Goal: Task Accomplishment & Management: Manage account settings

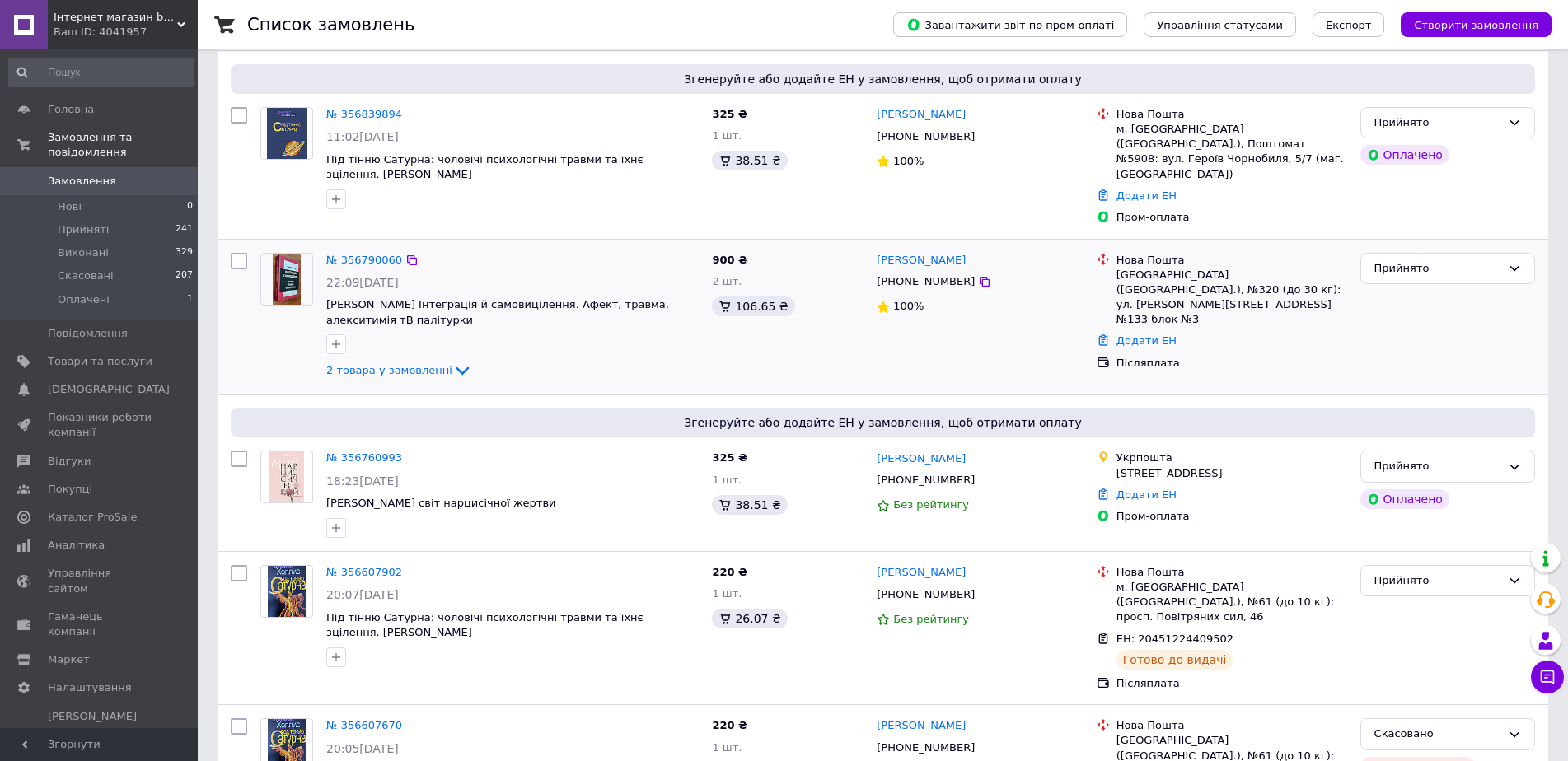
scroll to position [412, 0]
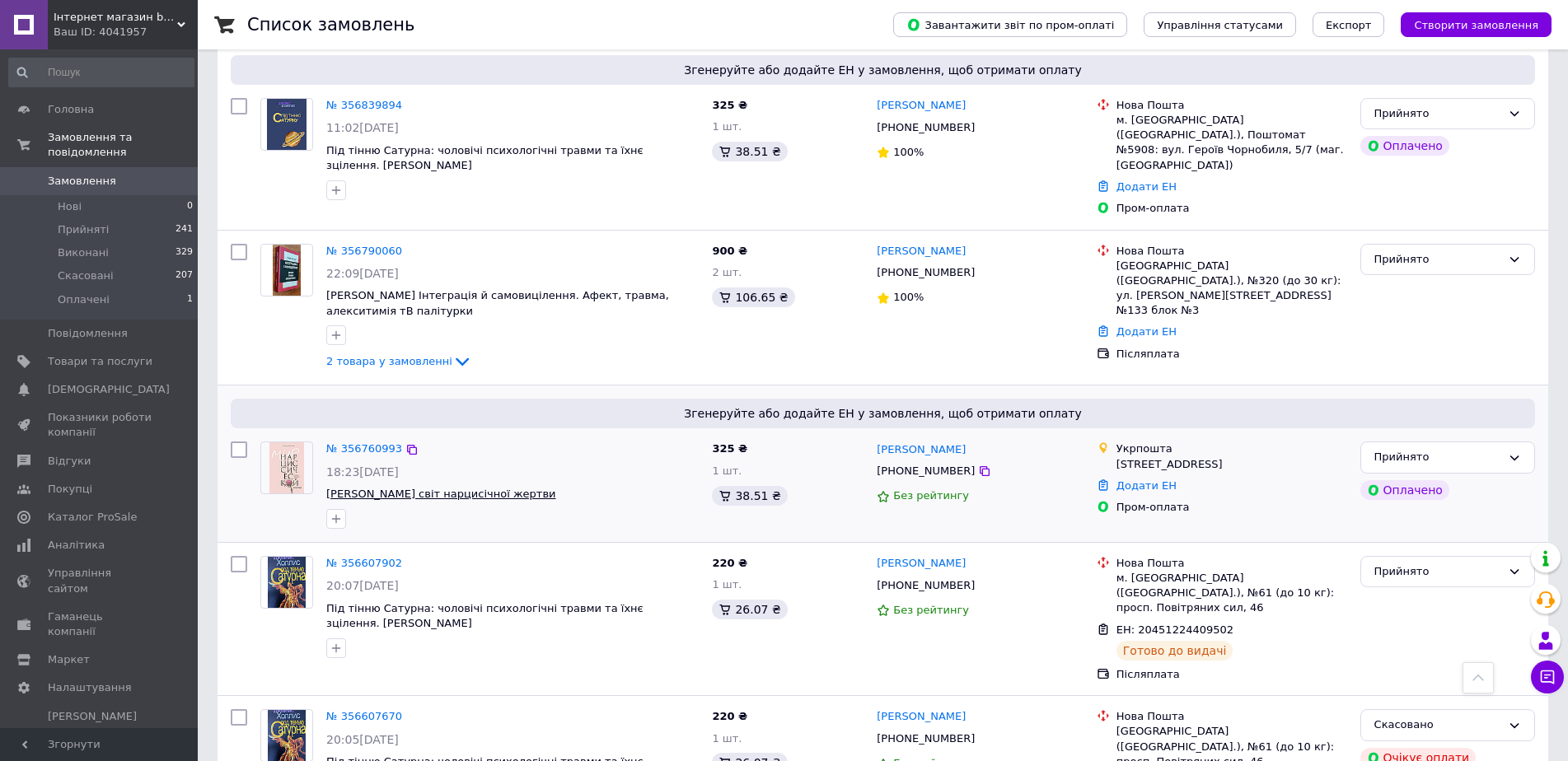
click at [438, 487] on span "[PERSON_NAME] світ нарцисічної жертви" at bounding box center [441, 493] width 230 height 12
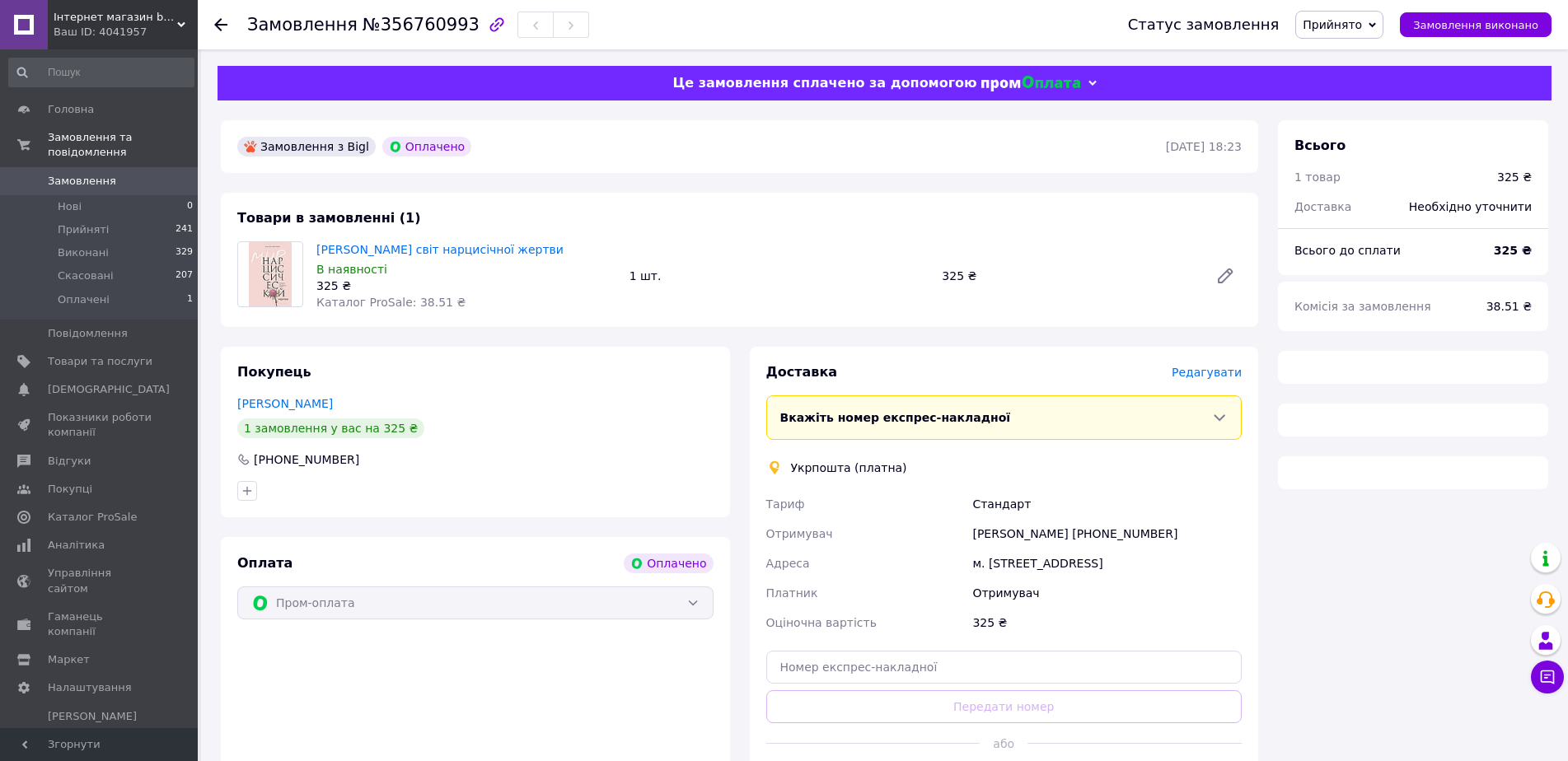
click at [1210, 375] on span "Редагувати" at bounding box center [1206, 372] width 70 height 13
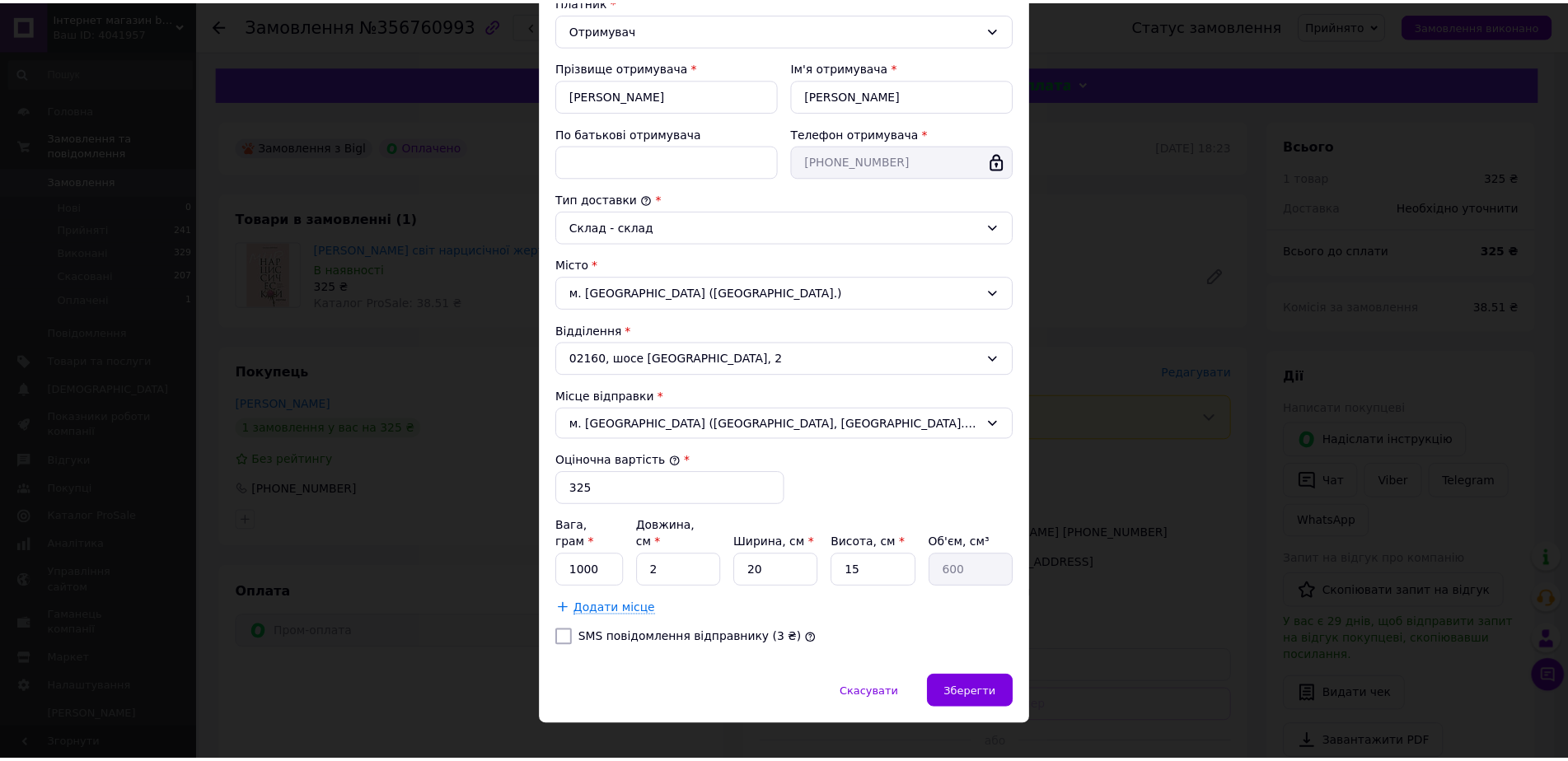
scroll to position [269, 0]
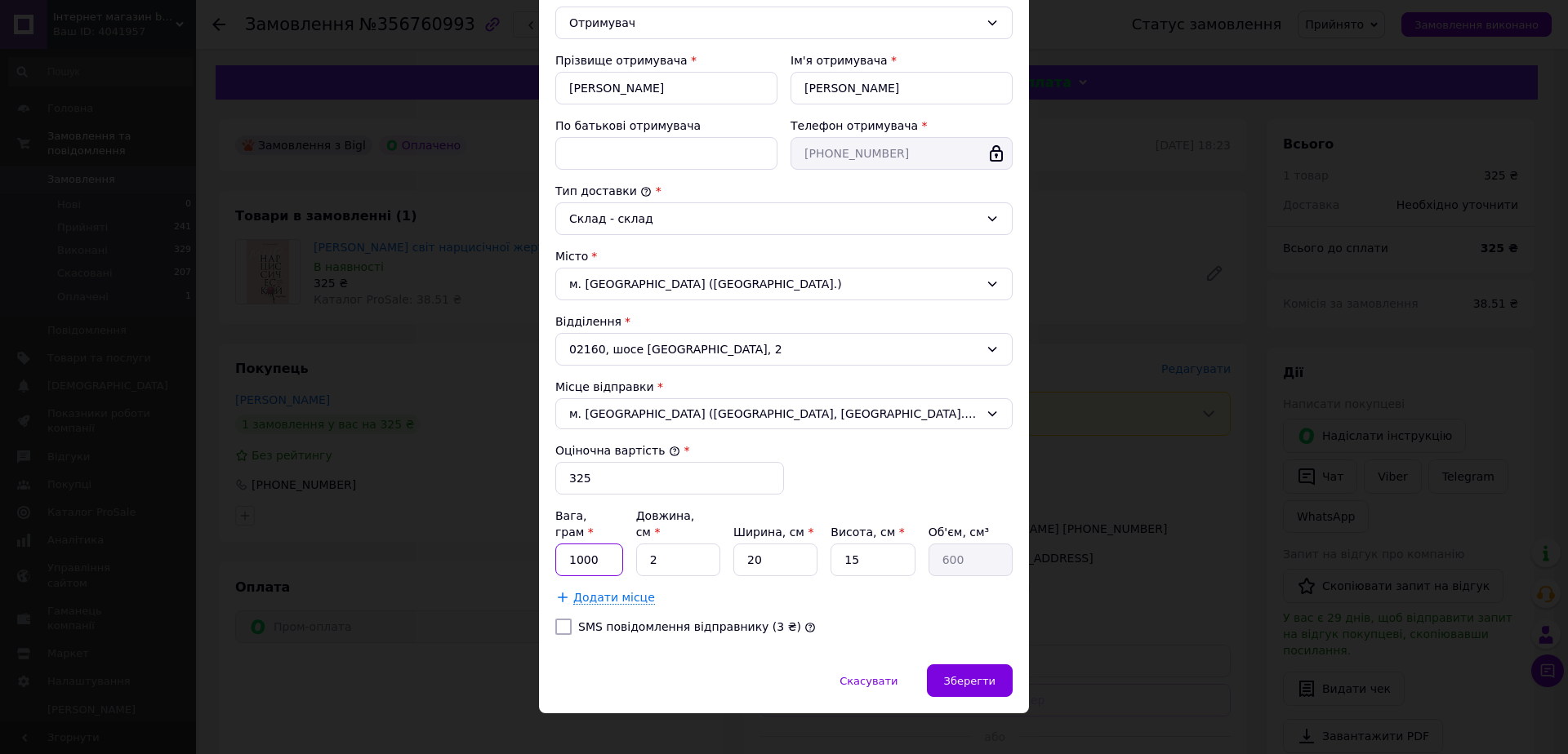
click at [582, 543] on input "1000" at bounding box center [589, 560] width 68 height 33
click at [581, 543] on input "1000" at bounding box center [589, 560] width 68 height 33
type input "500"
click at [552, 619] on div at bounding box center [563, 627] width 23 height 16
click at [565, 619] on input "SMS повідомлення відправнику (3 ₴)" at bounding box center [564, 627] width 16 height 16
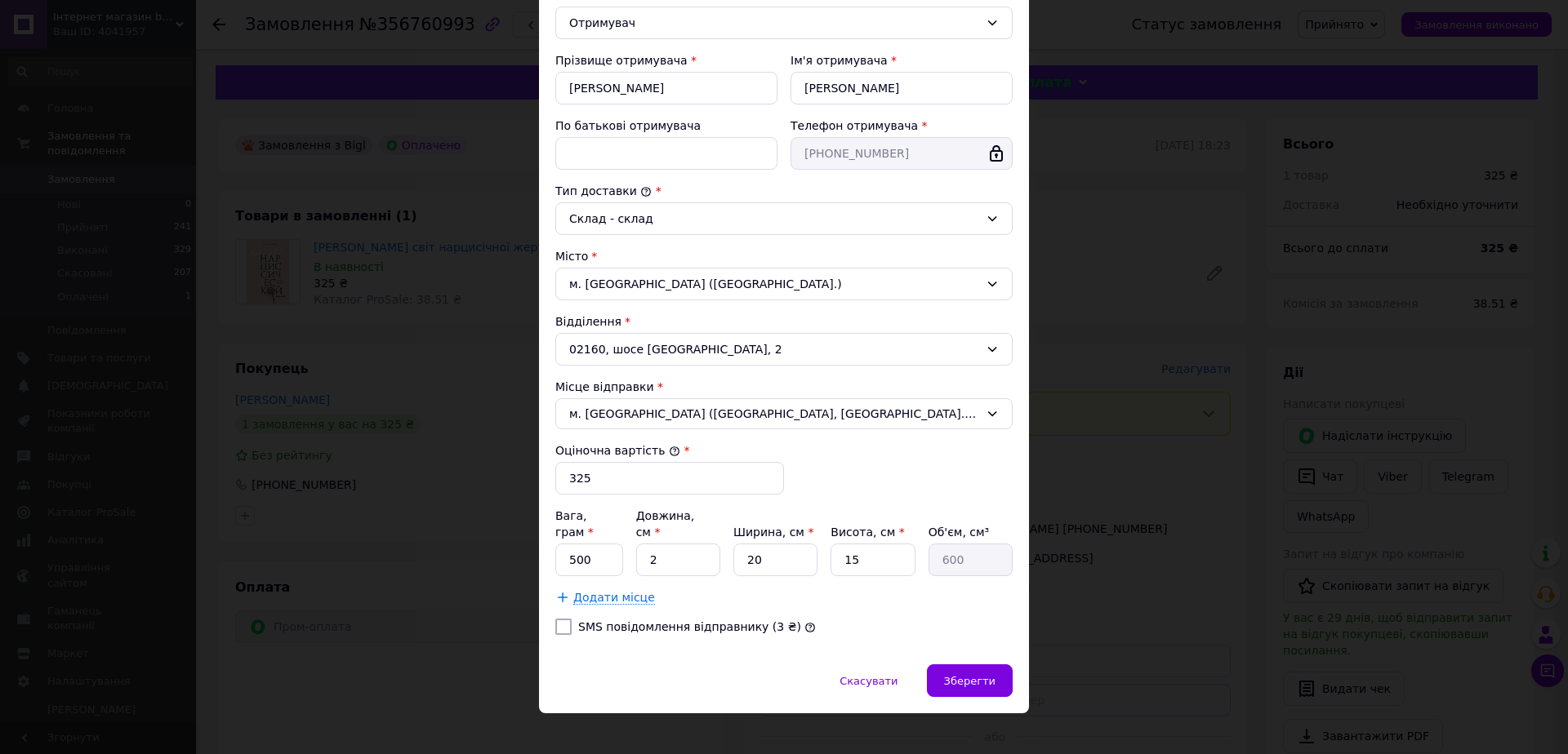
checkbox input "true"
click at [981, 675] on span "Зберегти" at bounding box center [970, 681] width 52 height 12
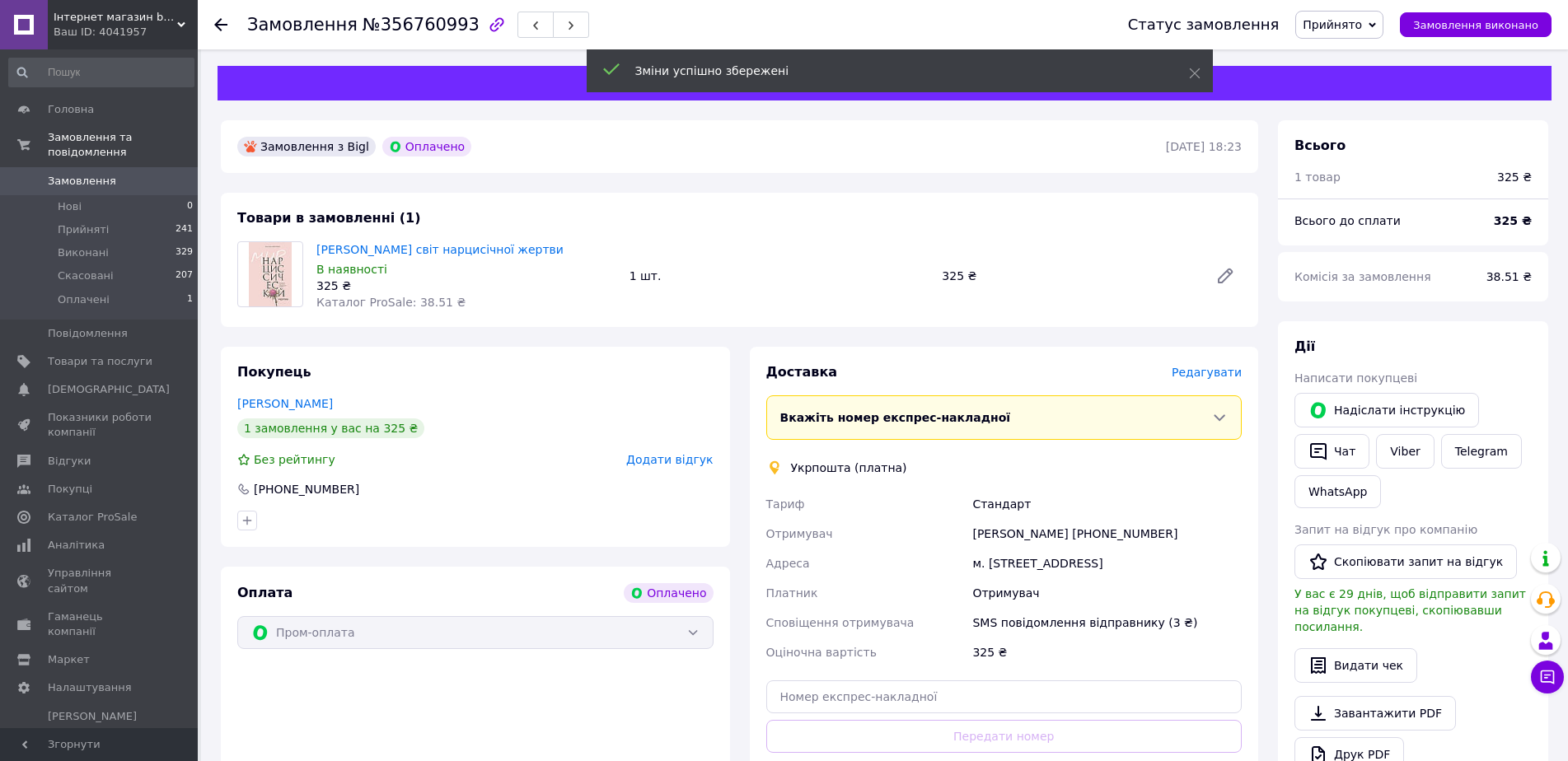
scroll to position [165, 0]
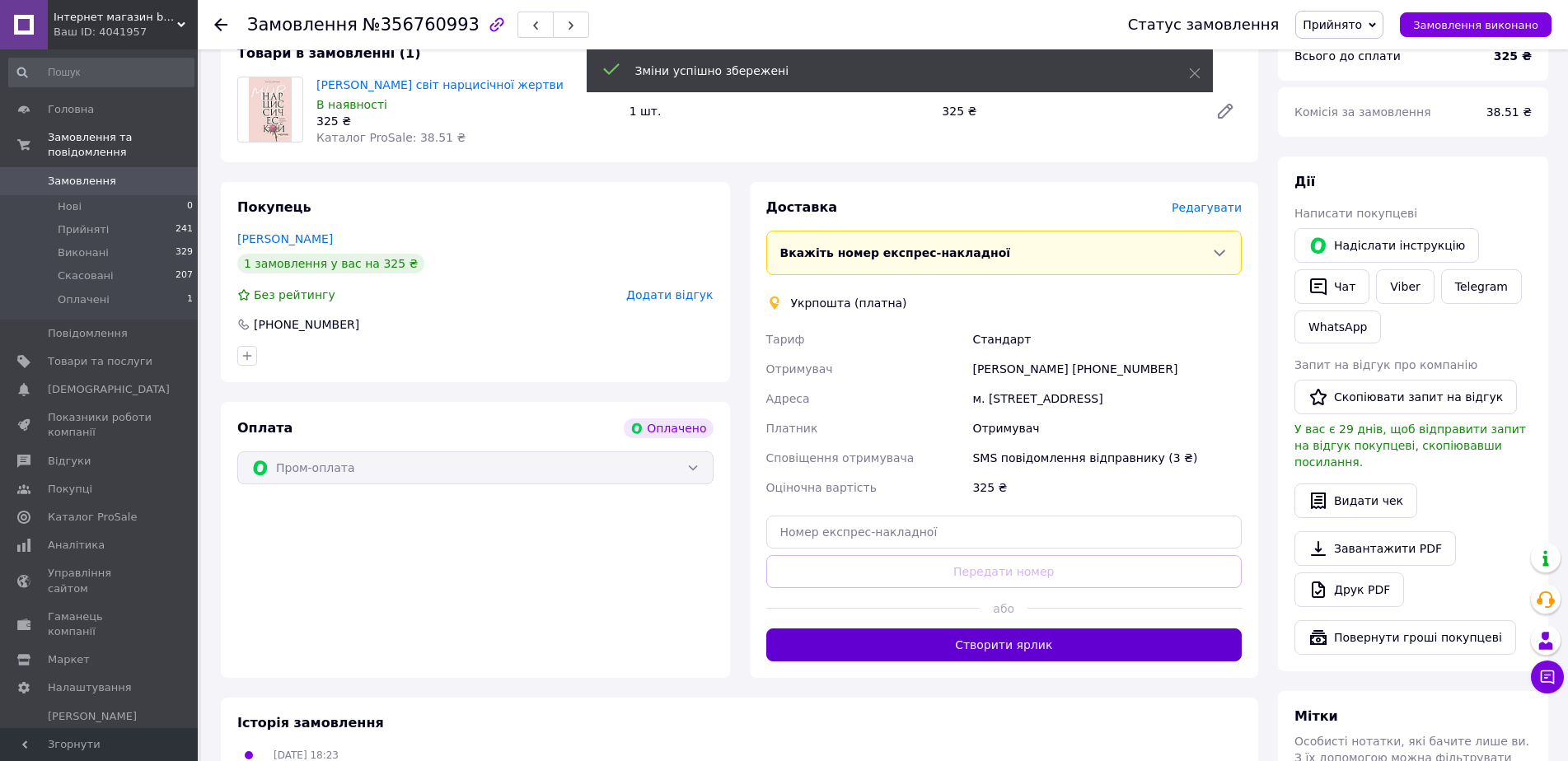
click at [986, 636] on button "Створити ярлик" at bounding box center [1004, 645] width 476 height 33
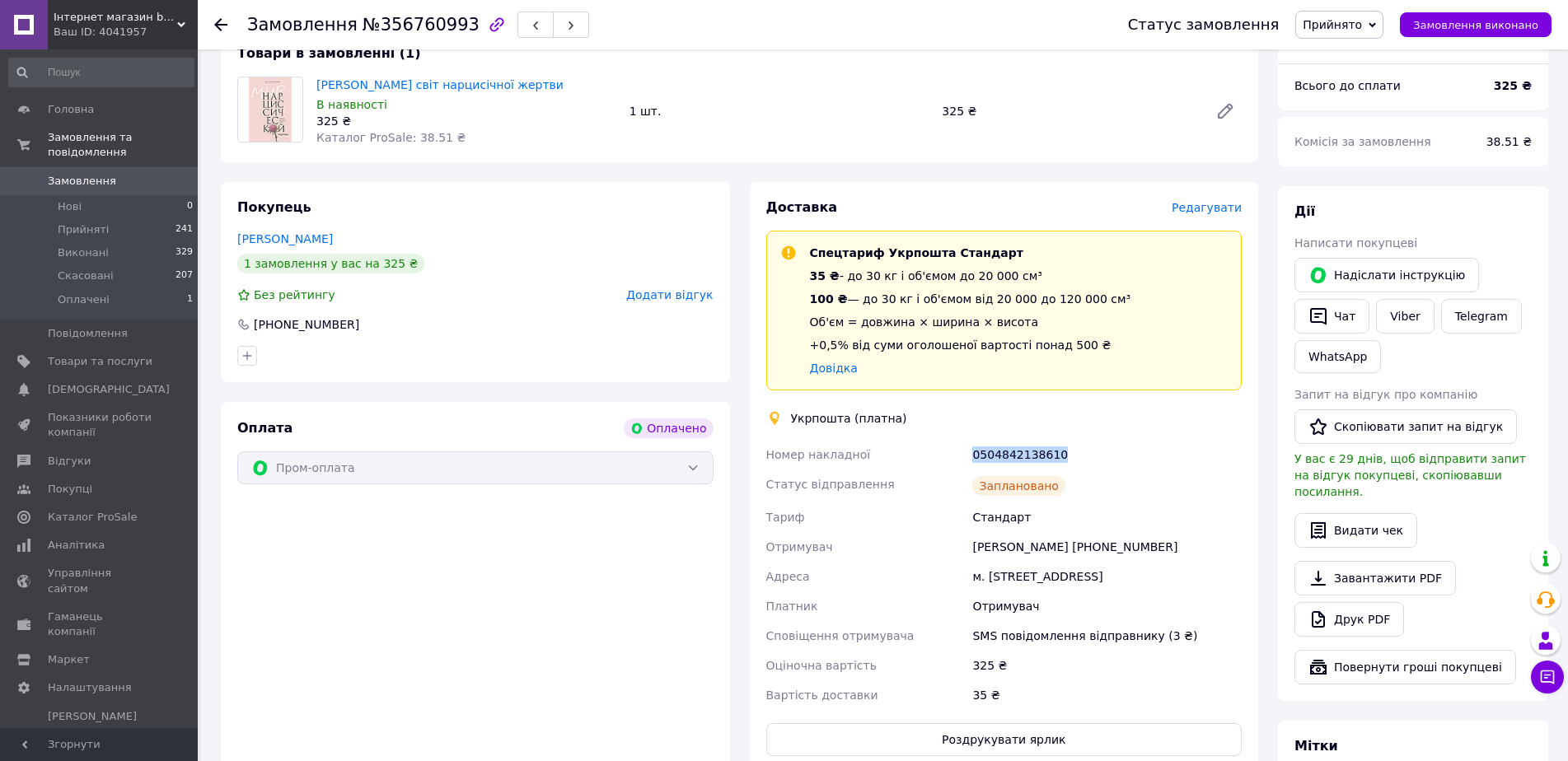
drag, startPoint x: 972, startPoint y: 461, endPoint x: 1103, endPoint y: 449, distance: 131.5
click at [1103, 449] on div "Номер накладної 0504842138610 Статус відправлення Заплановано Тариф Стандарт От…" at bounding box center [1004, 574] width 483 height 270
copy div "Номер накладної 0504842138610"
click at [164, 174] on span "0" at bounding box center [174, 181] width 45 height 15
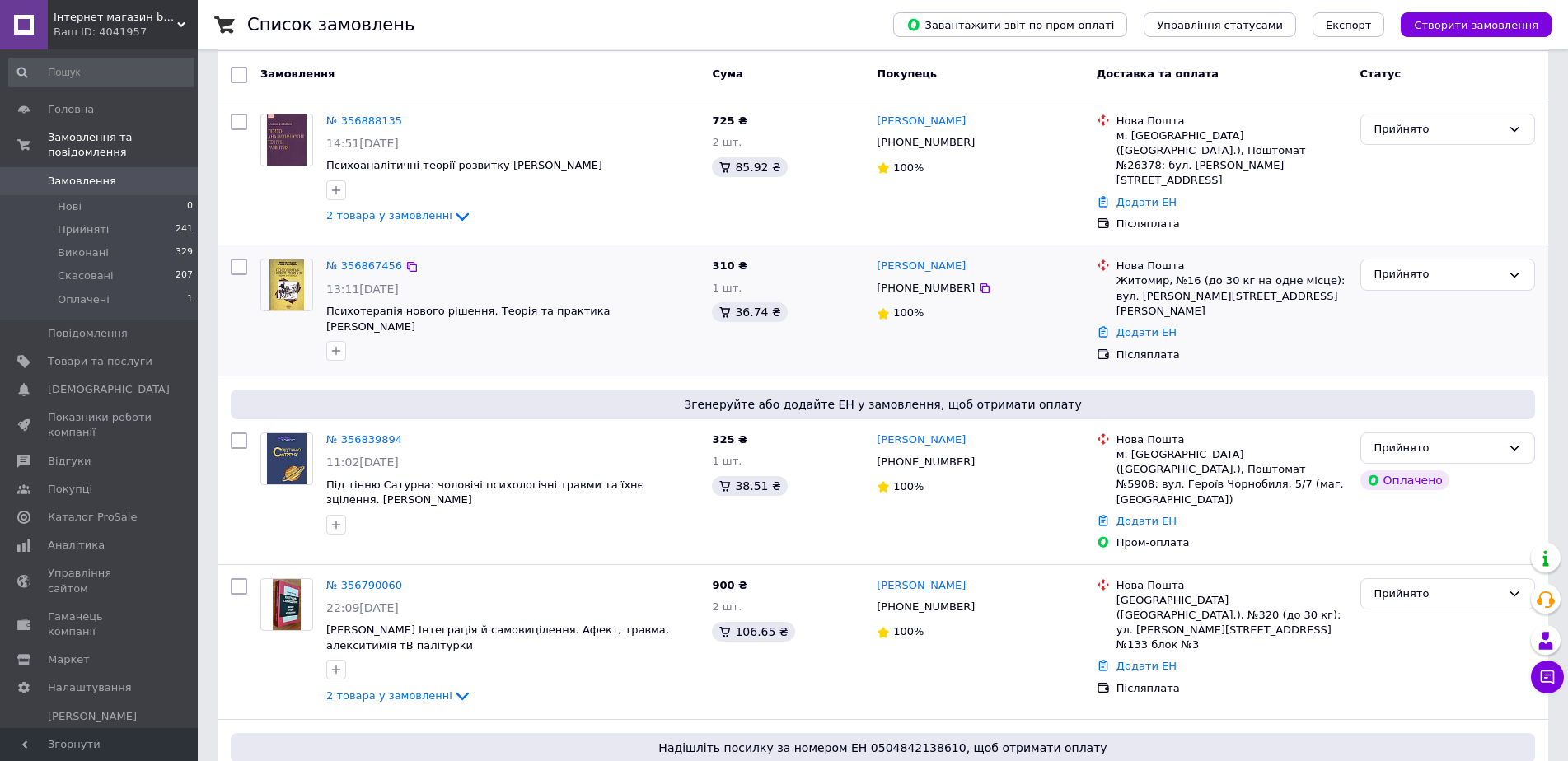
scroll to position [247, 0]
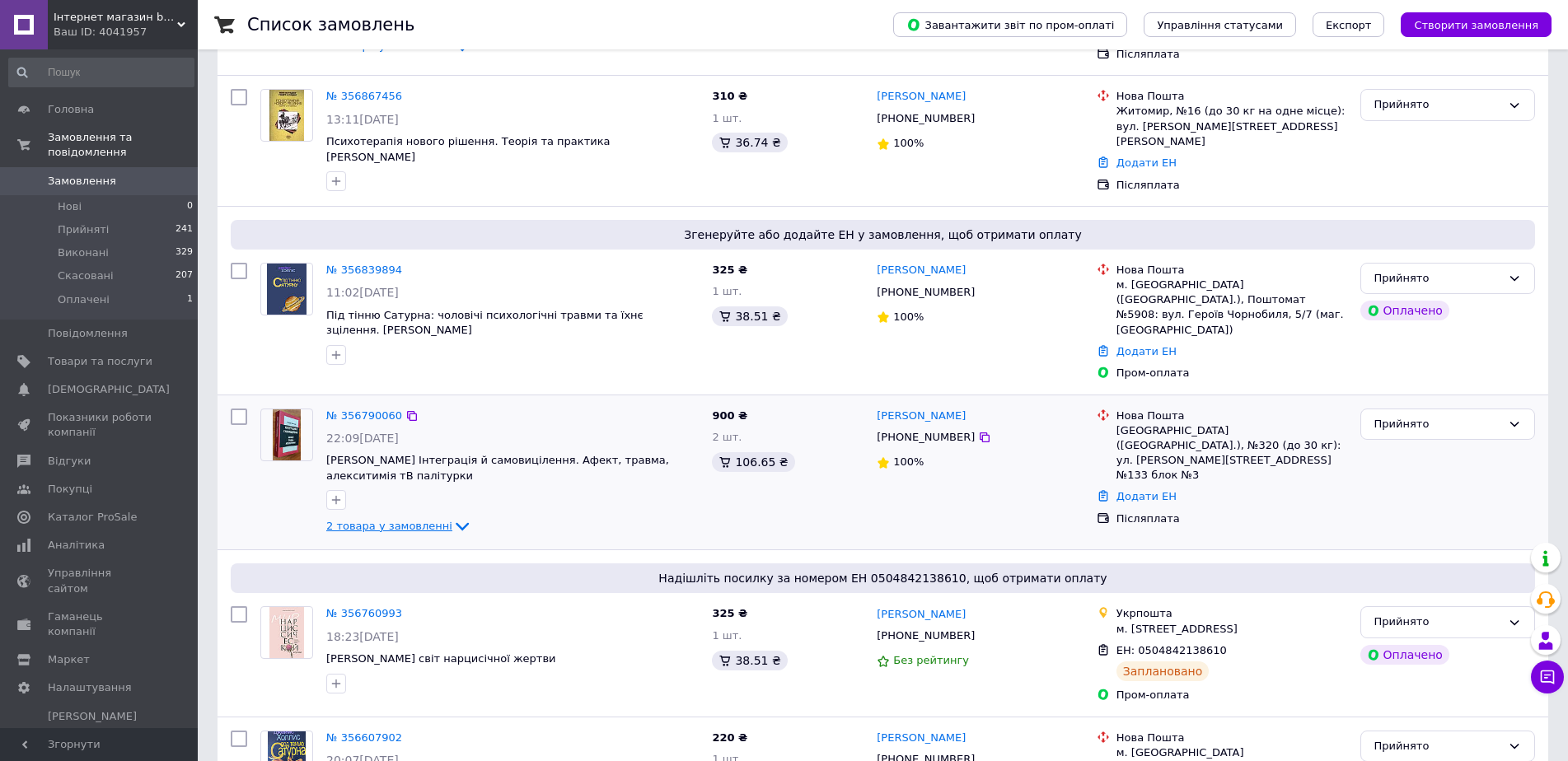
click at [356, 520] on span "2 товара у замовленні" at bounding box center [389, 526] width 126 height 12
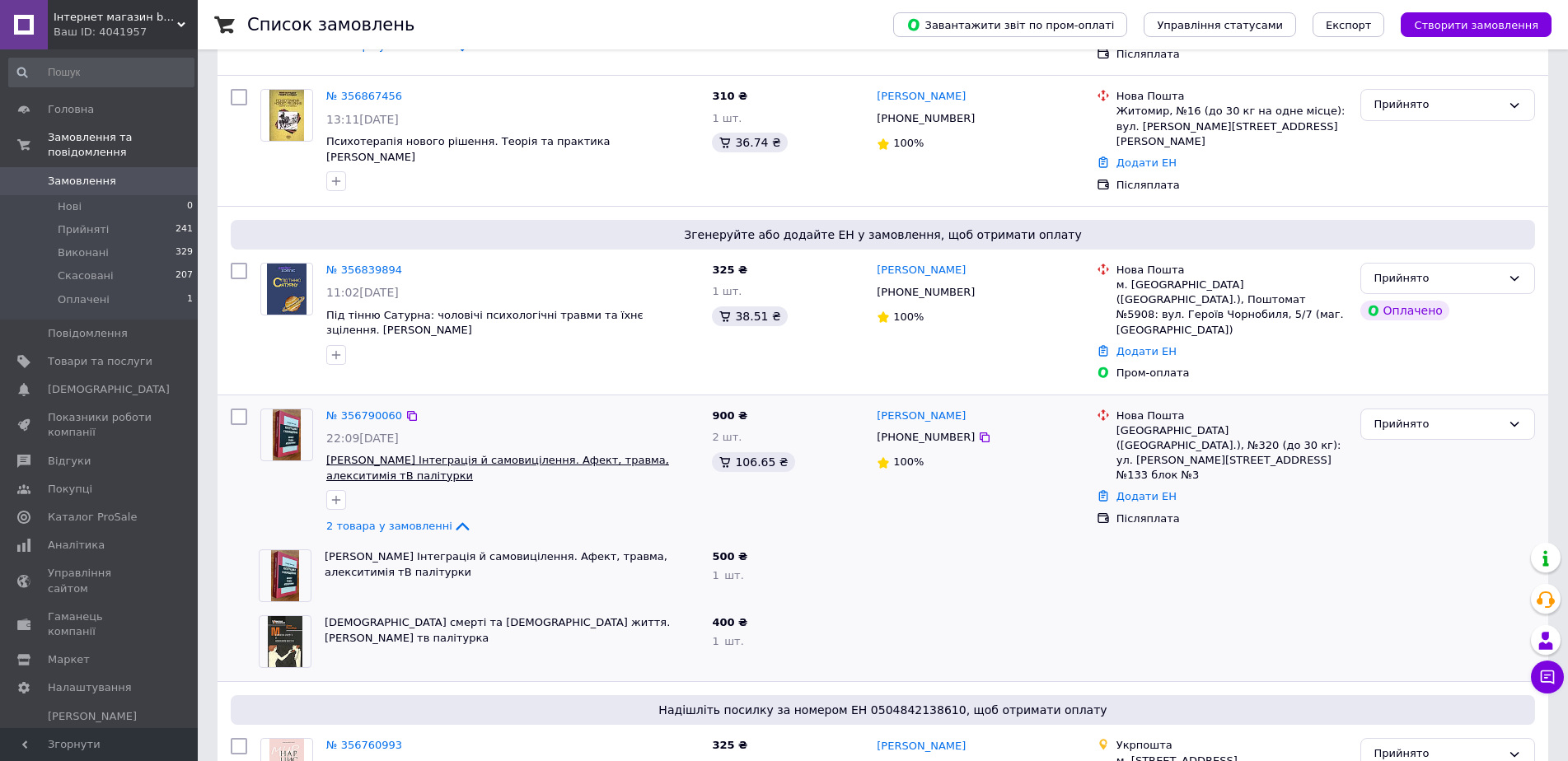
click at [350, 454] on span "[PERSON_NAME] Інтеграція й самовицілення. Афект, травма, алекситимія тВ палітур…" at bounding box center [497, 468] width 343 height 28
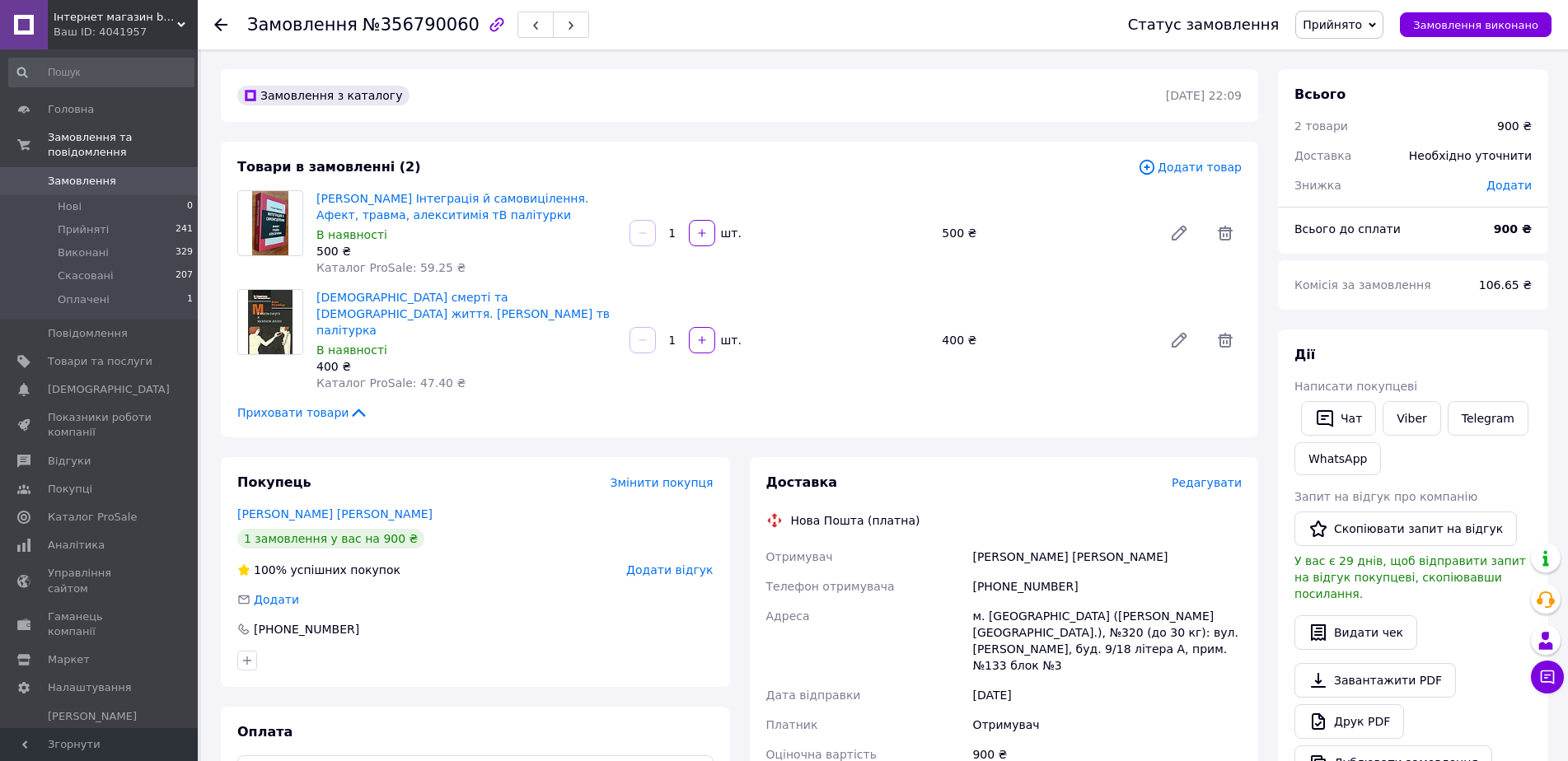
click at [1222, 476] on span "Редагувати" at bounding box center [1206, 483] width 70 height 13
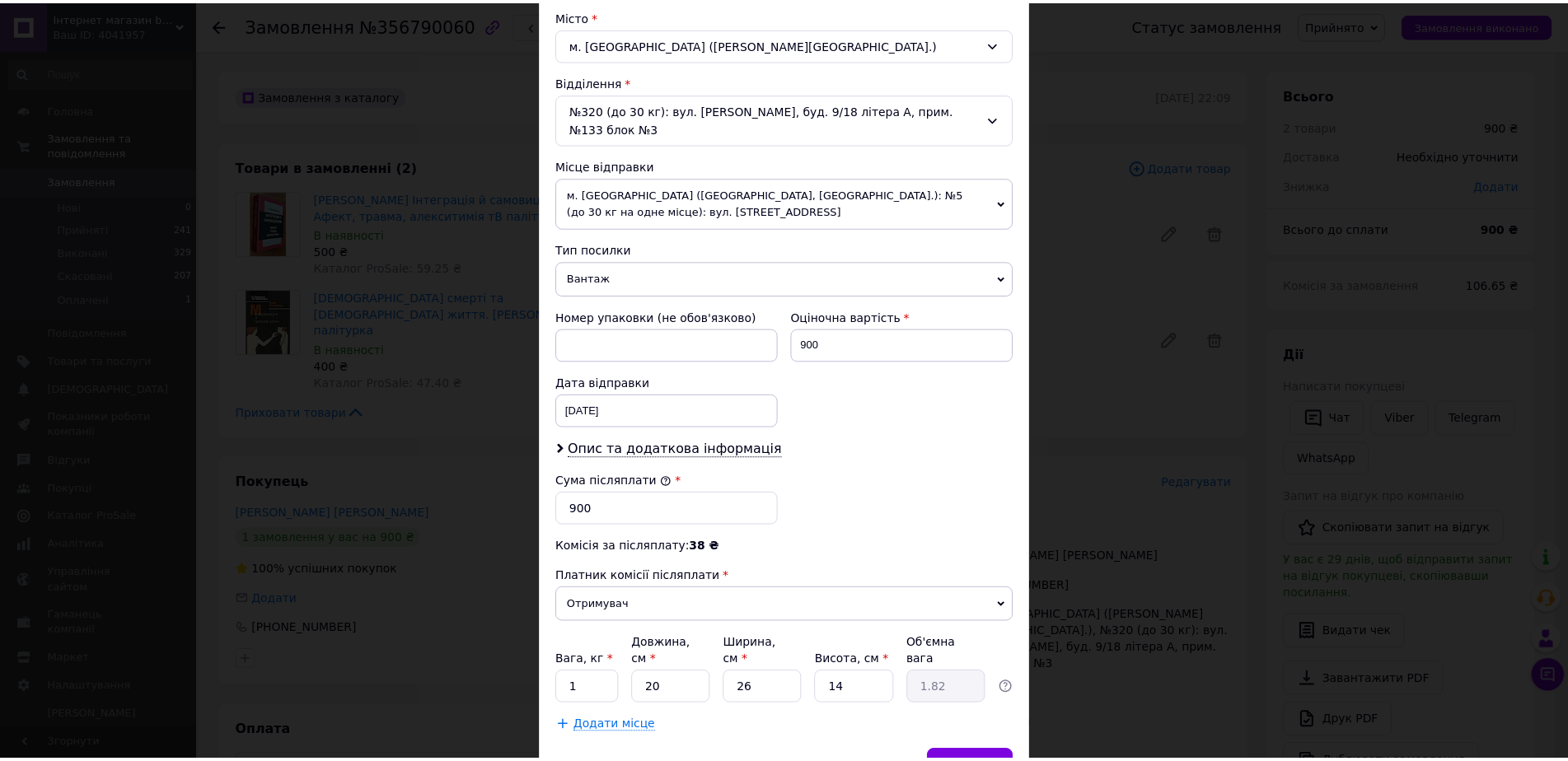
scroll to position [495, 0]
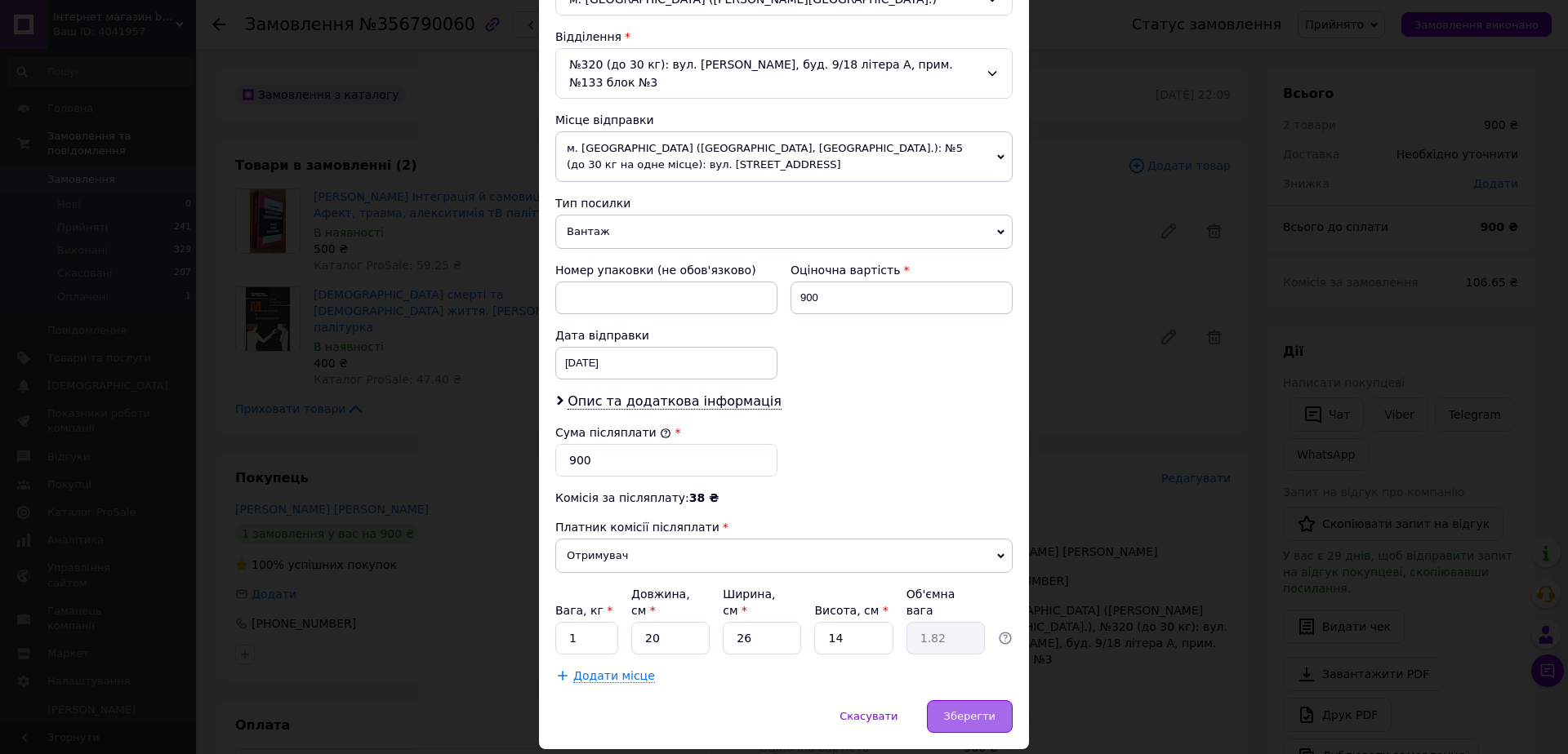
click at [951, 710] on span "Зберегти" at bounding box center [970, 716] width 52 height 12
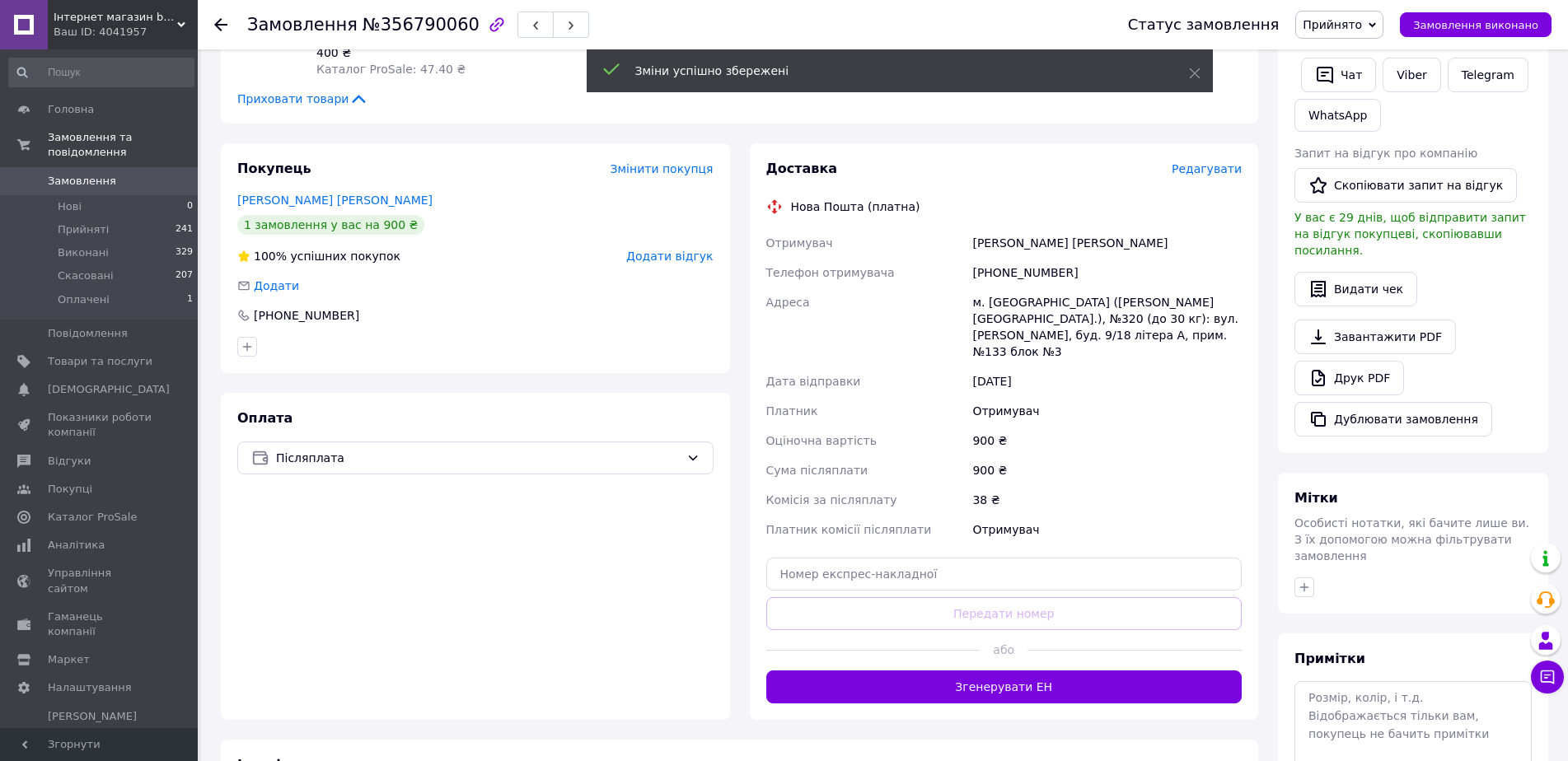
scroll to position [330, 0]
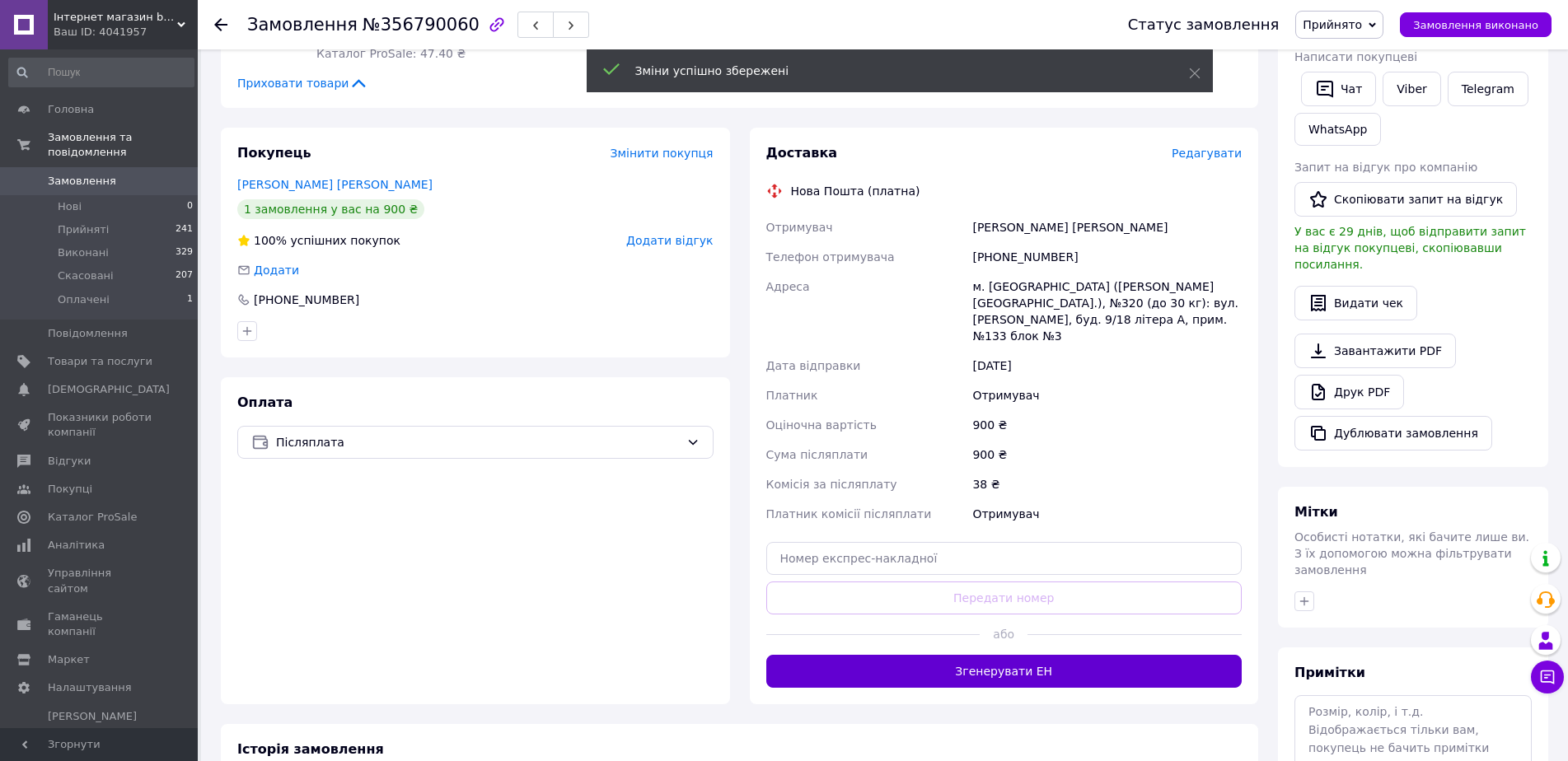
click at [1019, 655] on button "Згенерувати ЕН" at bounding box center [1004, 671] width 476 height 33
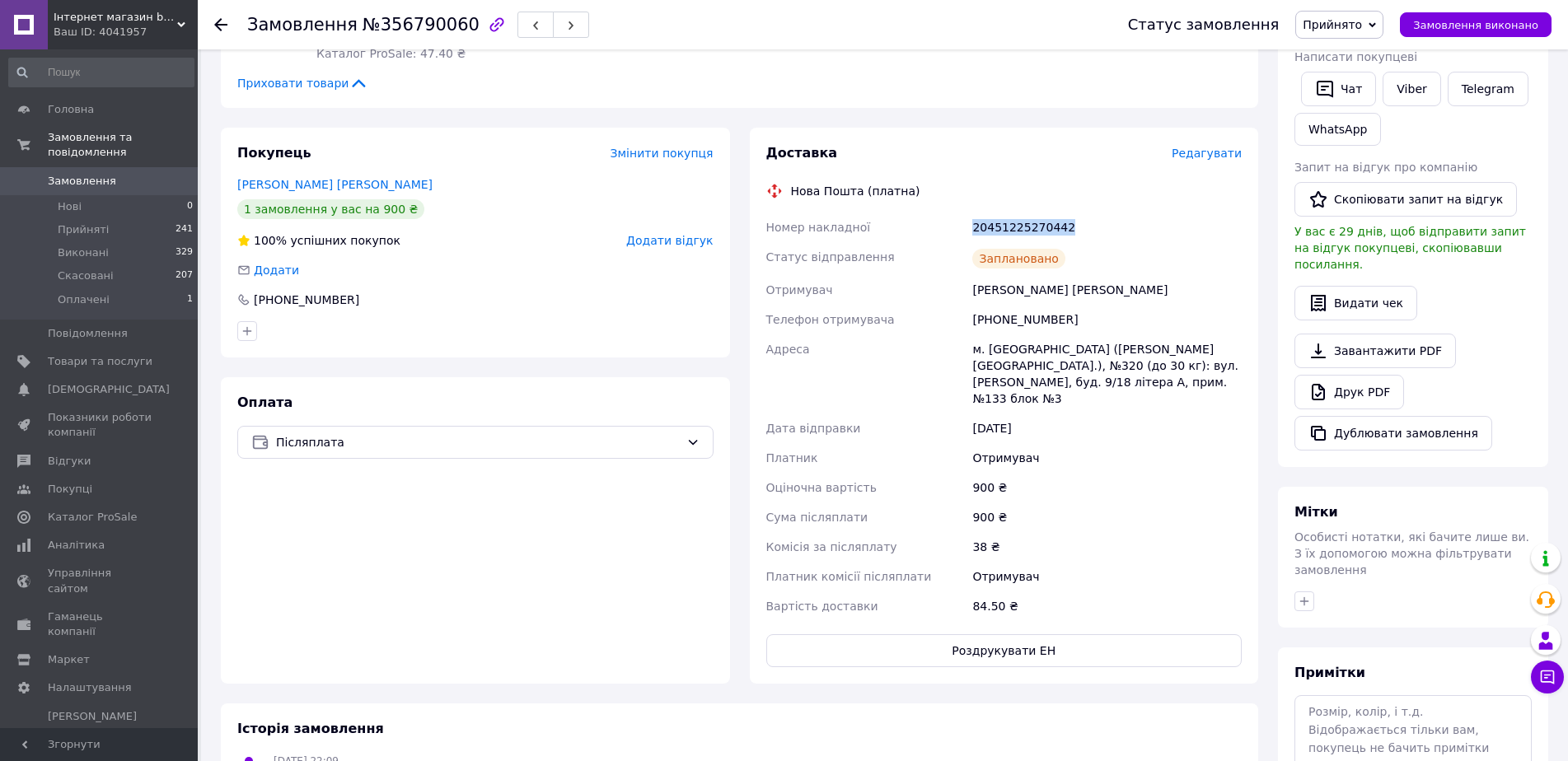
drag, startPoint x: 963, startPoint y: 215, endPoint x: 1083, endPoint y: 212, distance: 120.0
click at [1083, 212] on div "Номер накладної 20451225270442 Статус відправлення Заплановано Отримувач Давлет…" at bounding box center [1004, 417] width 483 height 408
copy div "Номер накладної 20451225270442"
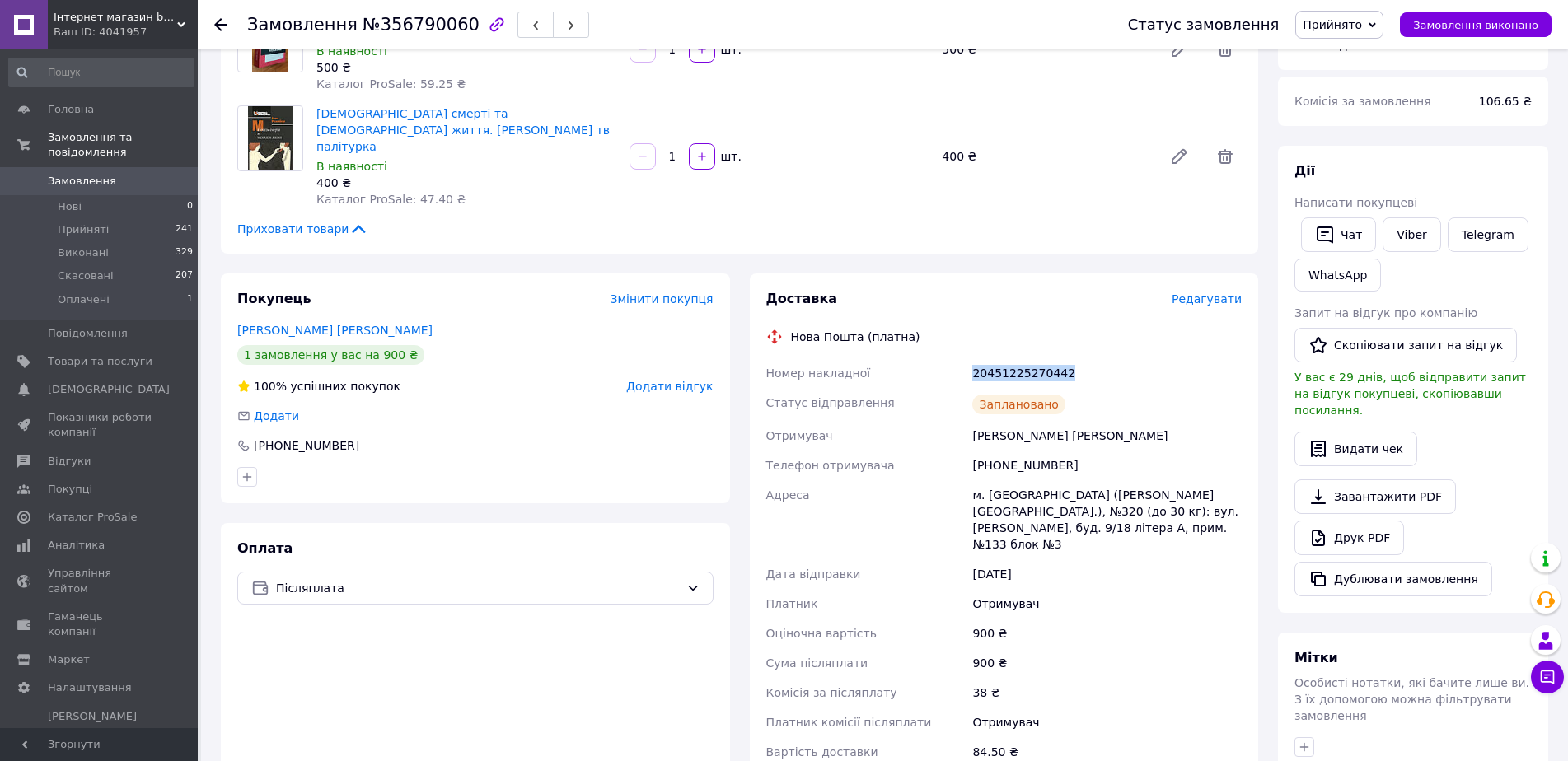
scroll to position [0, 0]
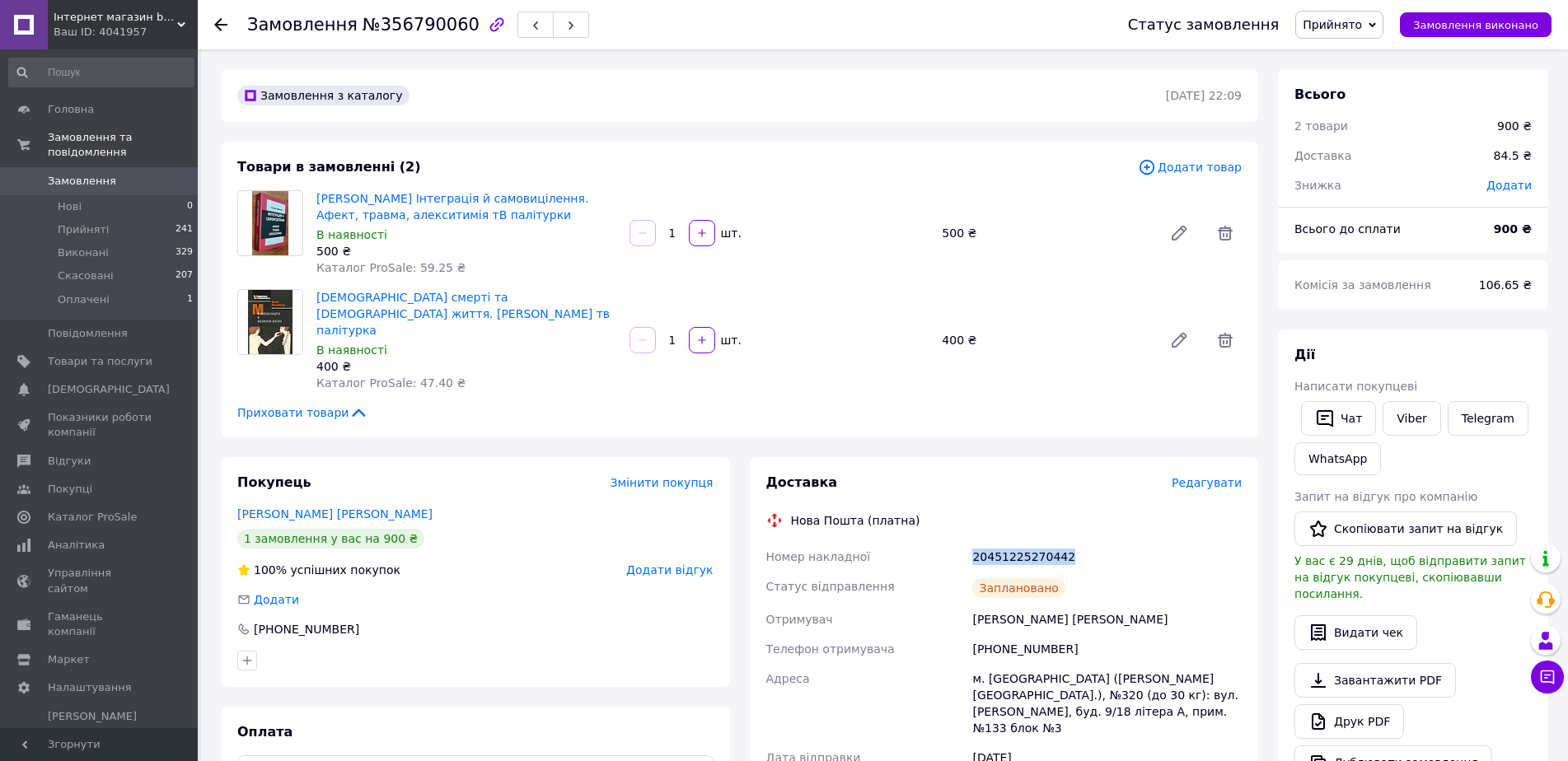
click at [115, 174] on span "Замовлення" at bounding box center [100, 181] width 104 height 15
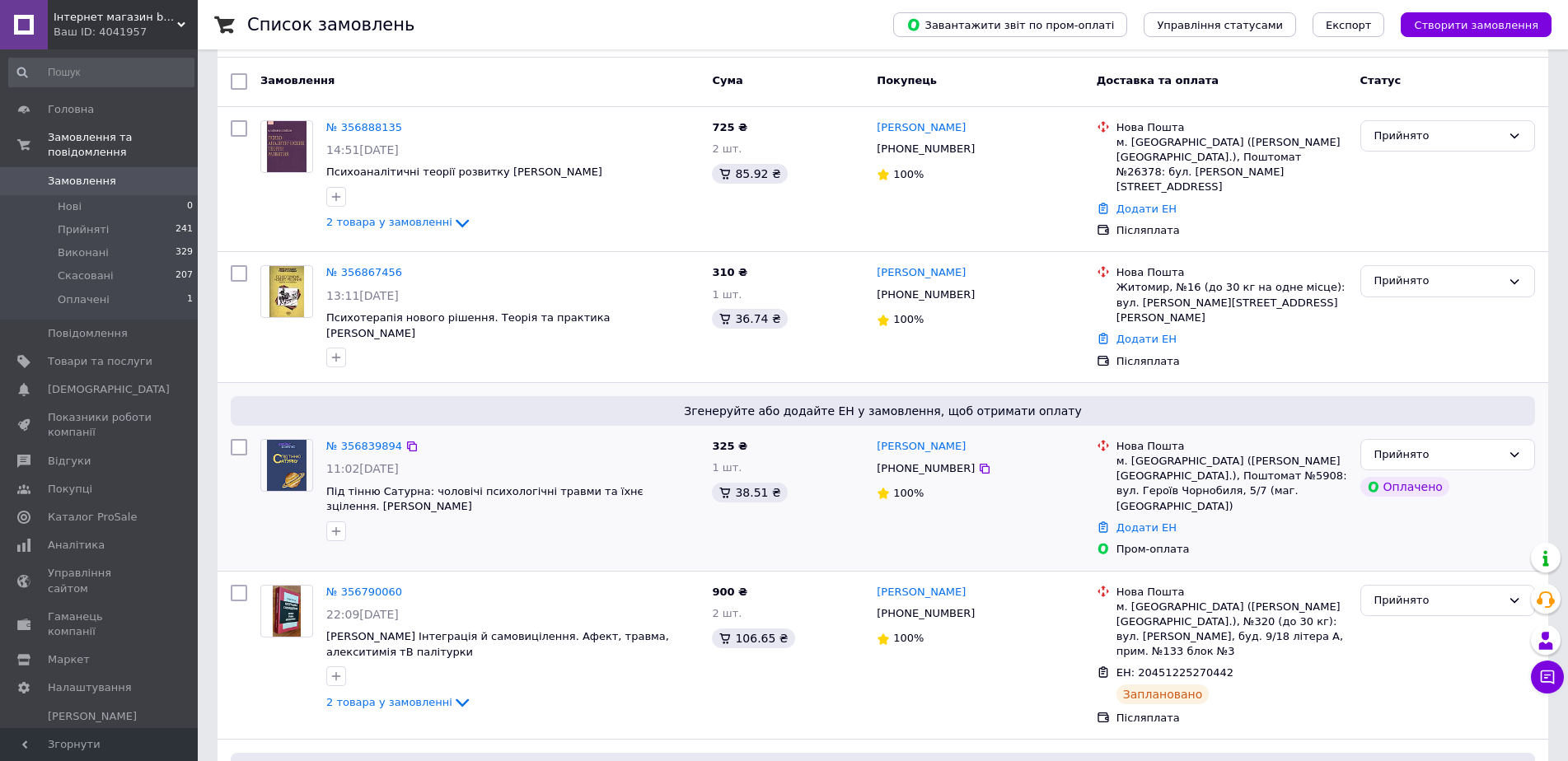
scroll to position [165, 0]
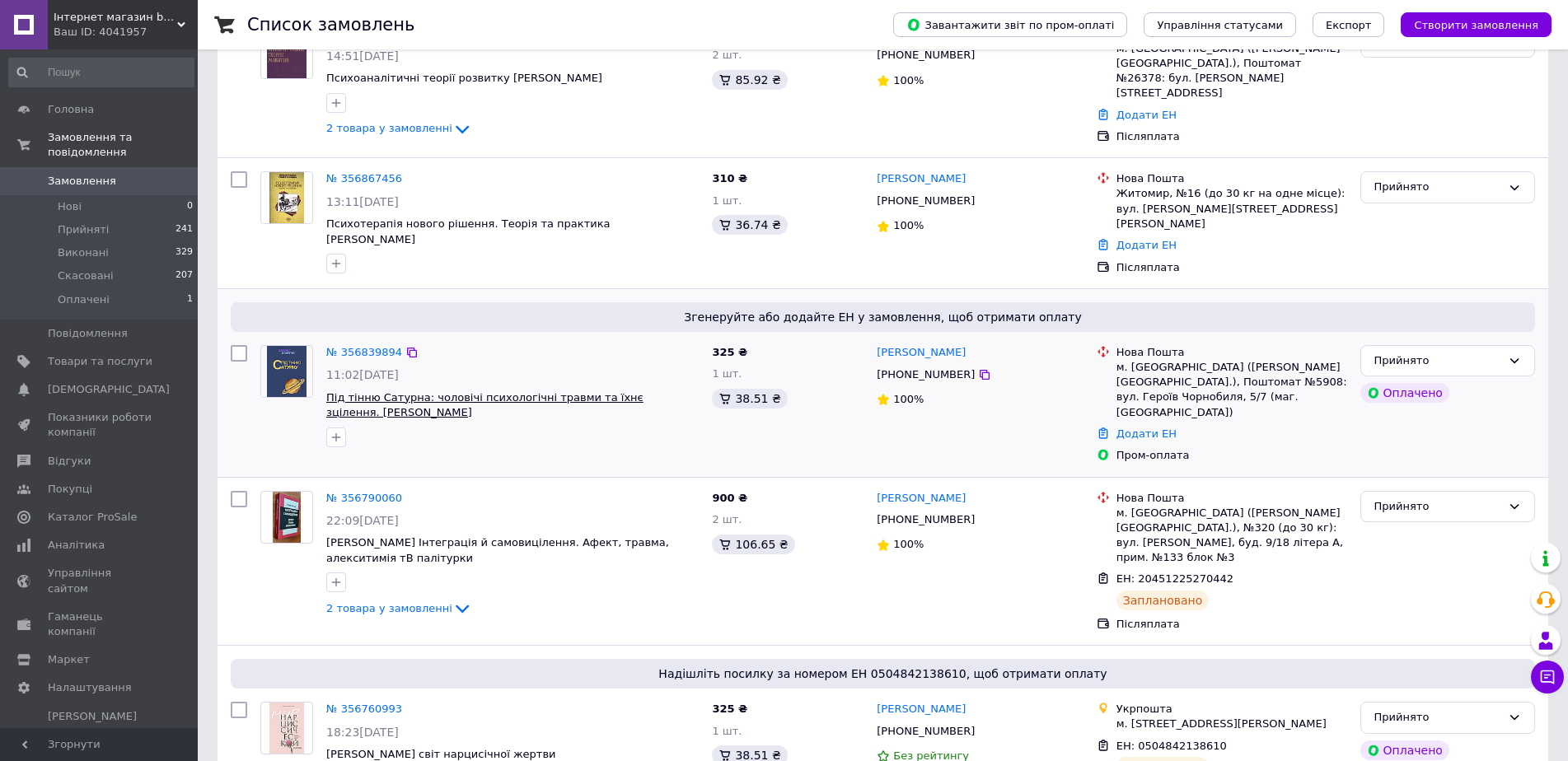
click at [348, 391] on span "Під тінню Сатурна: чоловічі психологічні травми та їхнє зцілення. [PERSON_NAME]" at bounding box center [485, 405] width 317 height 28
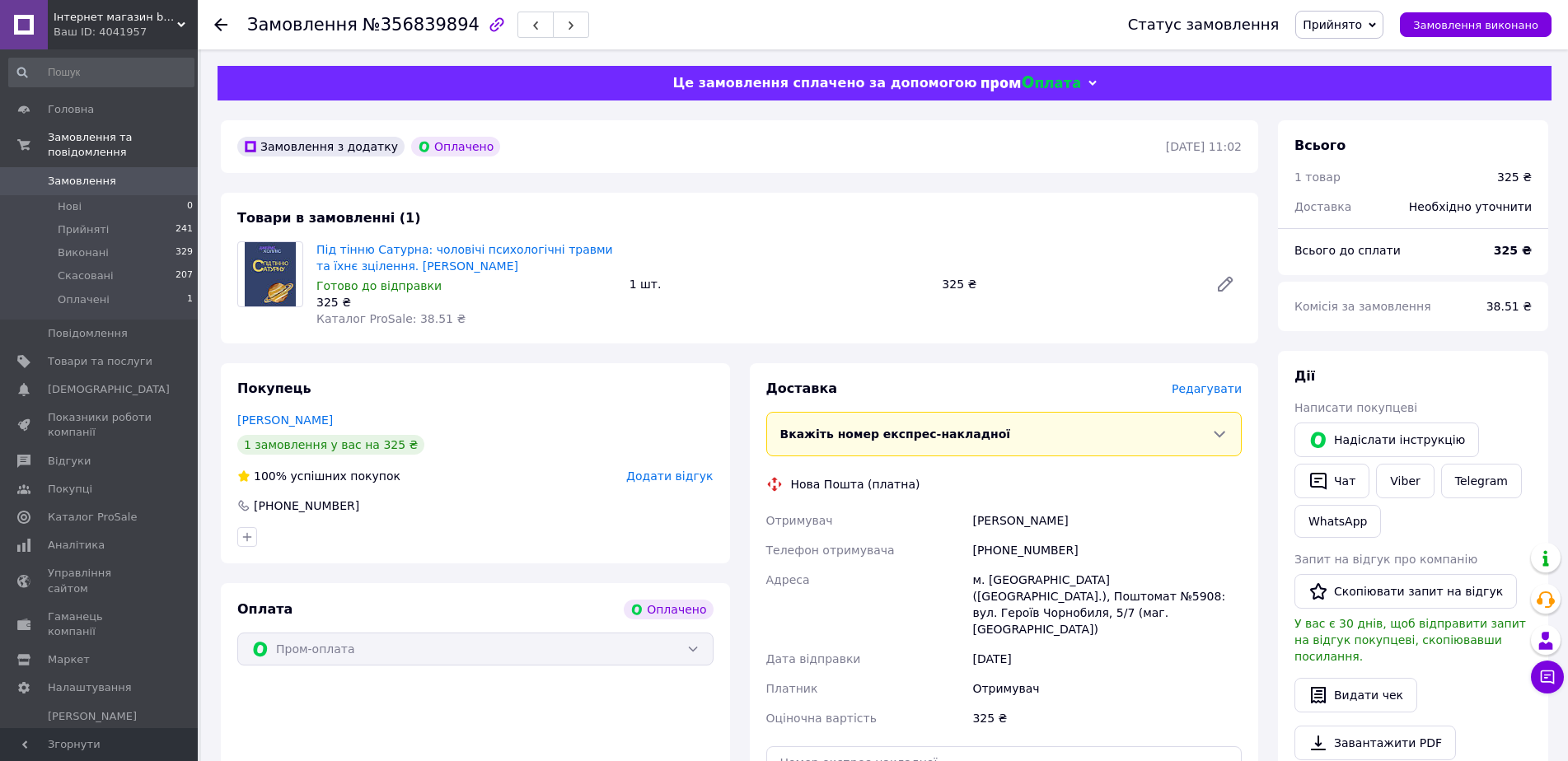
click at [1209, 384] on span "Редагувати" at bounding box center [1206, 388] width 70 height 13
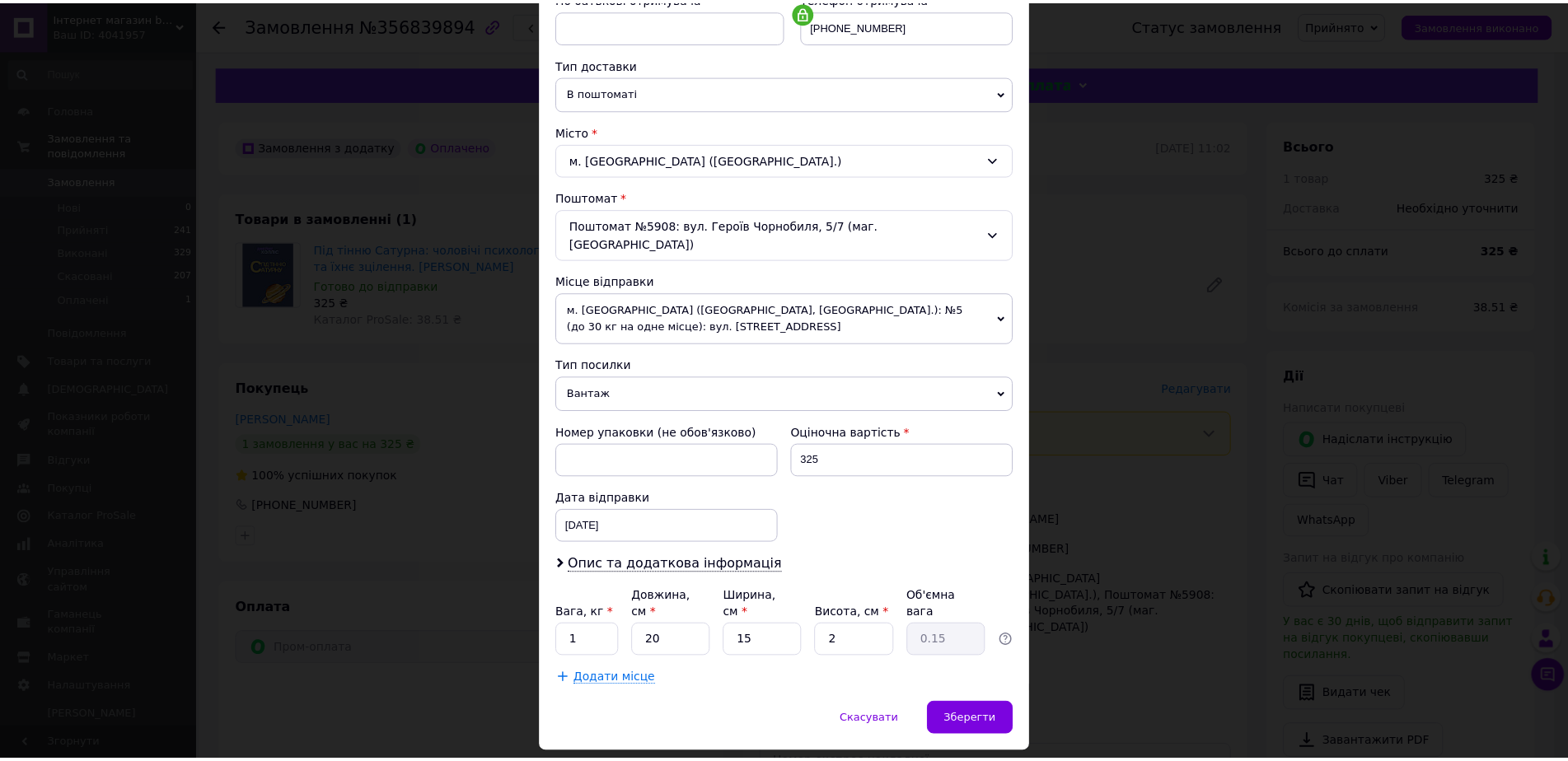
scroll to position [349, 0]
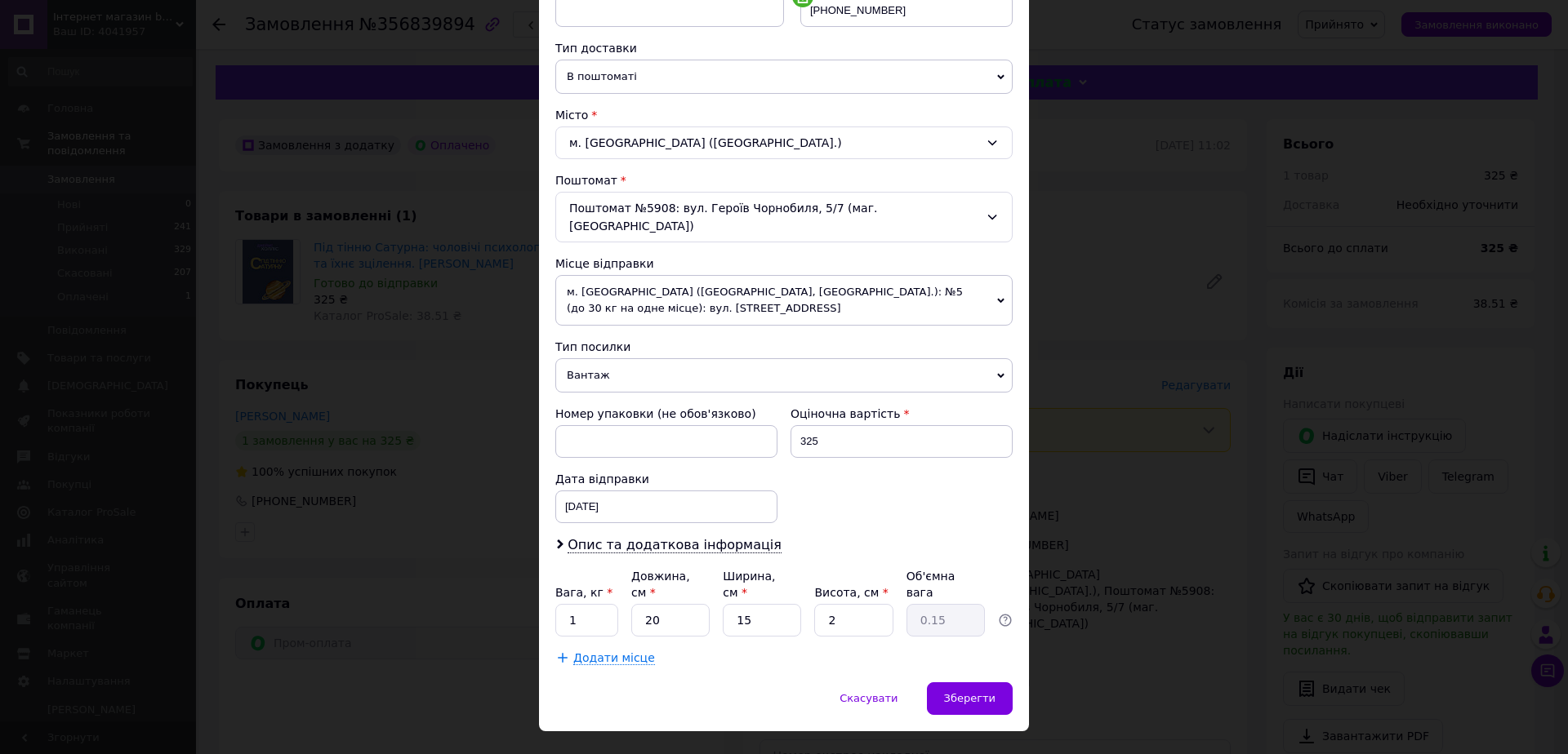
click at [610, 361] on span "Вантаж" at bounding box center [784, 376] width 458 height 34
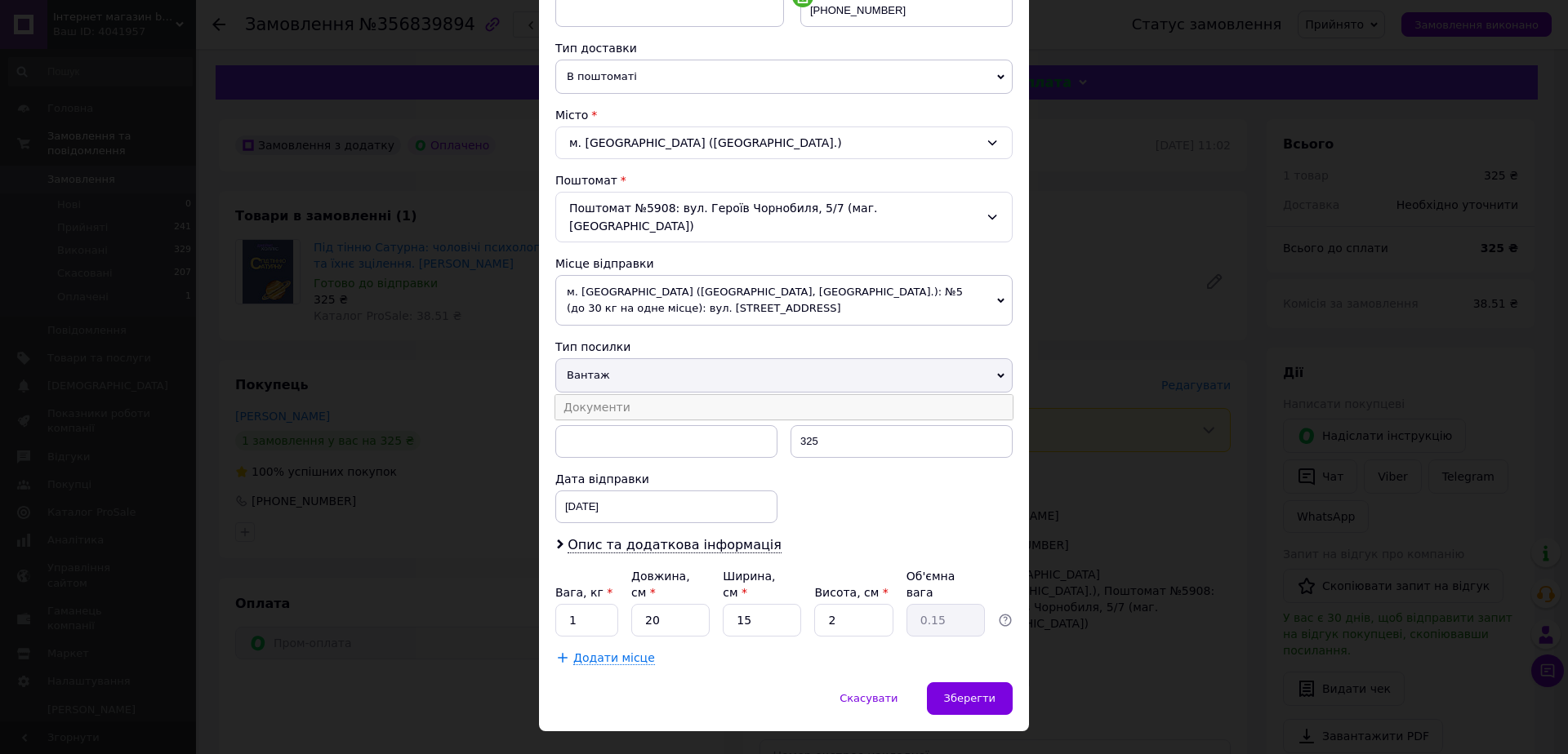
click at [597, 395] on li "Документи" at bounding box center [784, 406] width 458 height 24
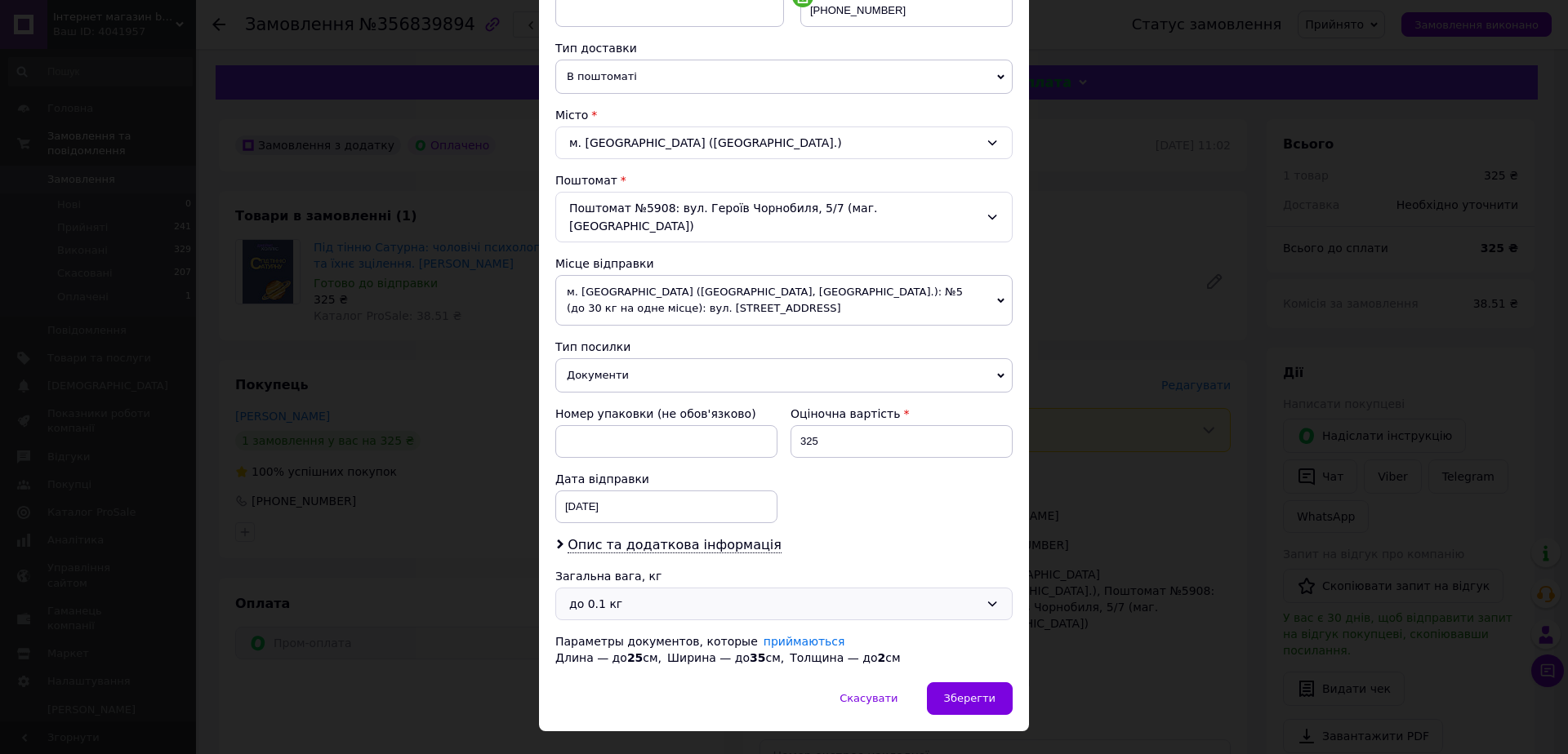
click at [589, 595] on div "до 0.1 кг" at bounding box center [774, 604] width 410 height 18
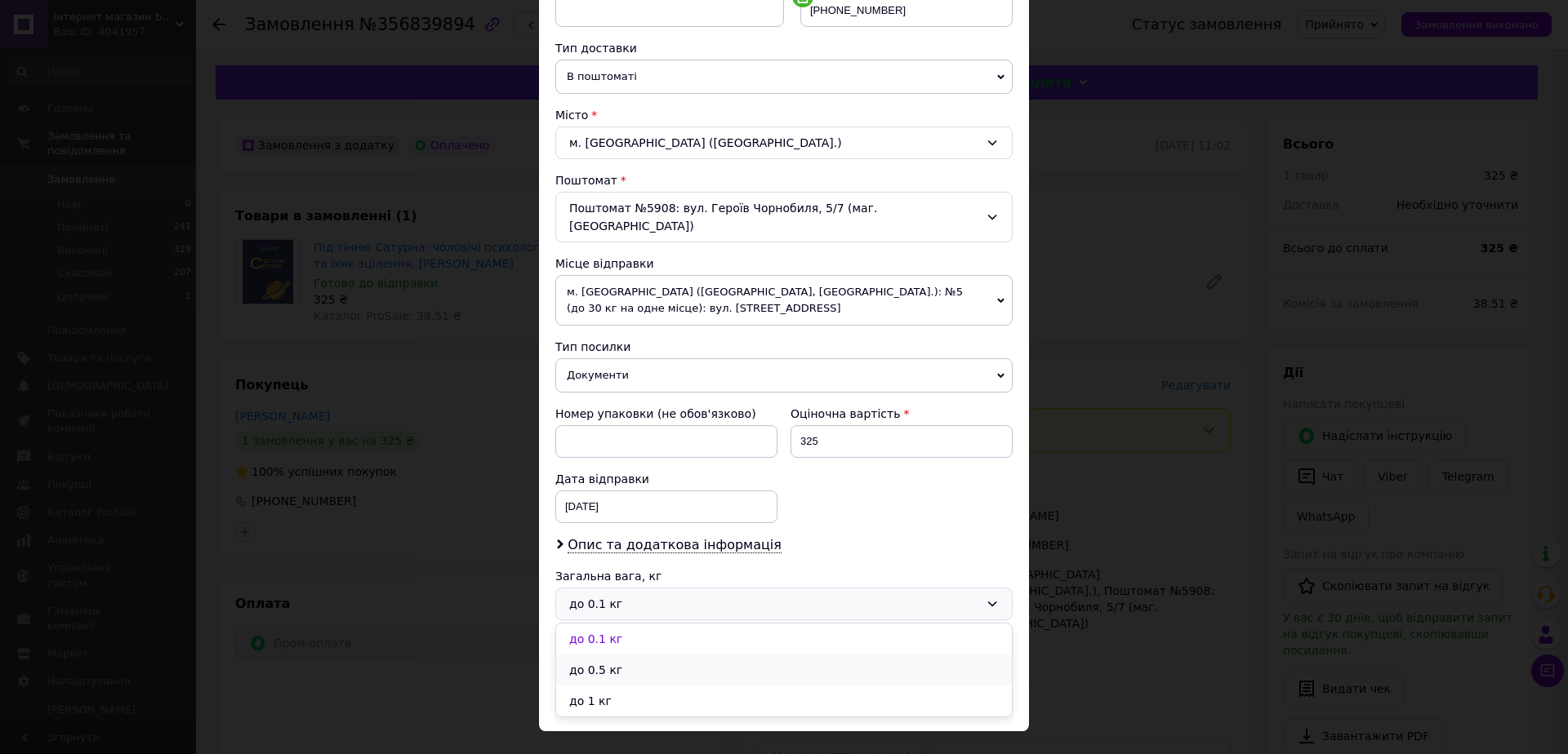
click at [581, 654] on li "до 0.5 кг" at bounding box center [784, 670] width 456 height 31
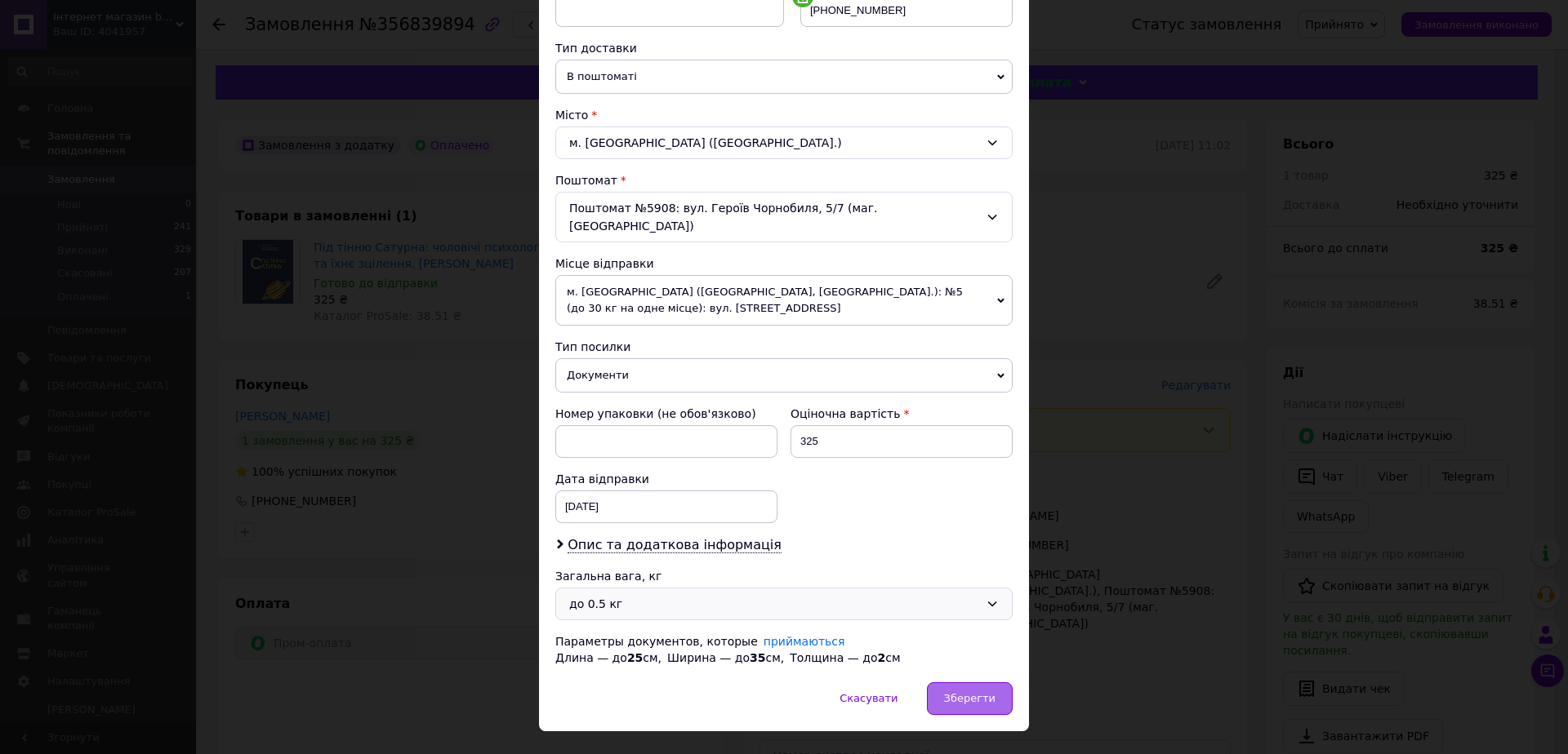
click at [949, 692] on span "Зберегти" at bounding box center [970, 698] width 52 height 12
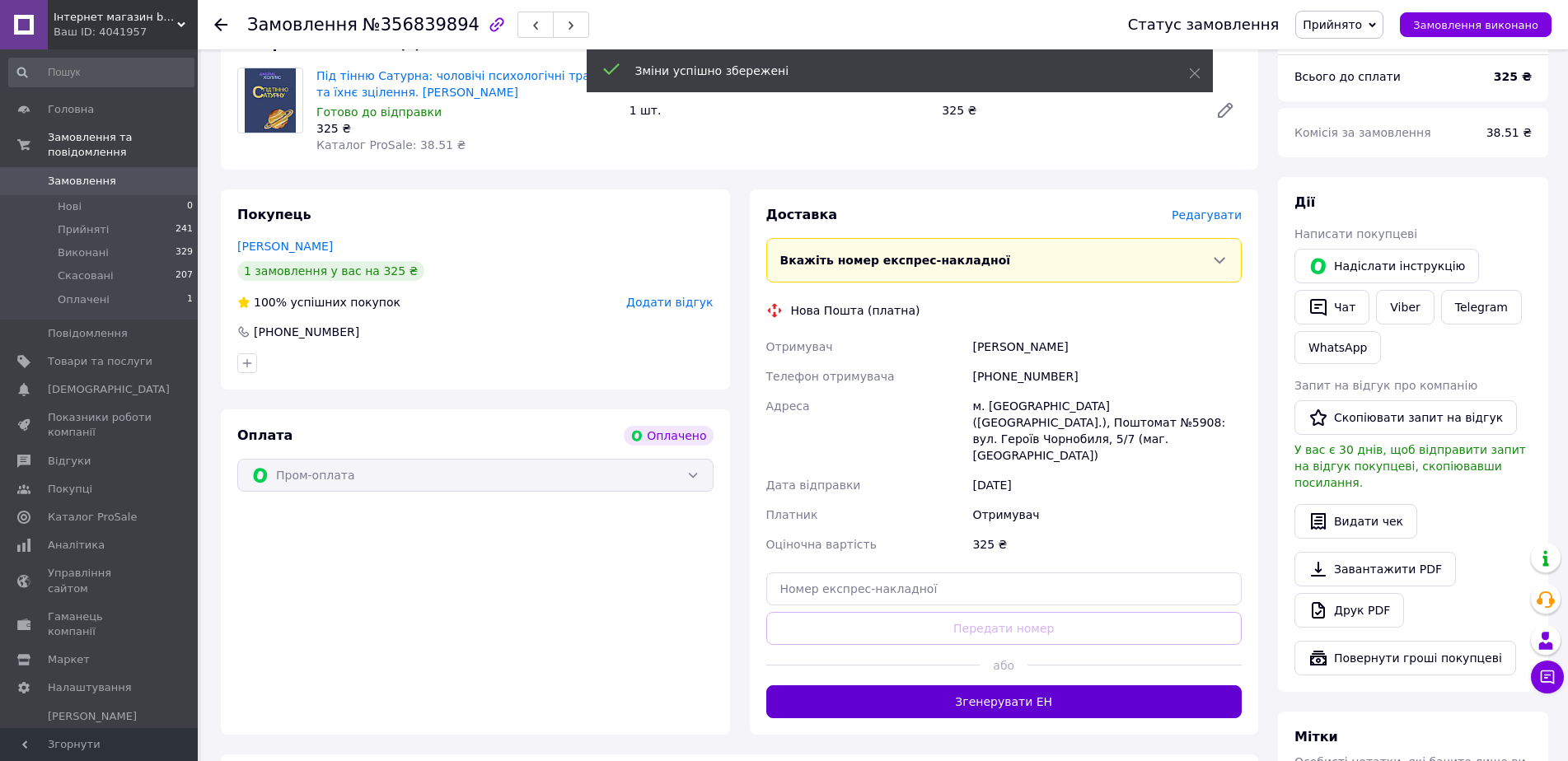
scroll to position [247, 0]
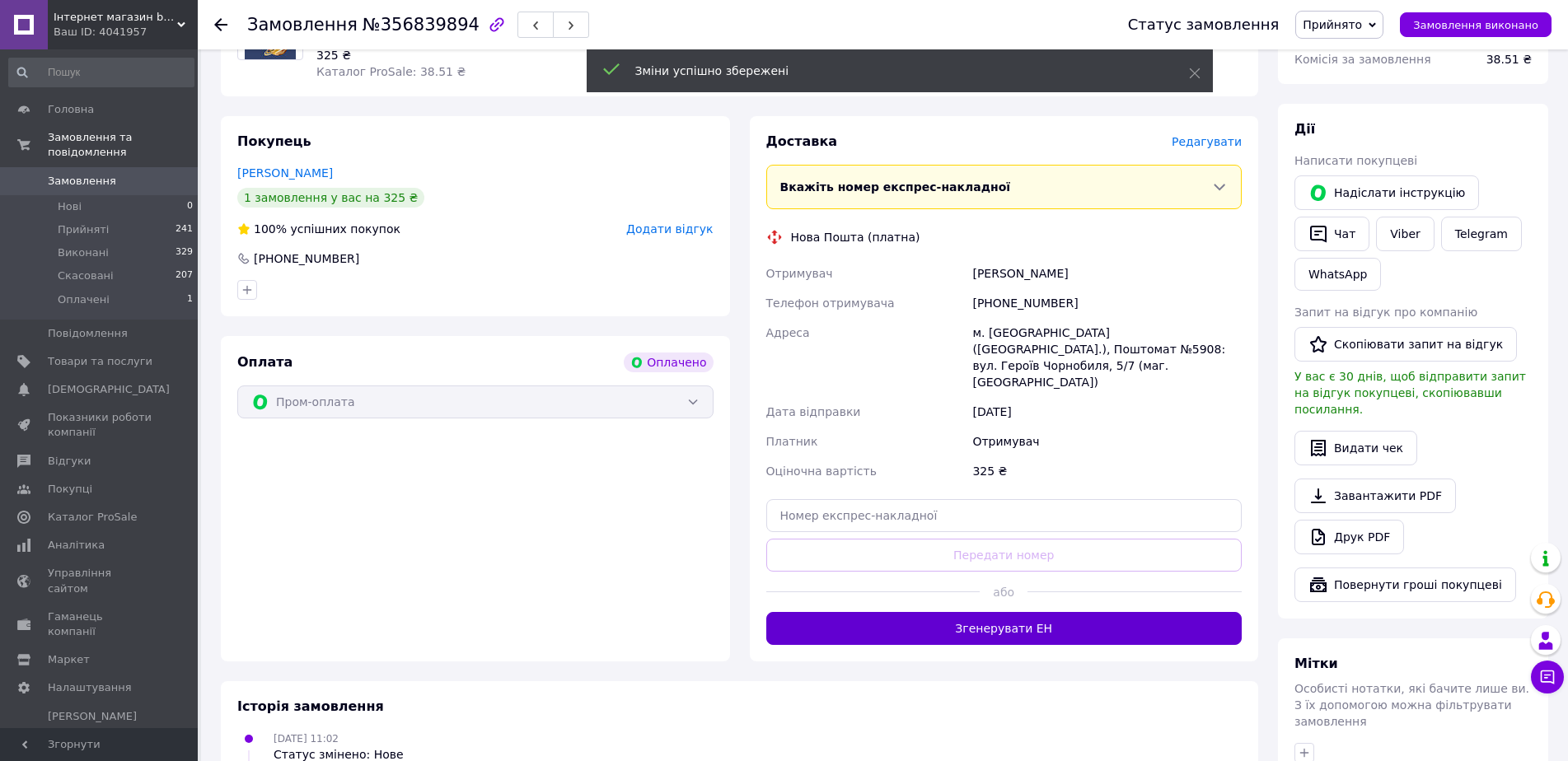
click at [1018, 612] on button "Згенерувати ЕН" at bounding box center [1004, 628] width 476 height 33
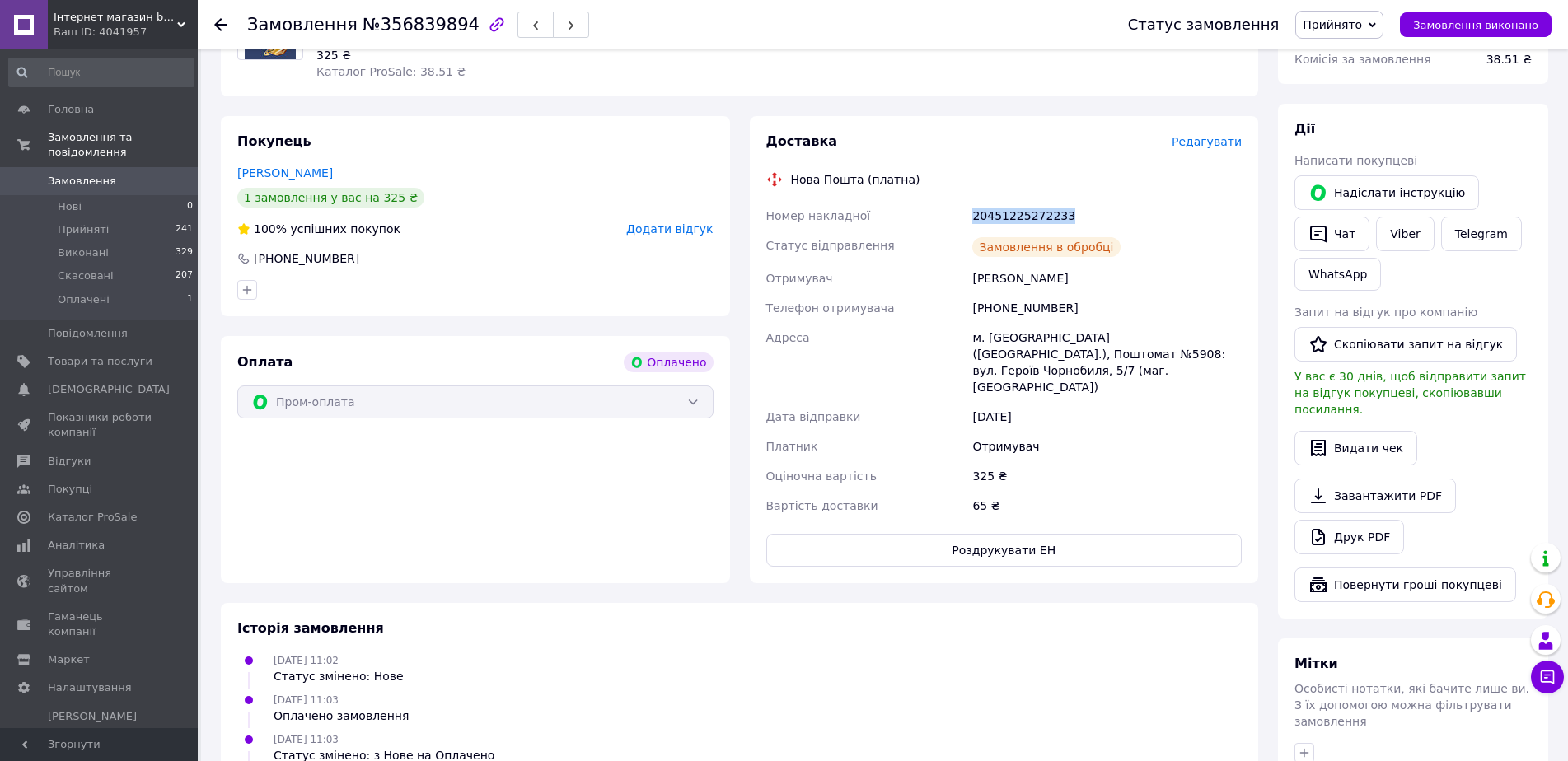
drag, startPoint x: 964, startPoint y: 213, endPoint x: 1076, endPoint y: 213, distance: 112.0
click at [1076, 213] on div "Номер накладної 20451225272233 Статус відправлення Замовлення в обробці Отримув…" at bounding box center [1004, 360] width 483 height 320
copy div "Номер накладної 20451225272233"
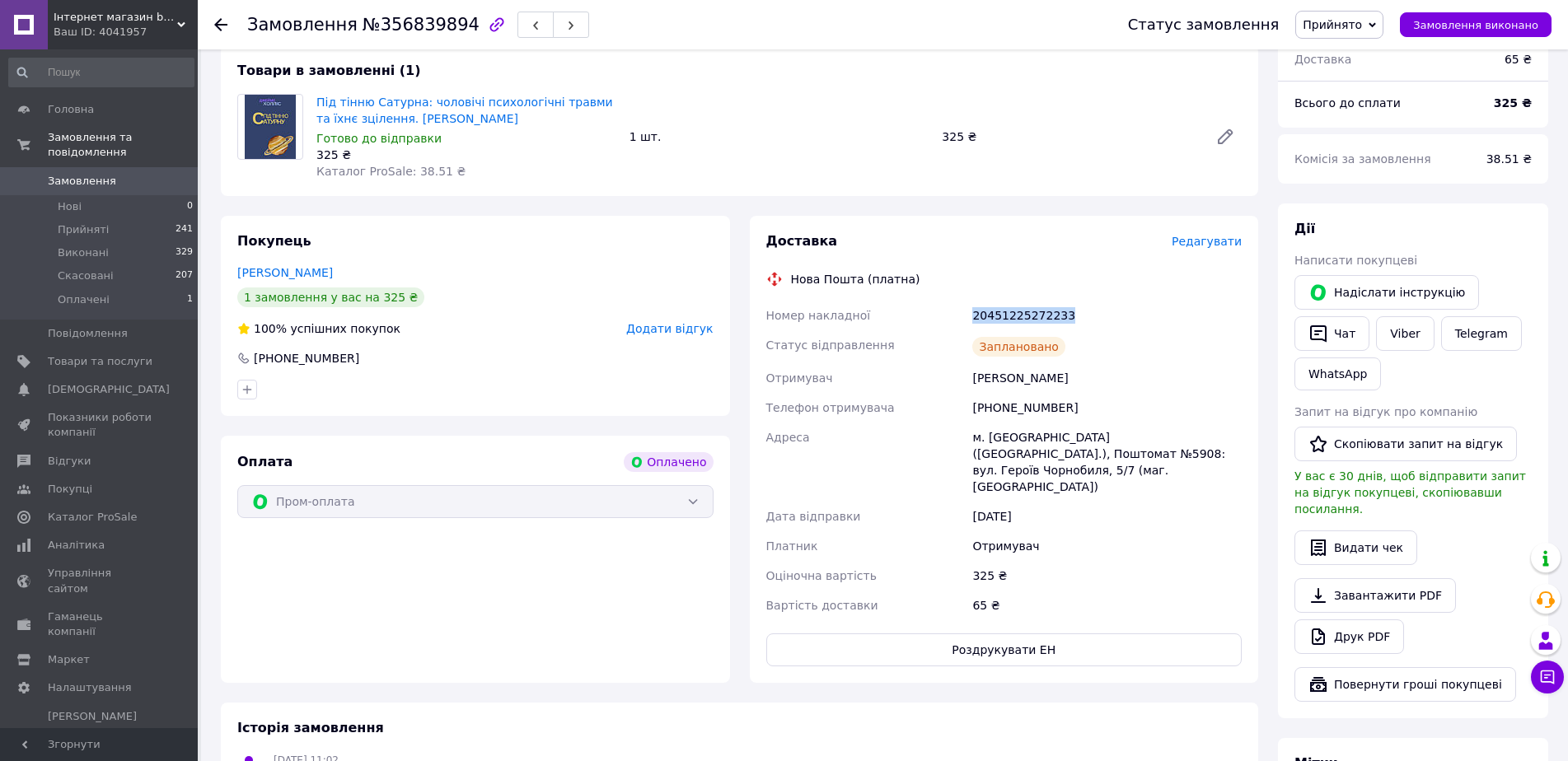
scroll to position [0, 0]
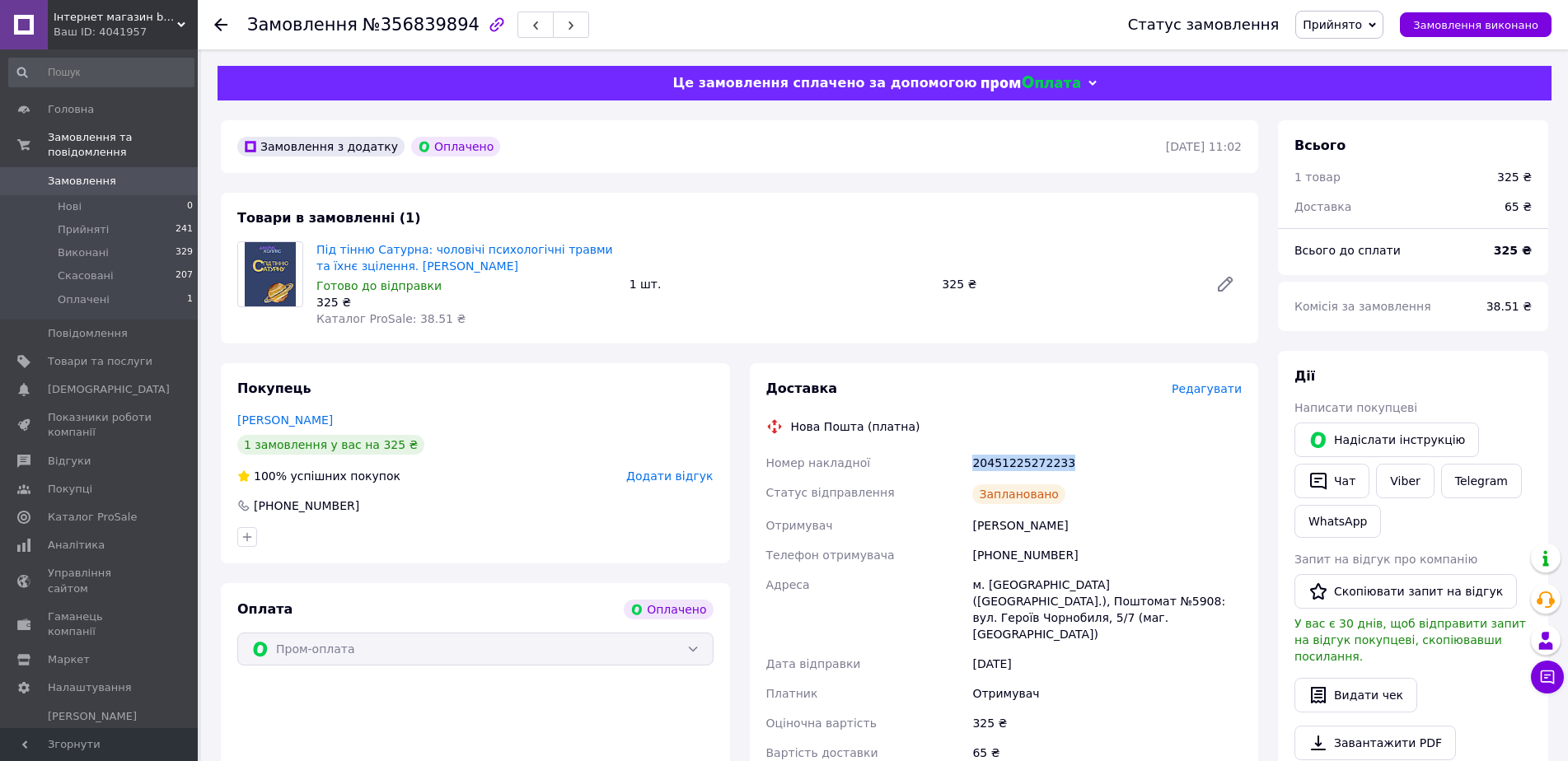
click at [139, 168] on link "Замовлення 0" at bounding box center [101, 181] width 202 height 28
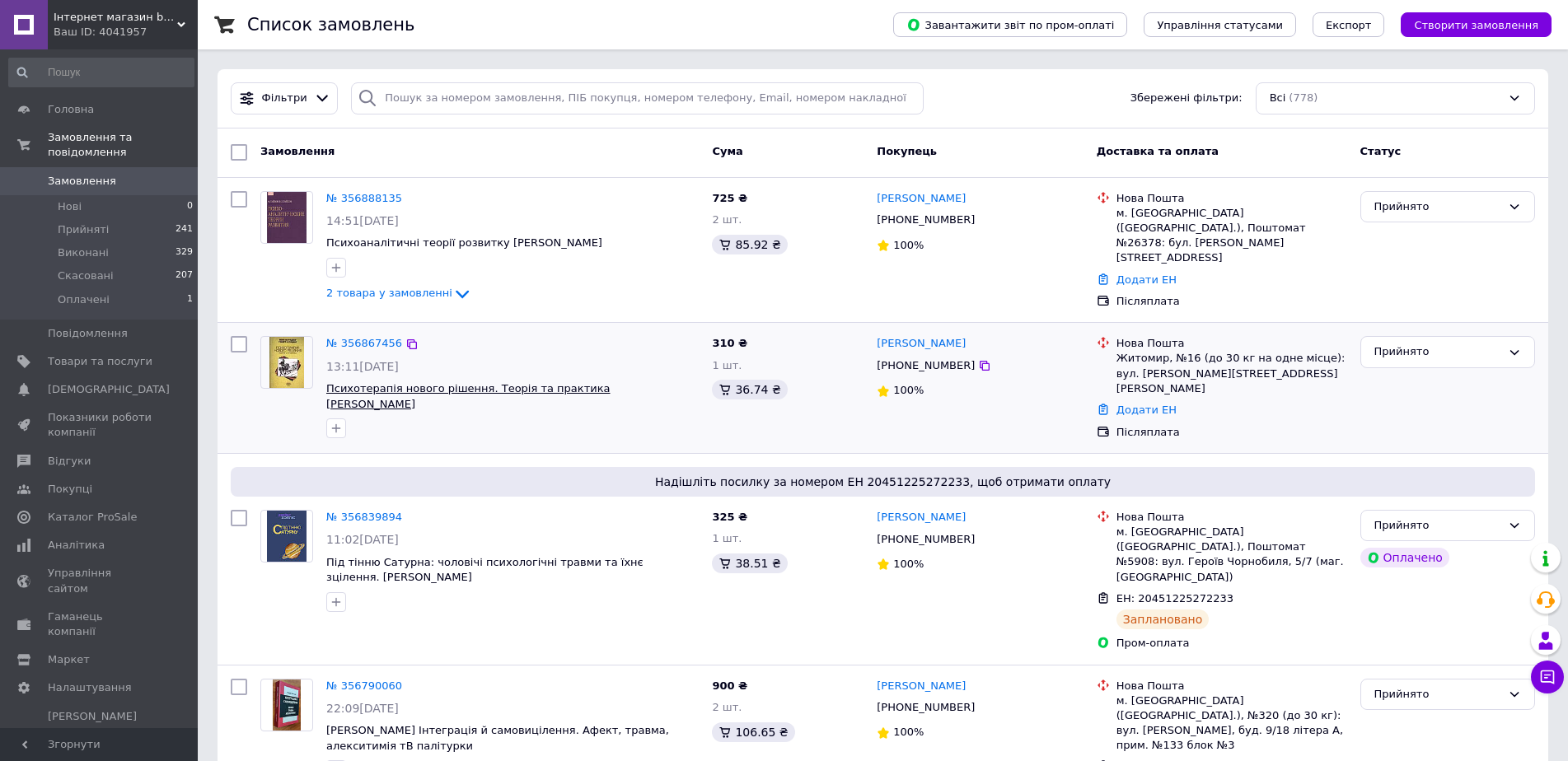
click at [357, 382] on span "Психотерапія нового рішення. Теорія та практика [PERSON_NAME]" at bounding box center [468, 396] width 284 height 28
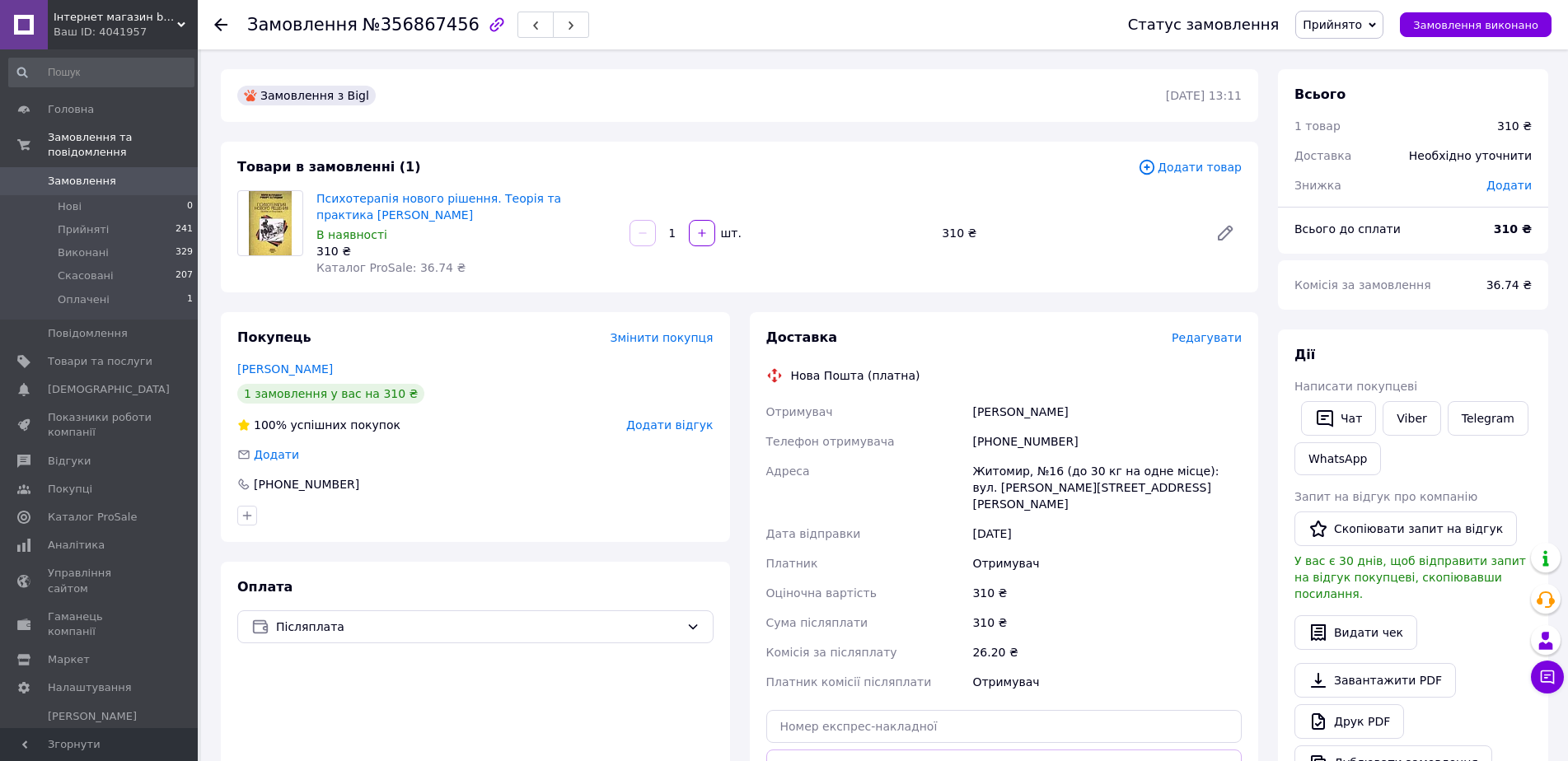
click at [1218, 338] on span "Редагувати" at bounding box center [1206, 338] width 70 height 13
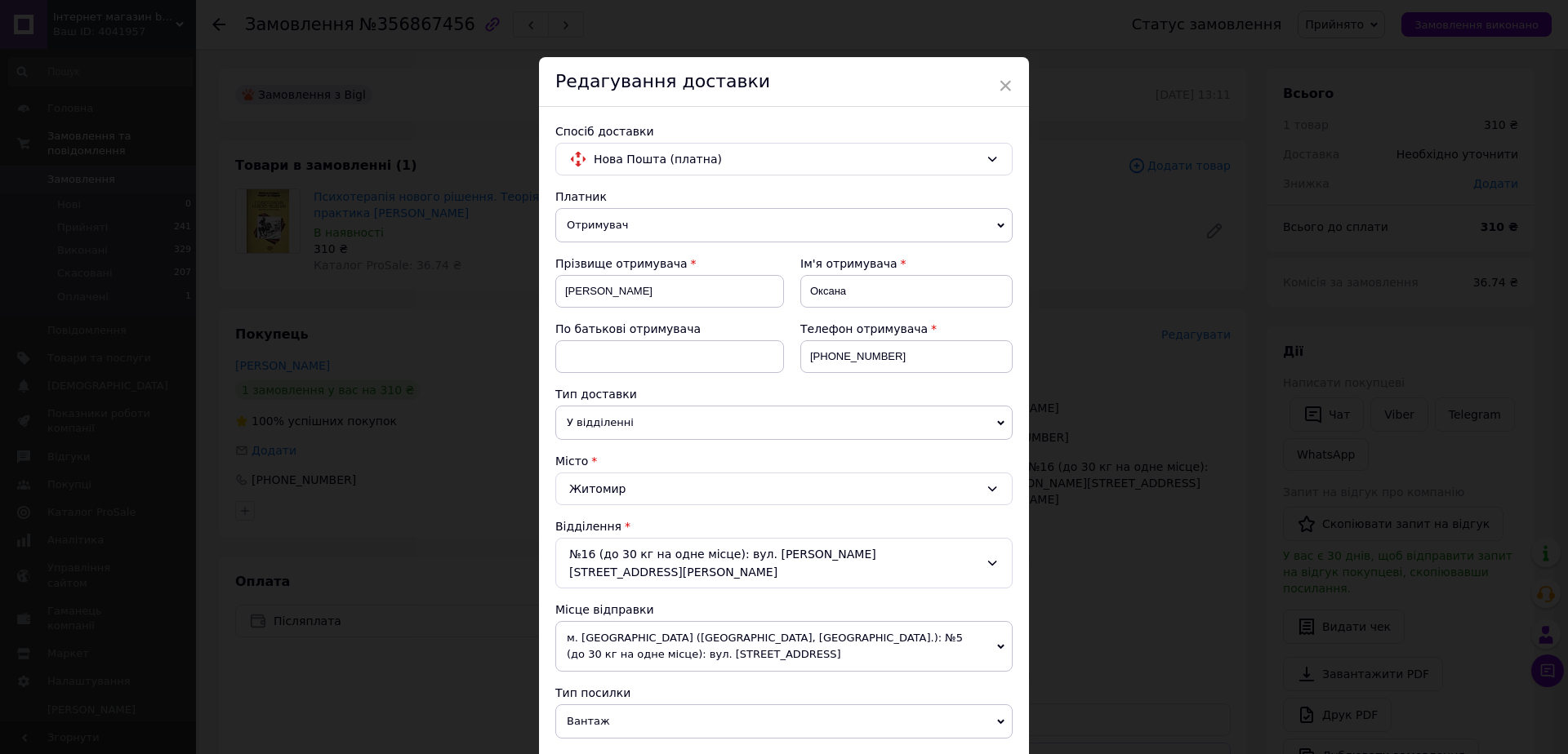
click at [611, 705] on span "Вантаж" at bounding box center [784, 721] width 458 height 34
click at [600, 741] on li "Документи" at bounding box center [784, 753] width 458 height 24
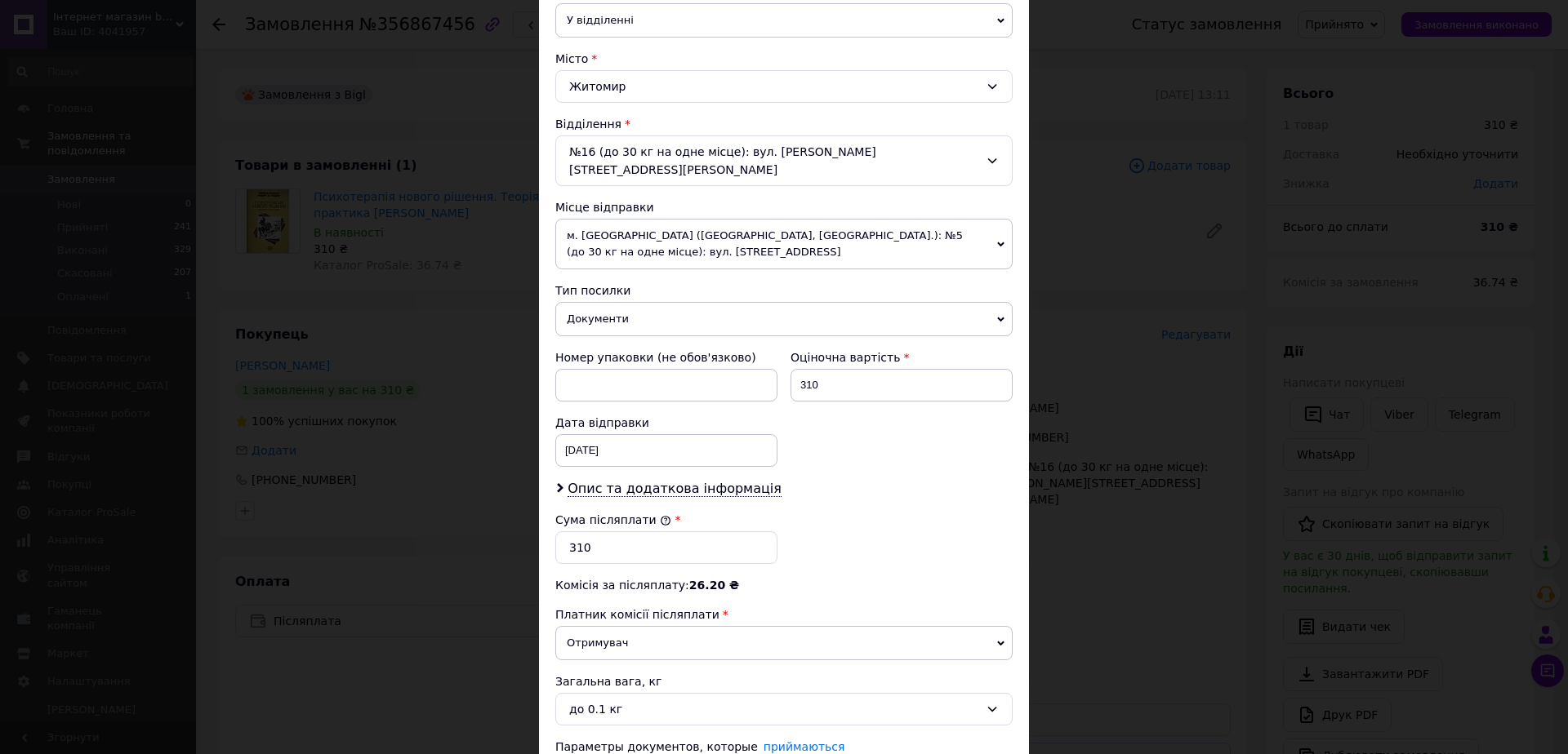
scroll to position [408, 0]
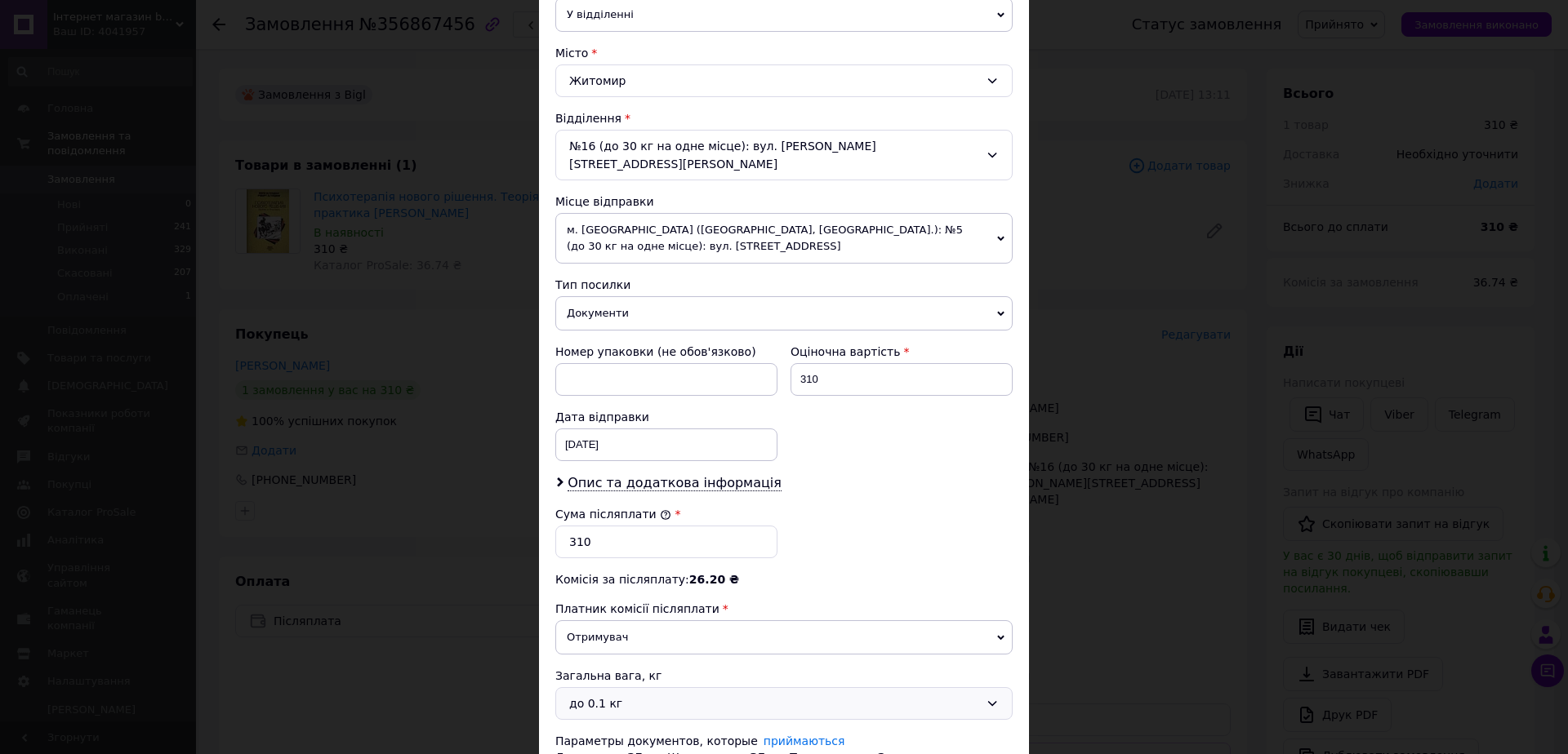
click at [594, 694] on div "до 0.1 кг" at bounding box center [774, 703] width 410 height 18
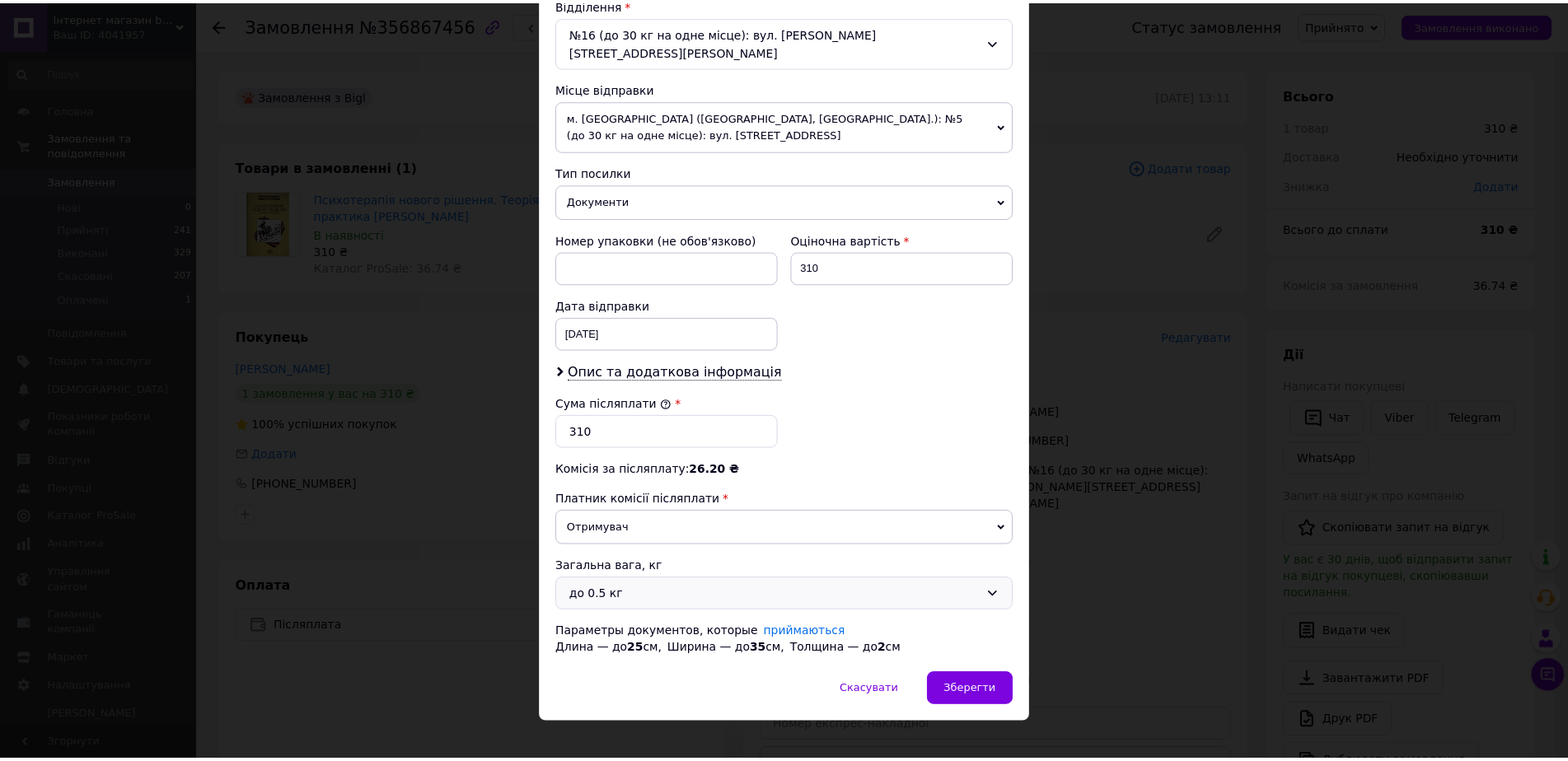
scroll to position [528, 0]
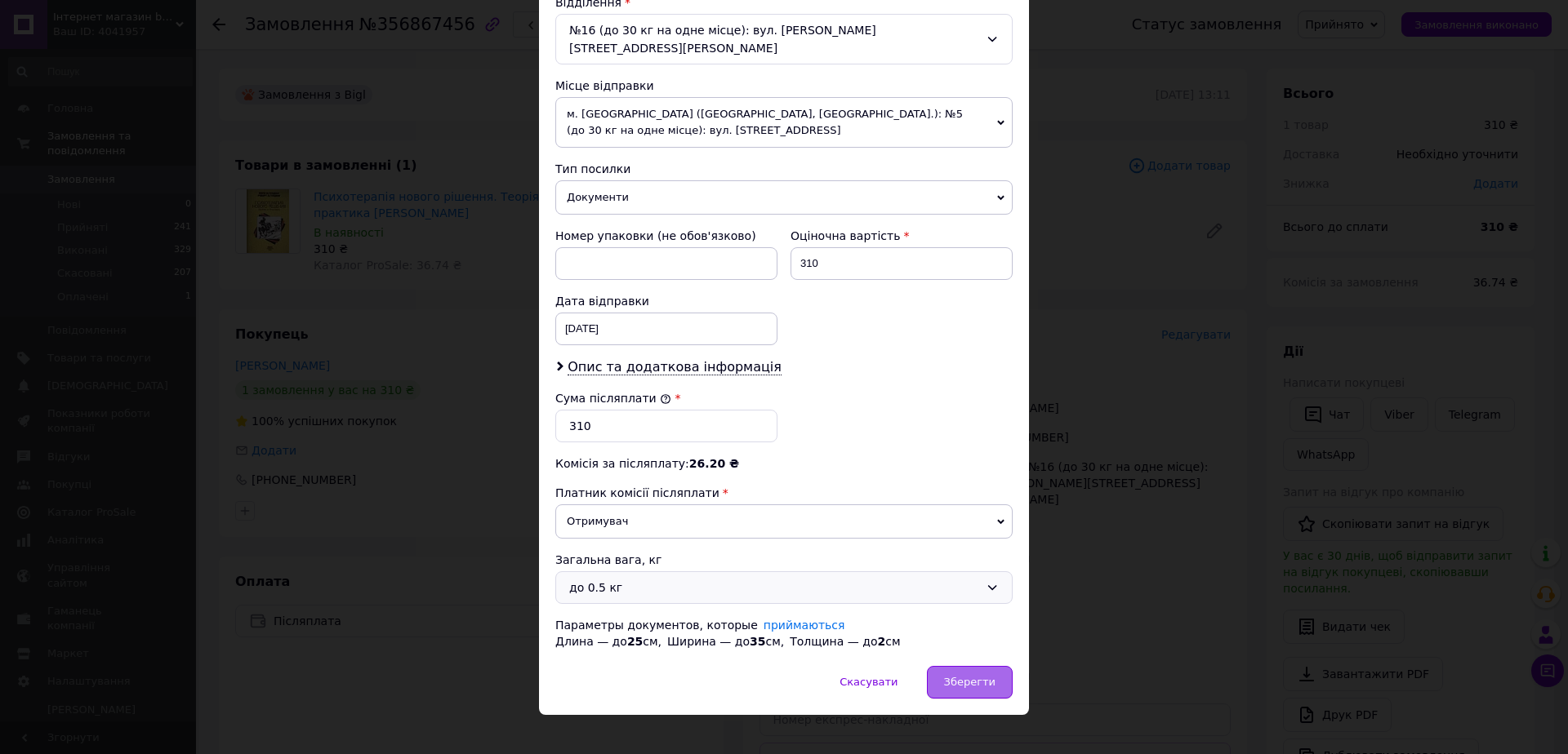
click at [954, 677] on div "Зберегти" at bounding box center [970, 682] width 85 height 33
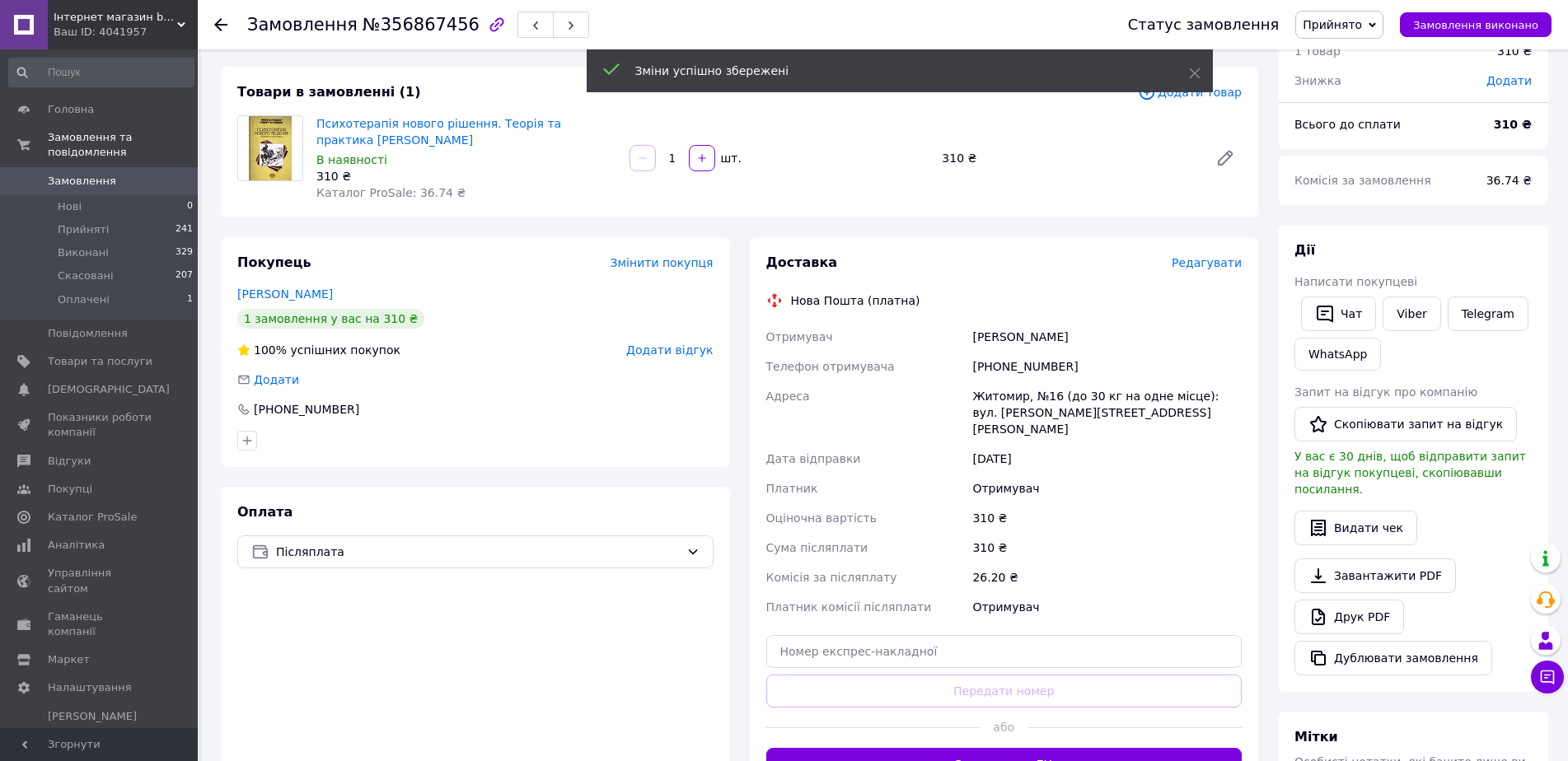
scroll to position [165, 0]
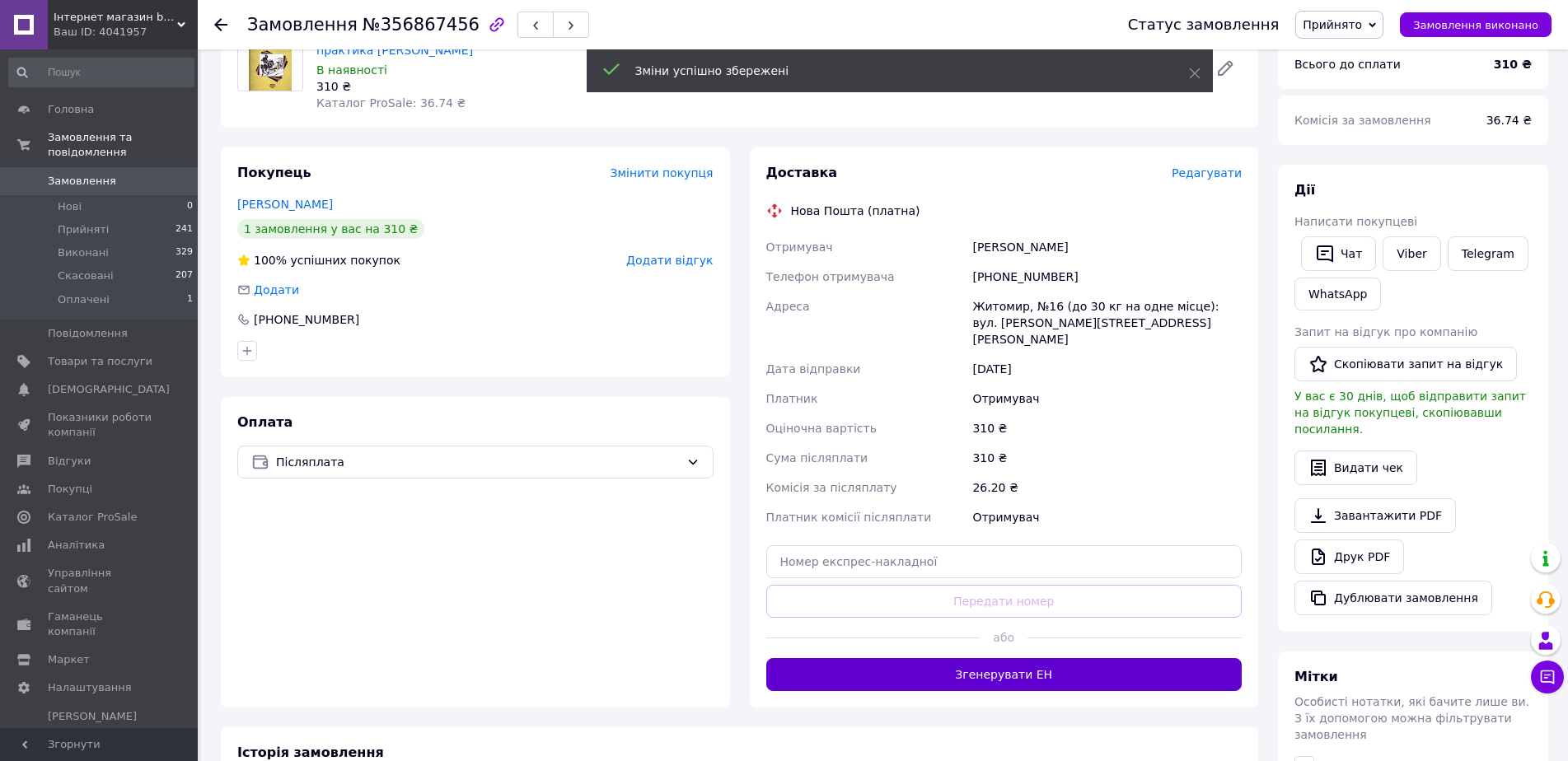
click at [997, 658] on button "Згенерувати ЕН" at bounding box center [1004, 675] width 476 height 33
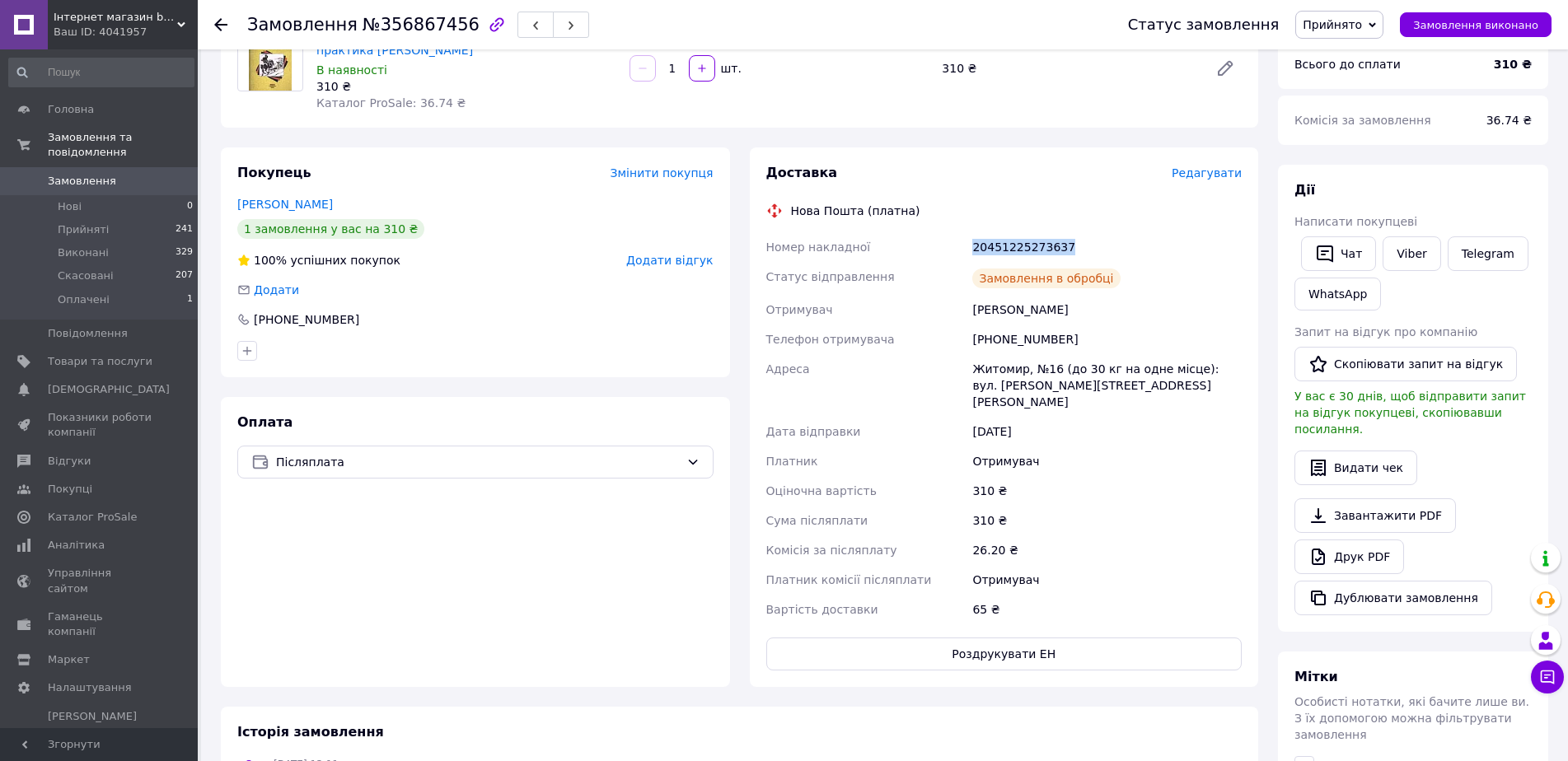
drag, startPoint x: 963, startPoint y: 244, endPoint x: 1147, endPoint y: 240, distance: 184.0
click at [1147, 240] on div "Номер накладної 20451225273637 Статус відправлення Замовлення в обробці Отримув…" at bounding box center [1004, 429] width 483 height 392
copy div "Номер накладної 20451225273637"
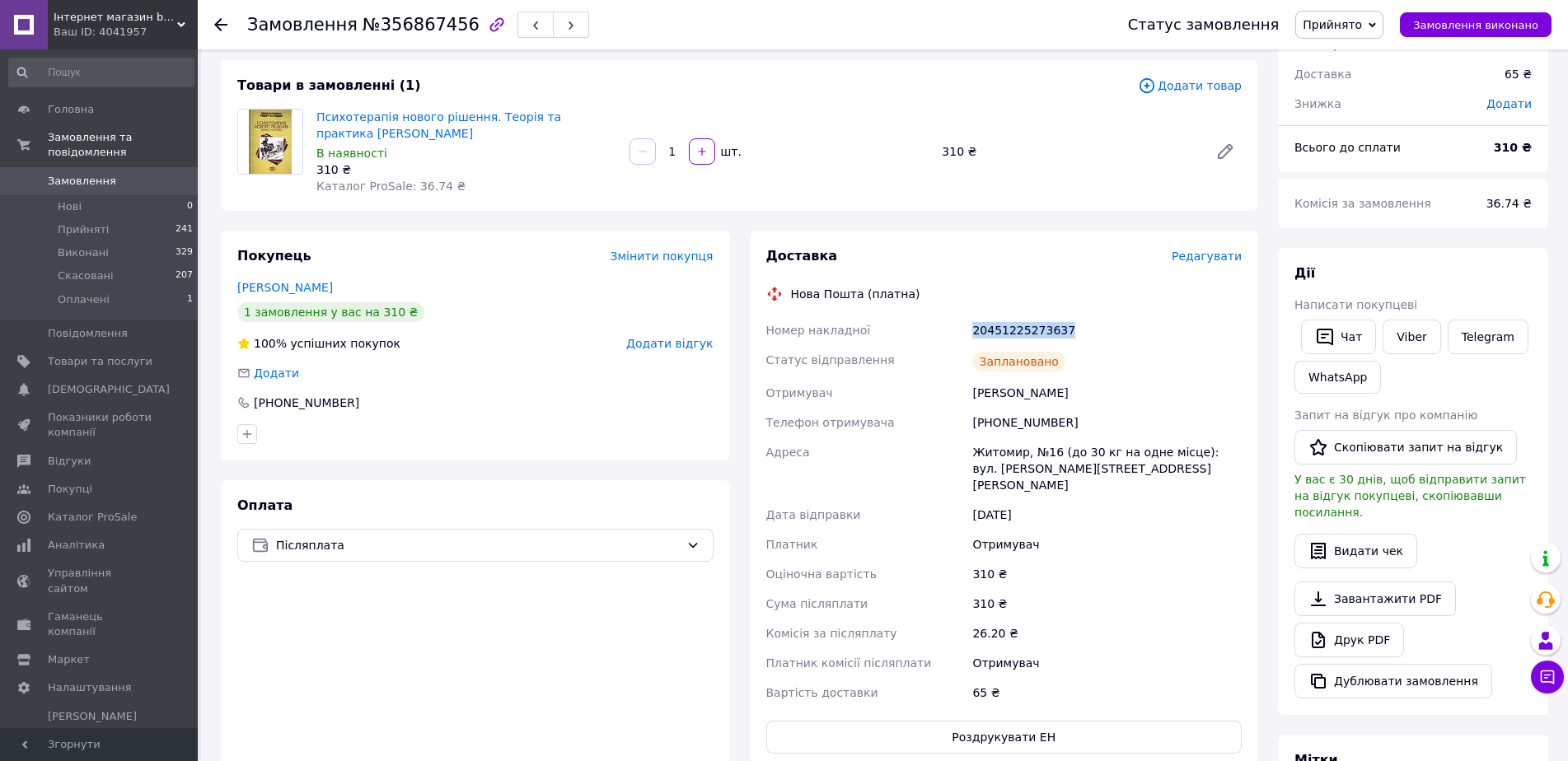
scroll to position [0, 0]
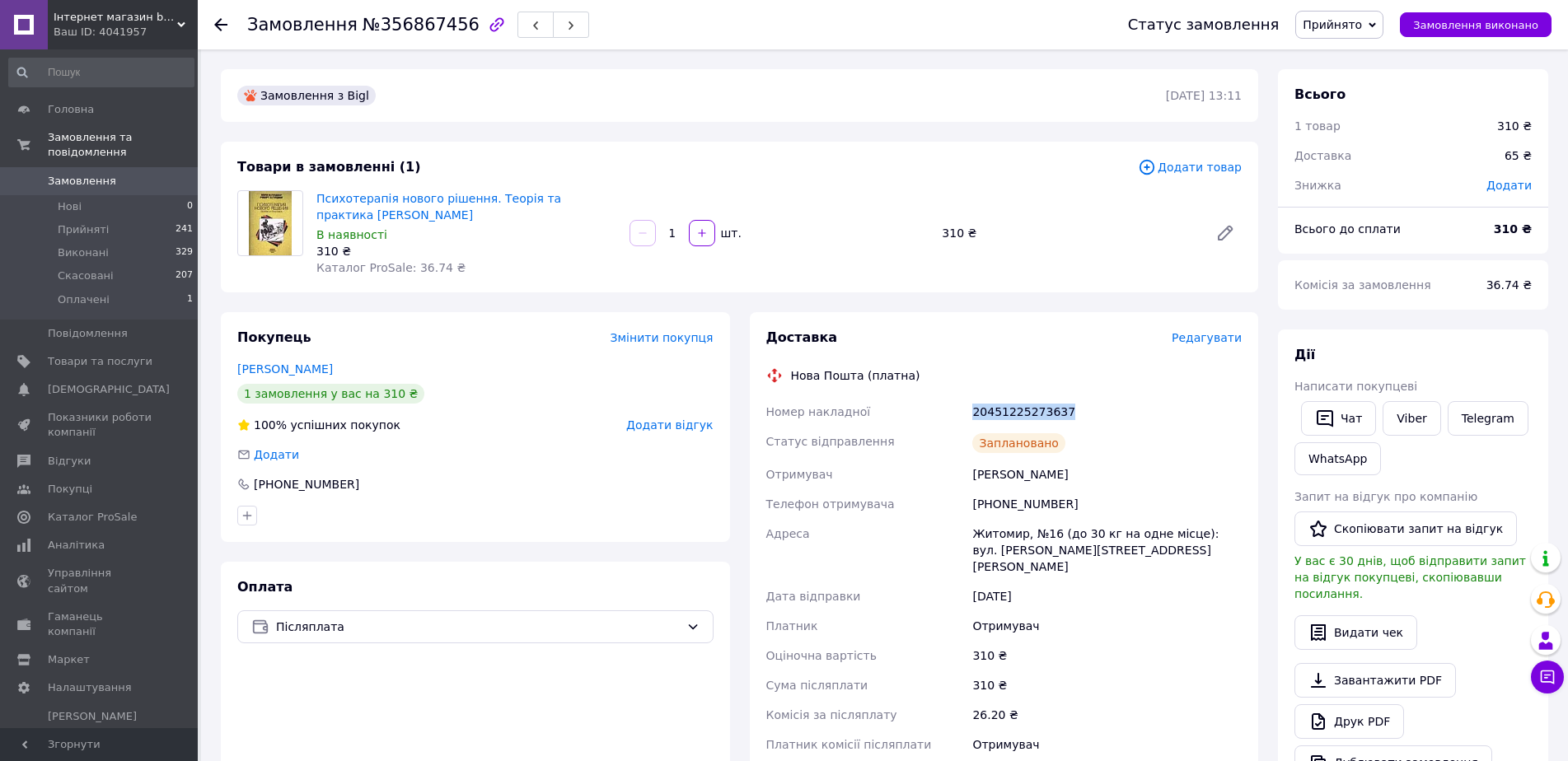
copy div "Номер накладної 20451225273637"
click at [136, 174] on span "Замовлення" at bounding box center [100, 181] width 104 height 15
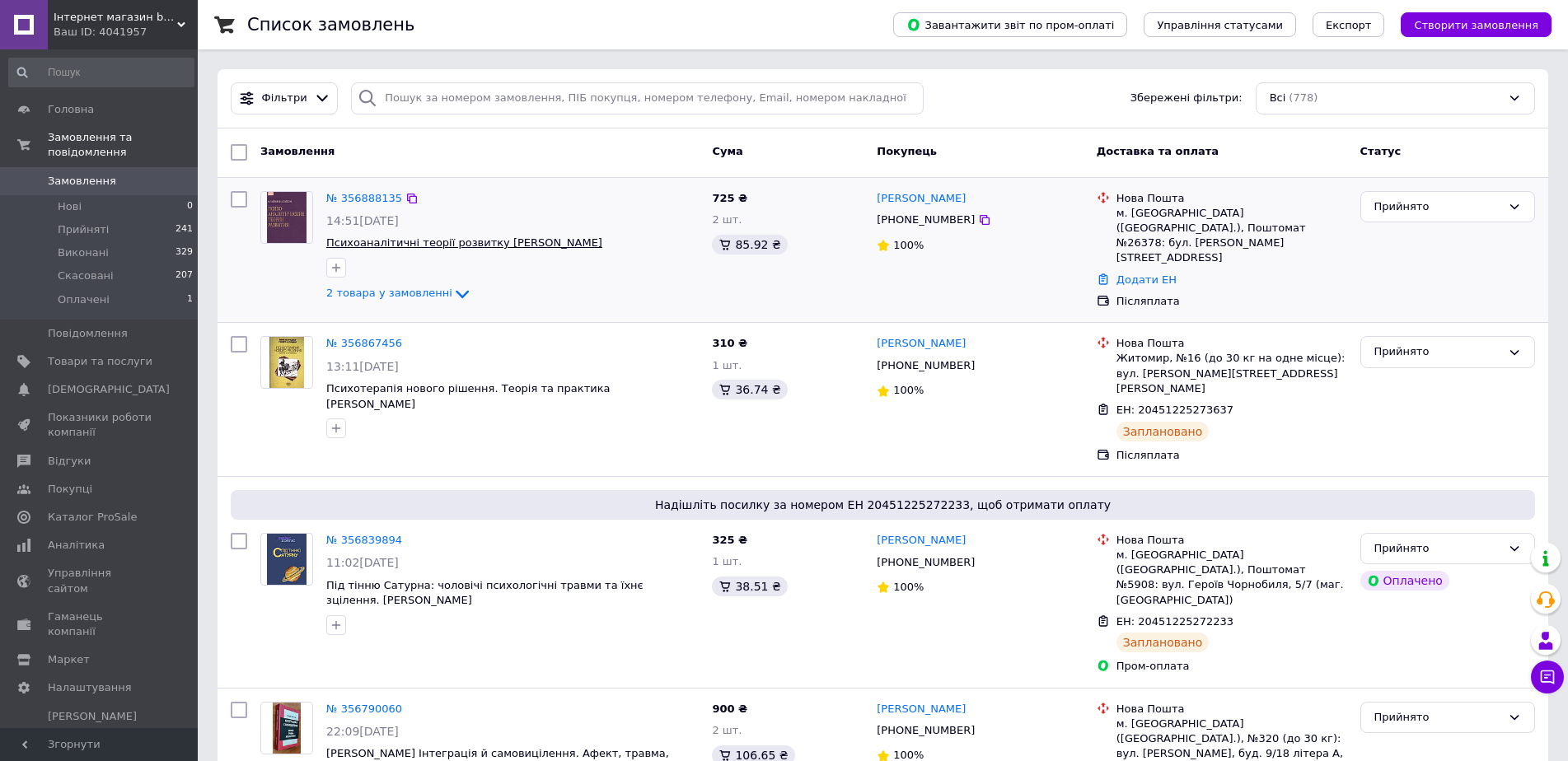
click at [383, 243] on span "Психоаналітичні теорії розвитку [PERSON_NAME]" at bounding box center [463, 242] width 276 height 12
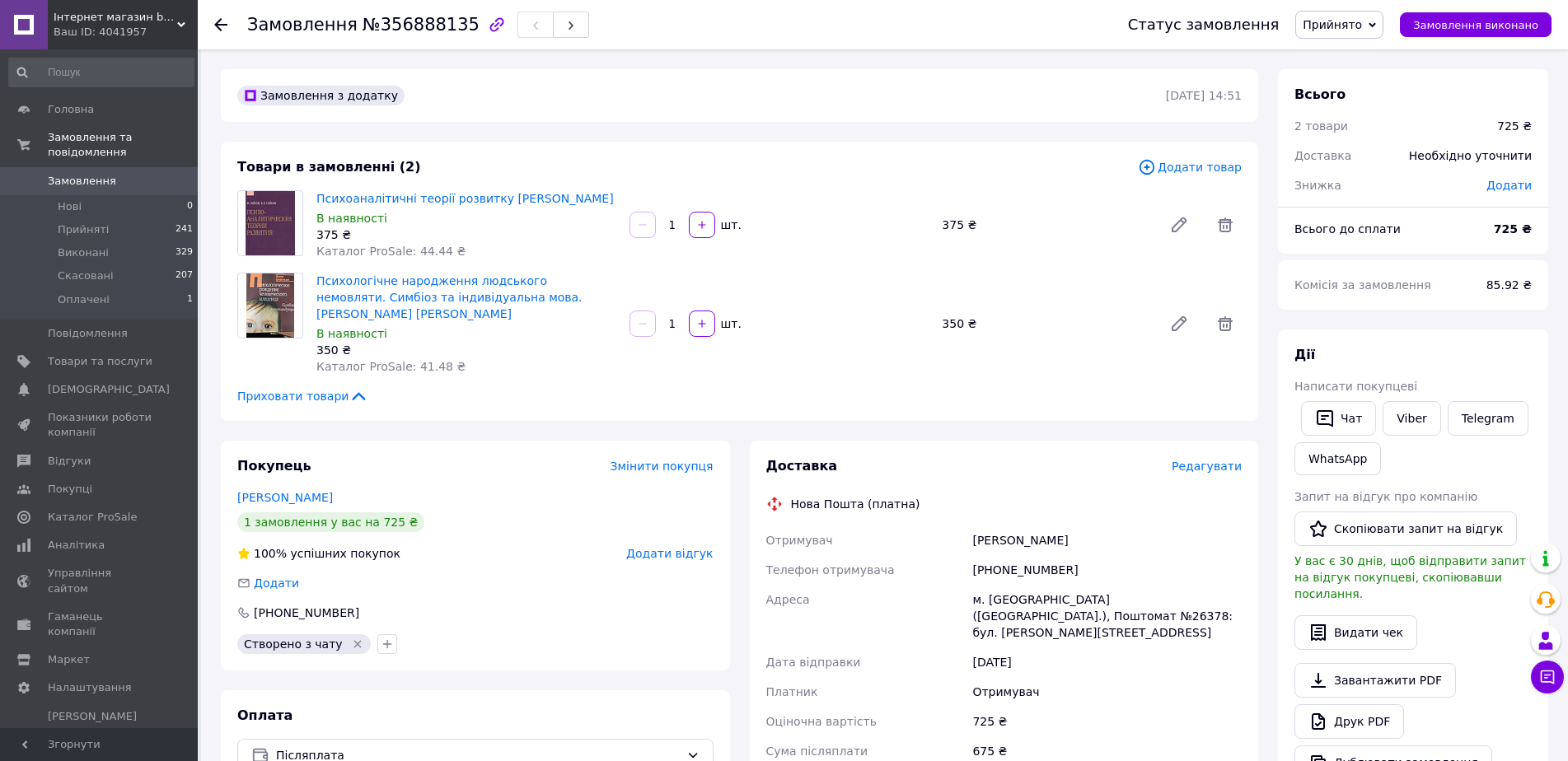
click at [1215, 460] on span "Редагувати" at bounding box center [1206, 466] width 70 height 13
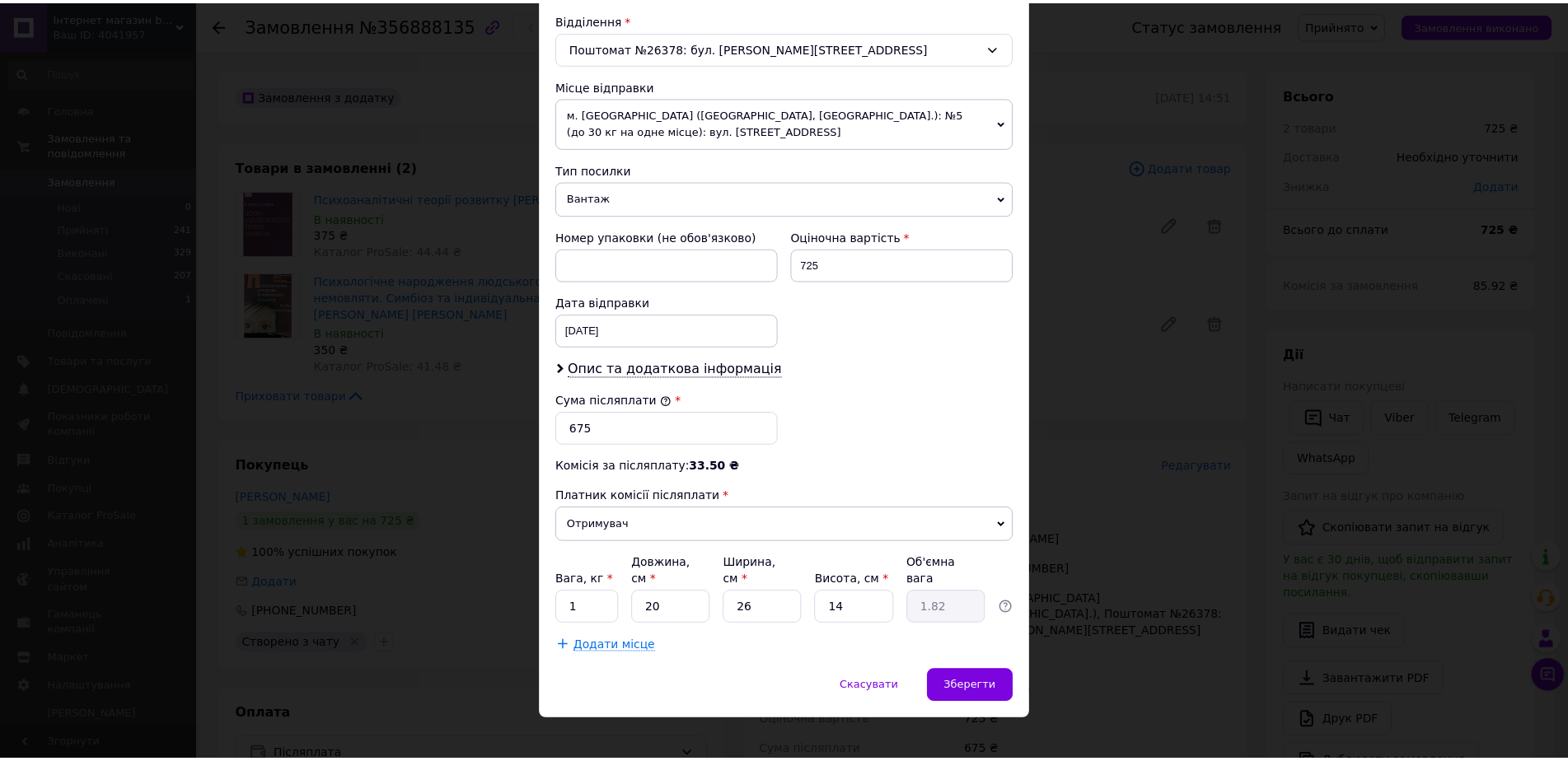
scroll to position [512, 0]
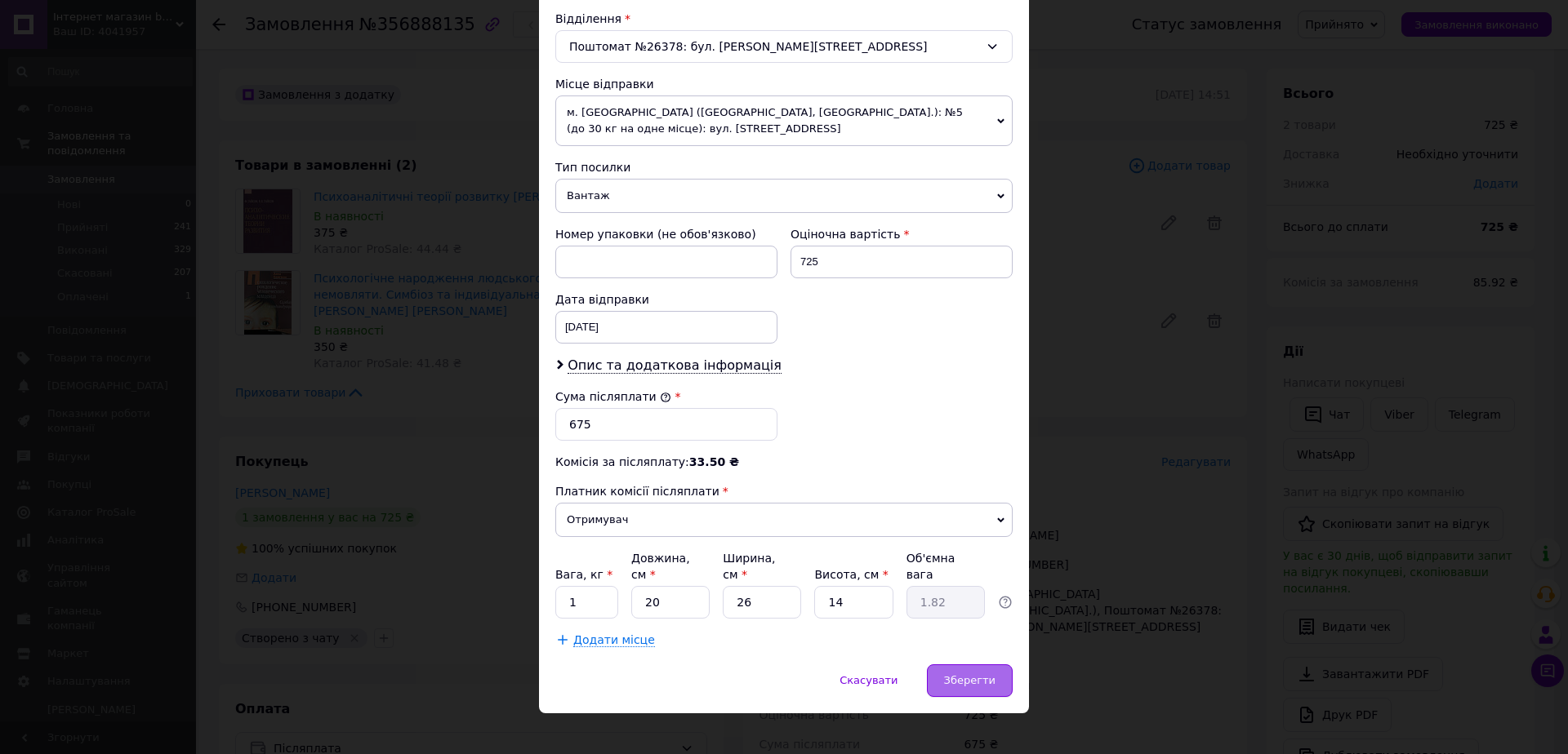
click at [951, 674] on span "Зберегти" at bounding box center [970, 680] width 52 height 12
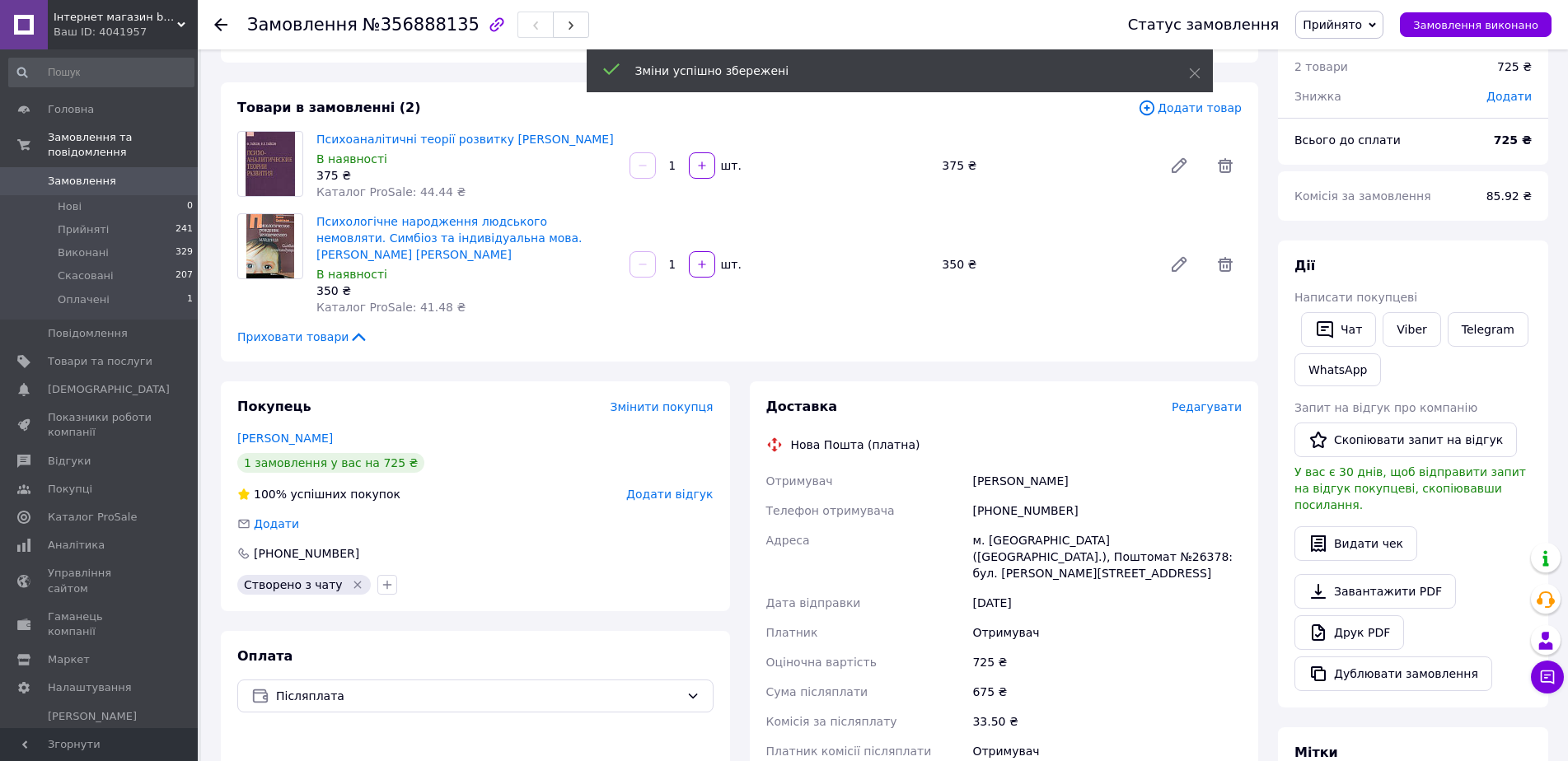
scroll to position [412, 0]
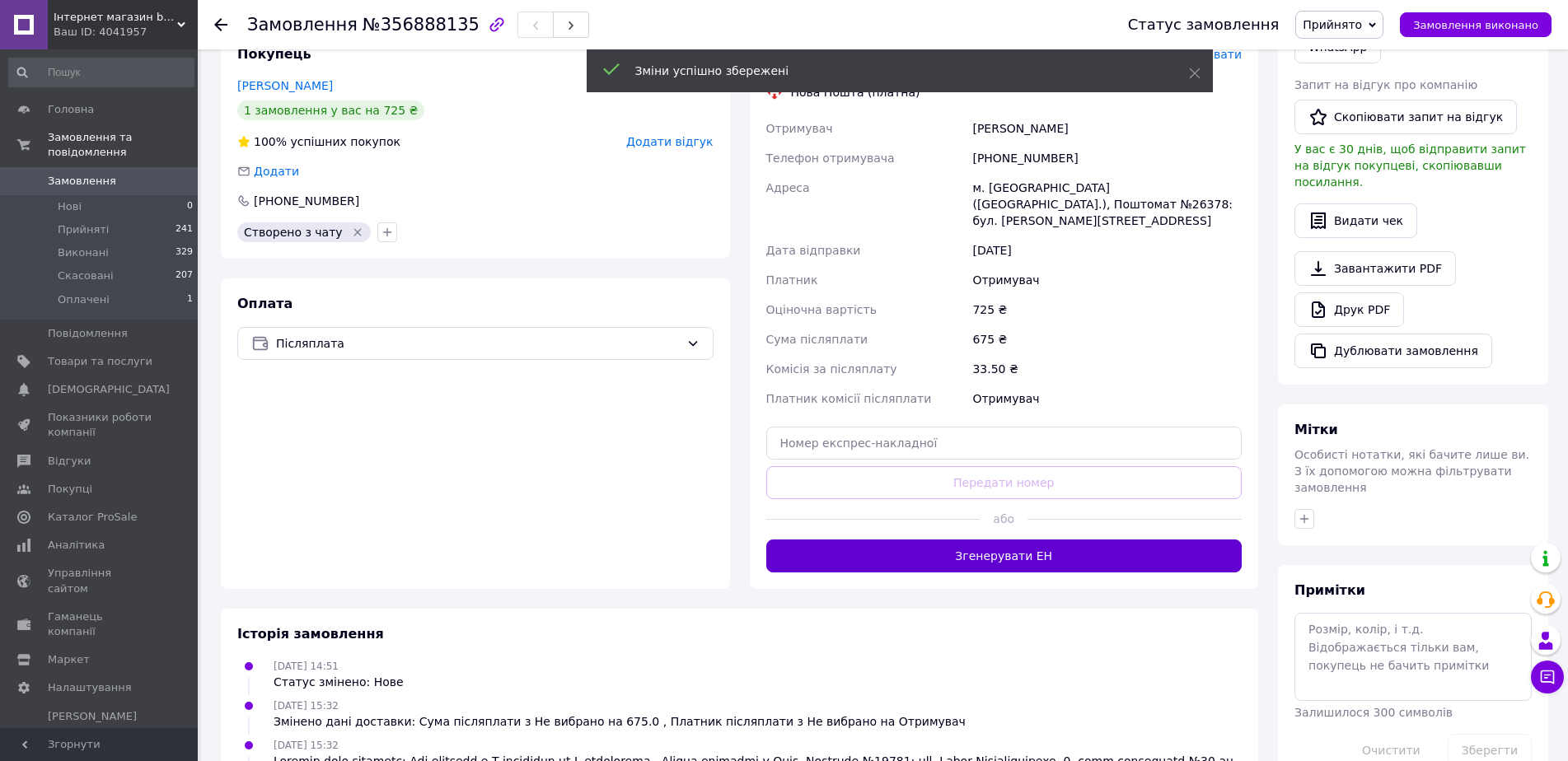
click at [996, 539] on button "Згенерувати ЕН" at bounding box center [1004, 556] width 476 height 33
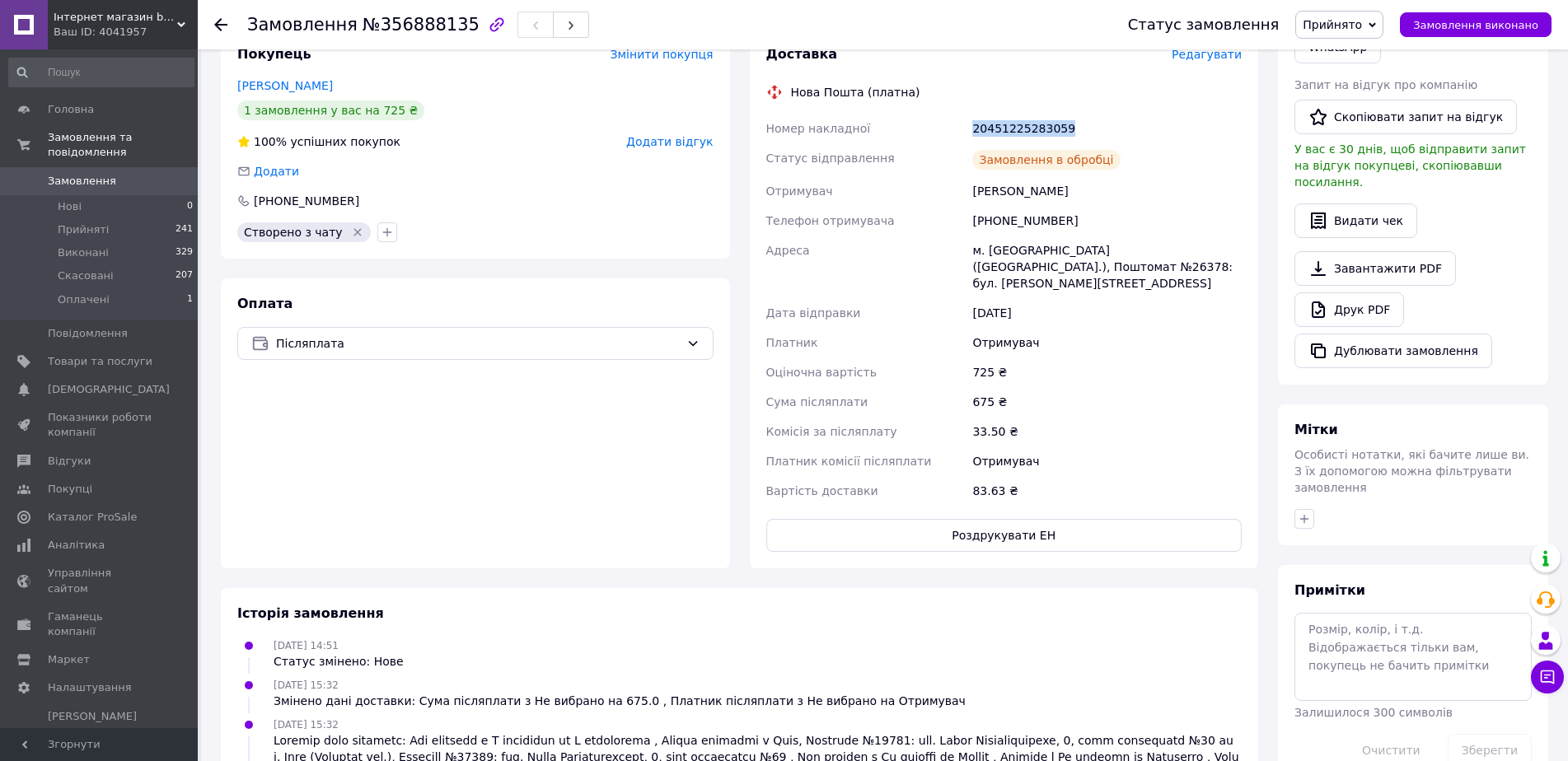
drag, startPoint x: 974, startPoint y: 111, endPoint x: 1102, endPoint y: 111, distance: 128.0
click at [1102, 114] on div "20451225283059" at bounding box center [1106, 128] width 276 height 29
copy div "20451225283059"
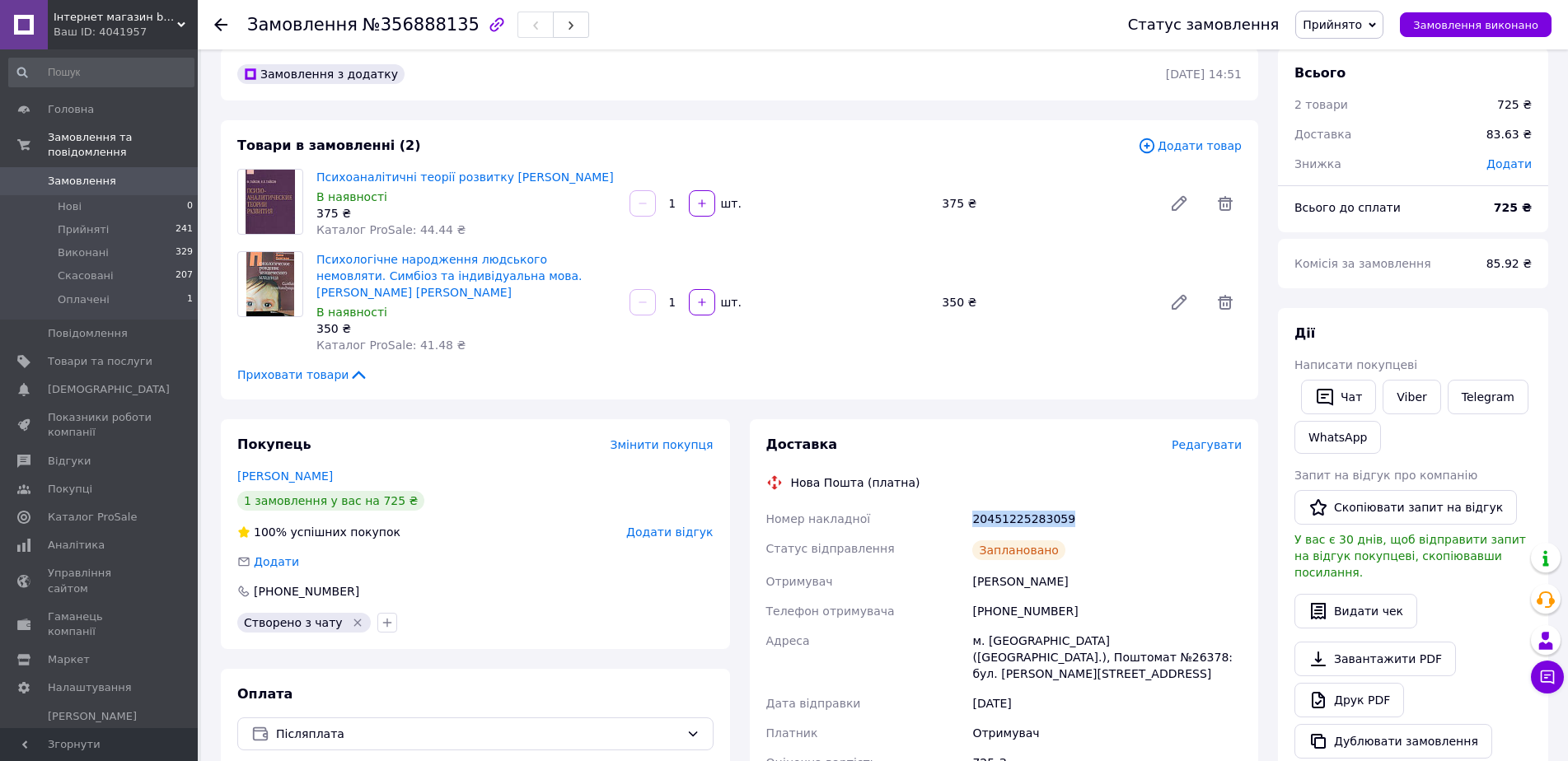
scroll to position [0, 0]
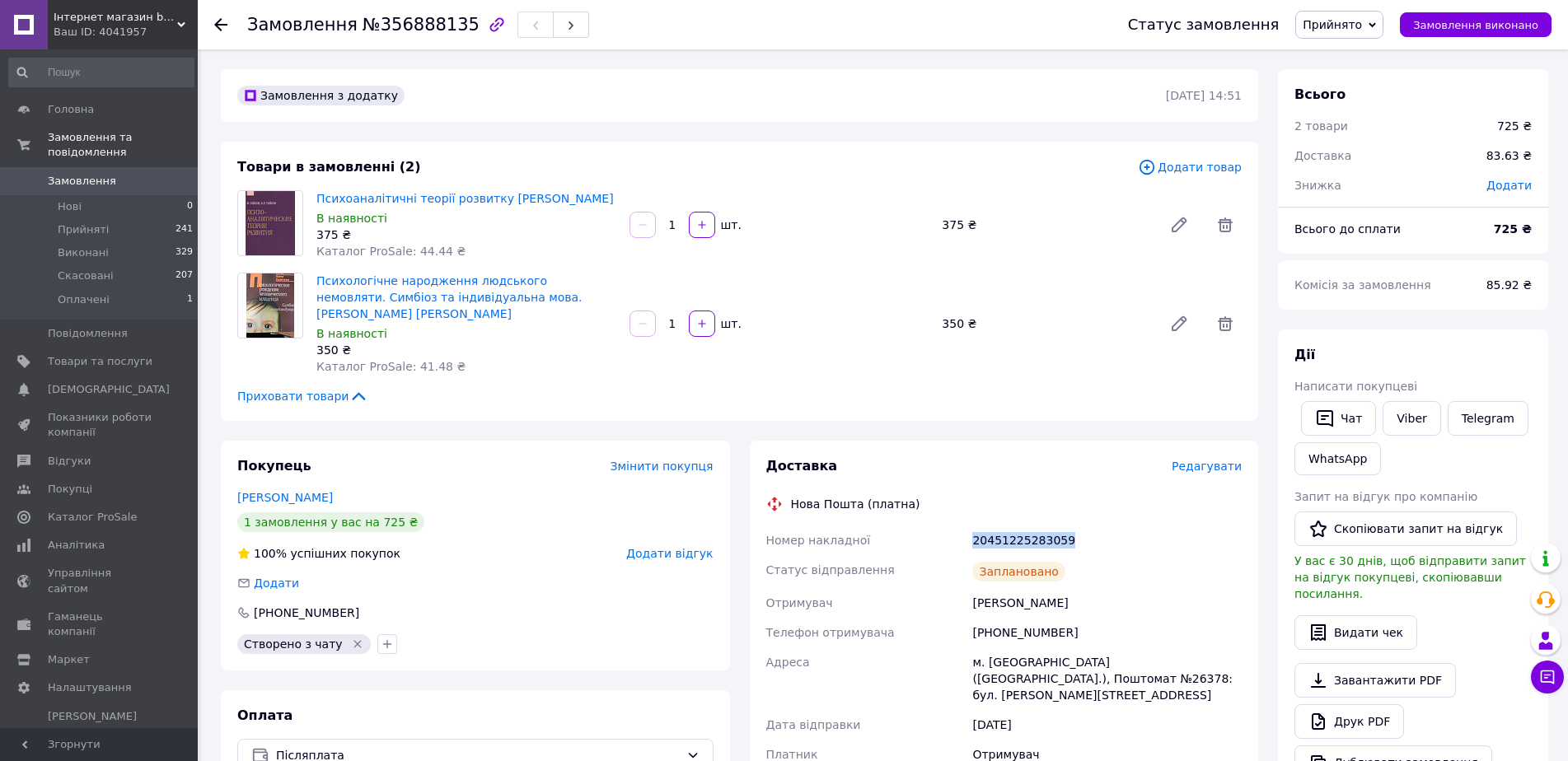
copy div "20451225283059"
click at [147, 174] on span "Замовлення" at bounding box center [100, 181] width 104 height 15
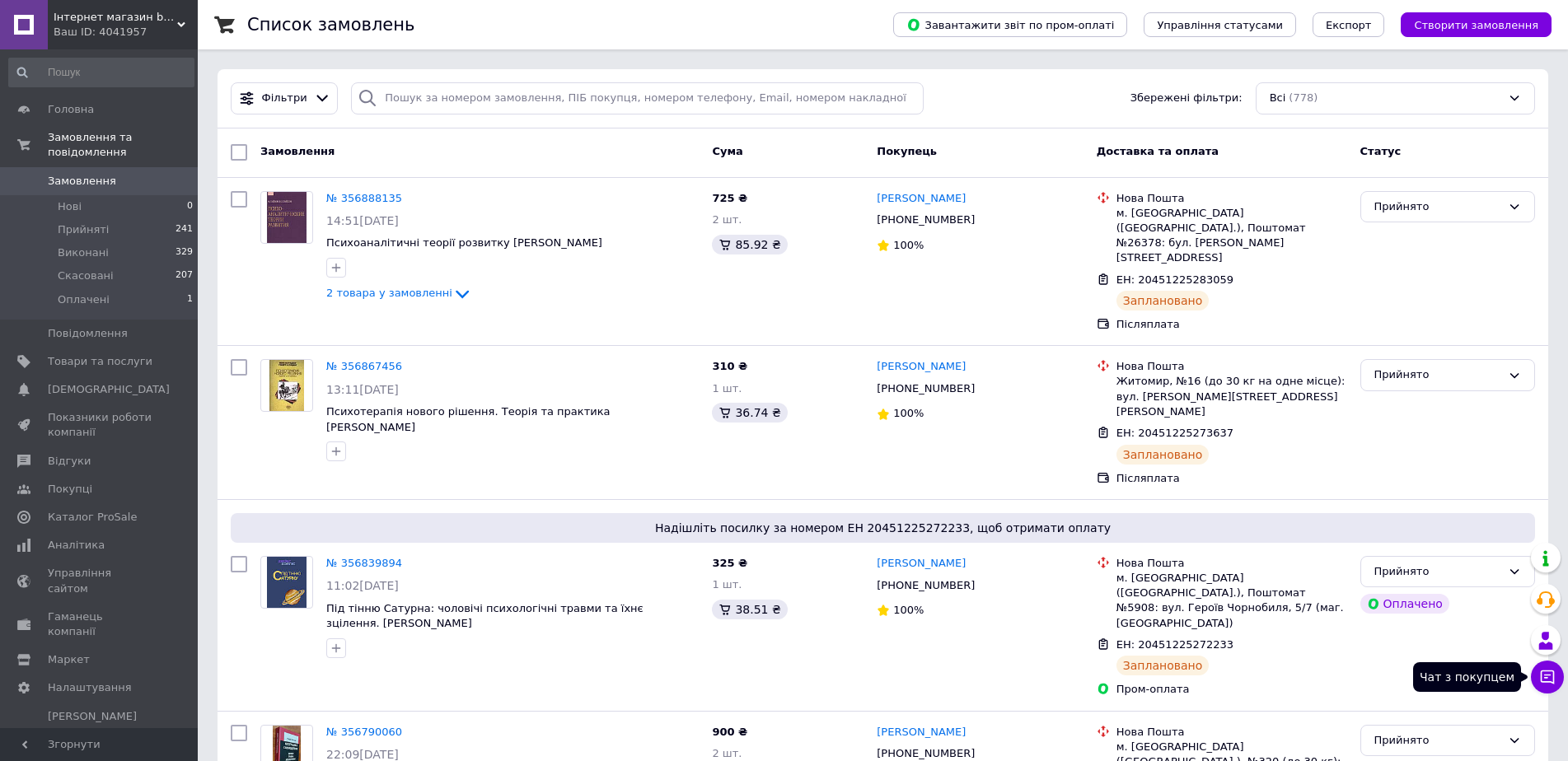
click at [1546, 676] on icon at bounding box center [1547, 677] width 14 height 14
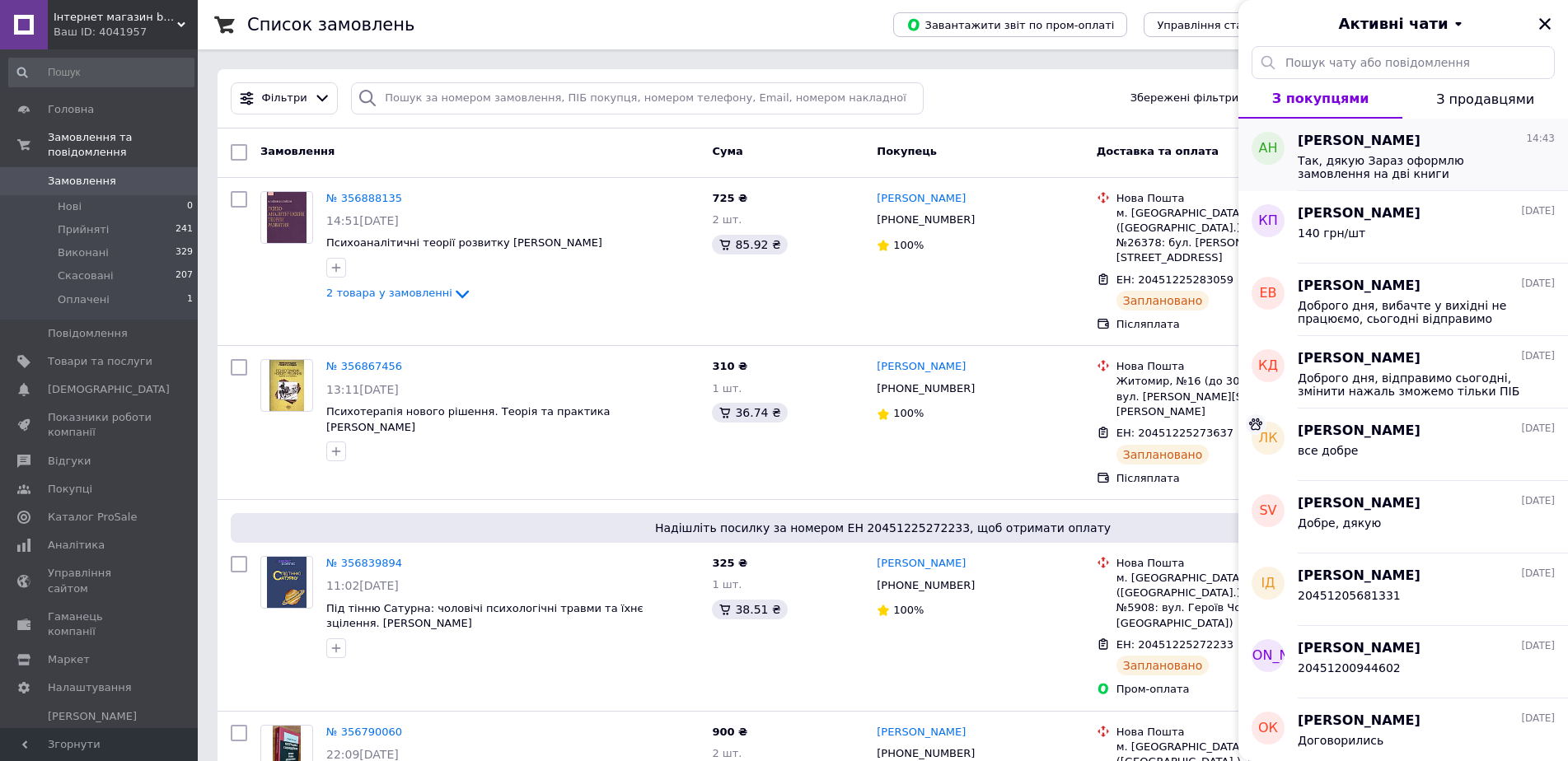
click at [1388, 159] on span "Так, дякую Зараз оформлю замовлення на дві книги" at bounding box center [1414, 167] width 234 height 27
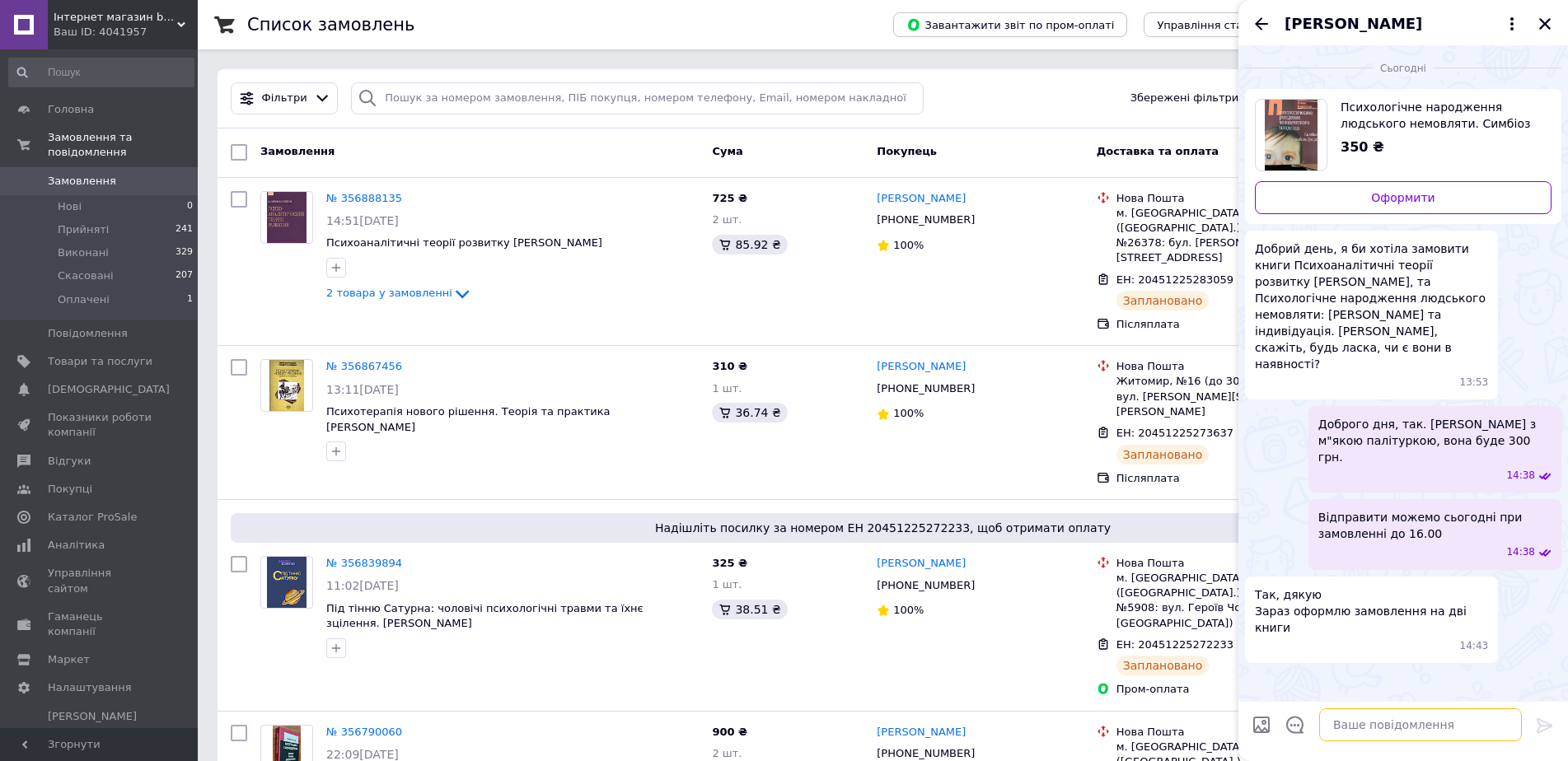
click at [1383, 727] on textarea at bounding box center [1420, 725] width 202 height 33
paste textarea "20451225283059"
type textarea "20451225283059"
click at [1543, 725] on icon at bounding box center [1543, 725] width 16 height 15
click at [1541, 20] on icon "Закрити" at bounding box center [1544, 24] width 12 height 12
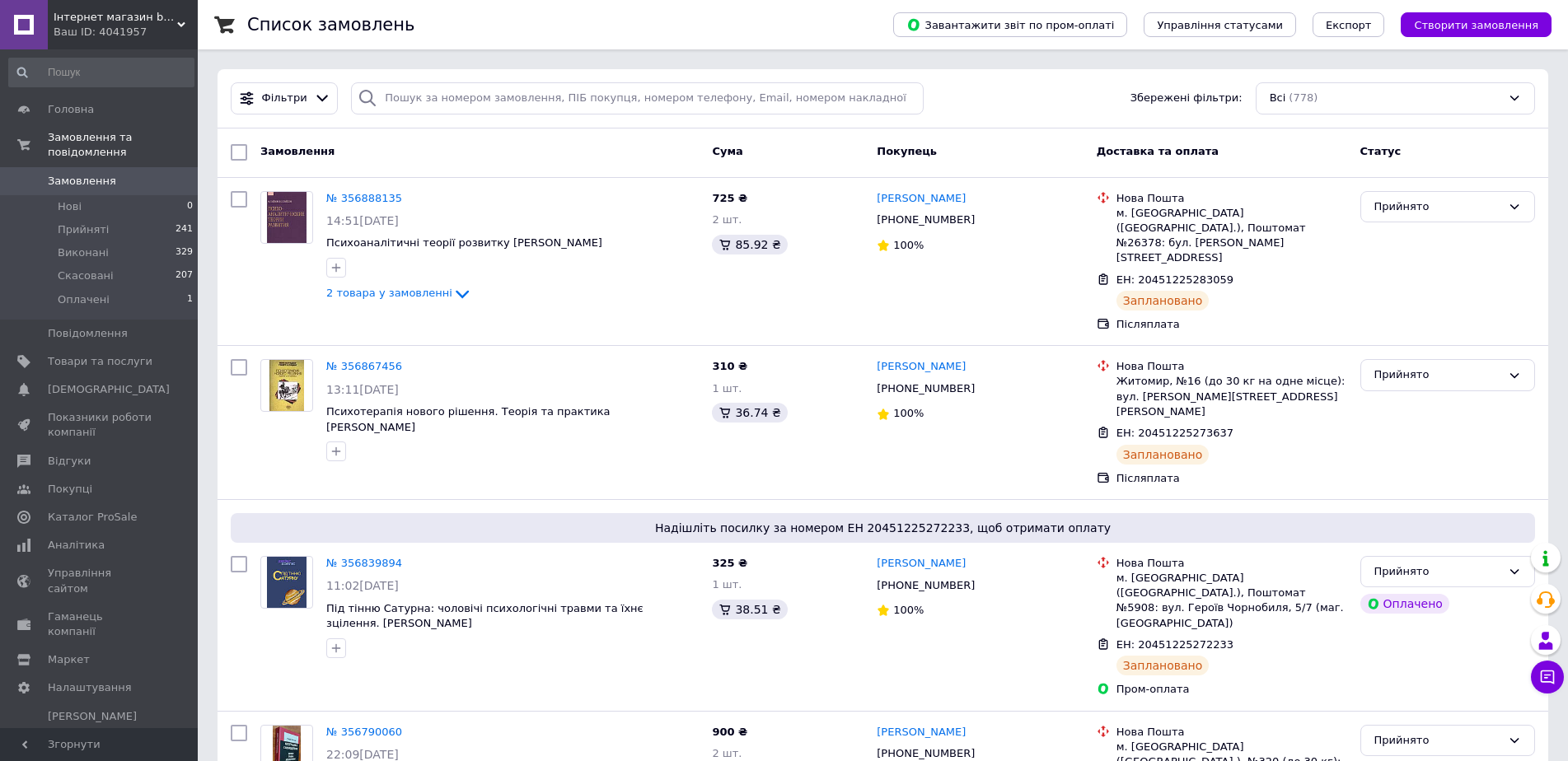
click at [153, 174] on span "0" at bounding box center [174, 181] width 45 height 15
click at [1545, 682] on icon at bounding box center [1547, 677] width 14 height 14
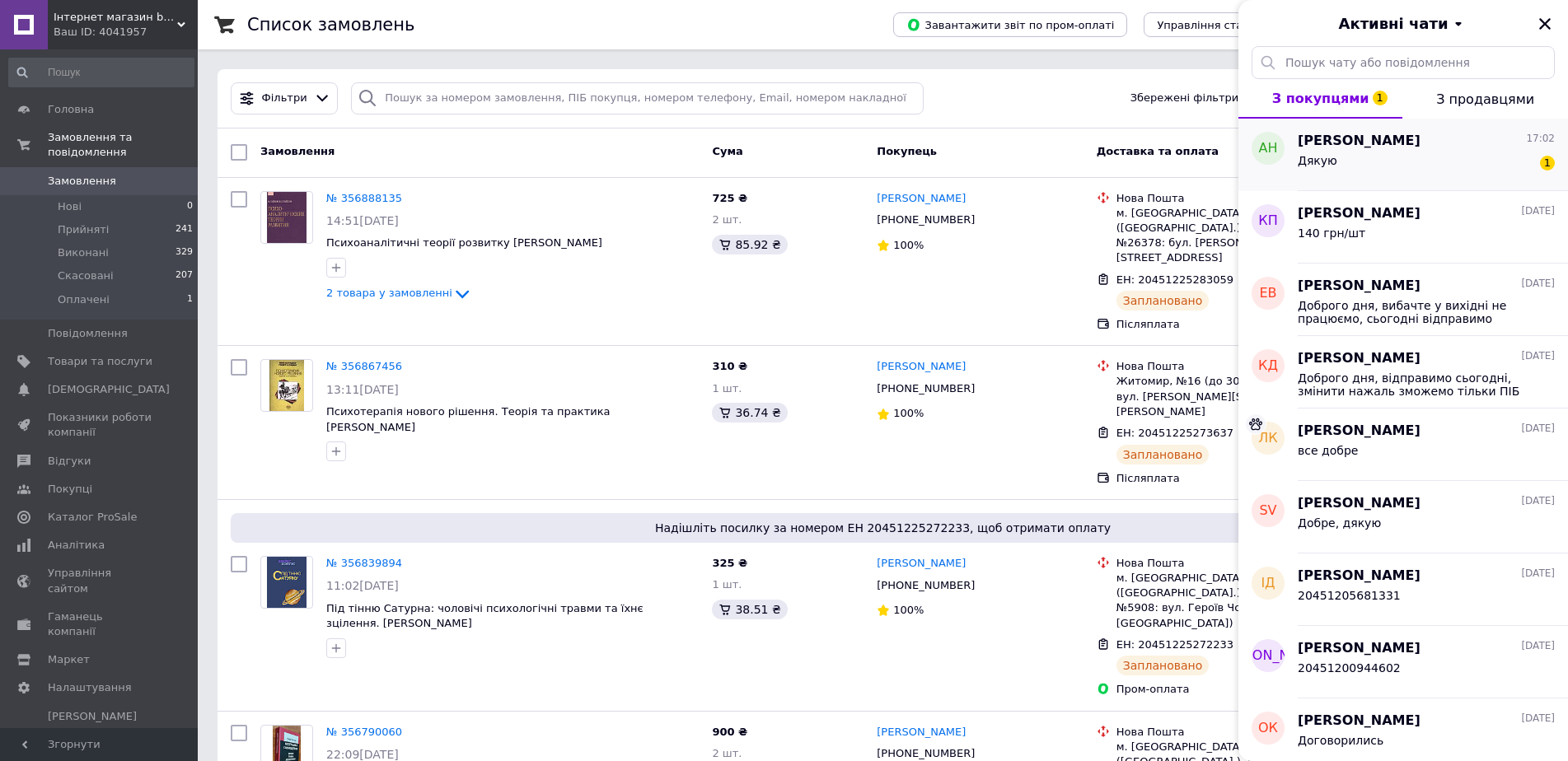
click at [1419, 155] on div "Дякую 1" at bounding box center [1426, 164] width 257 height 27
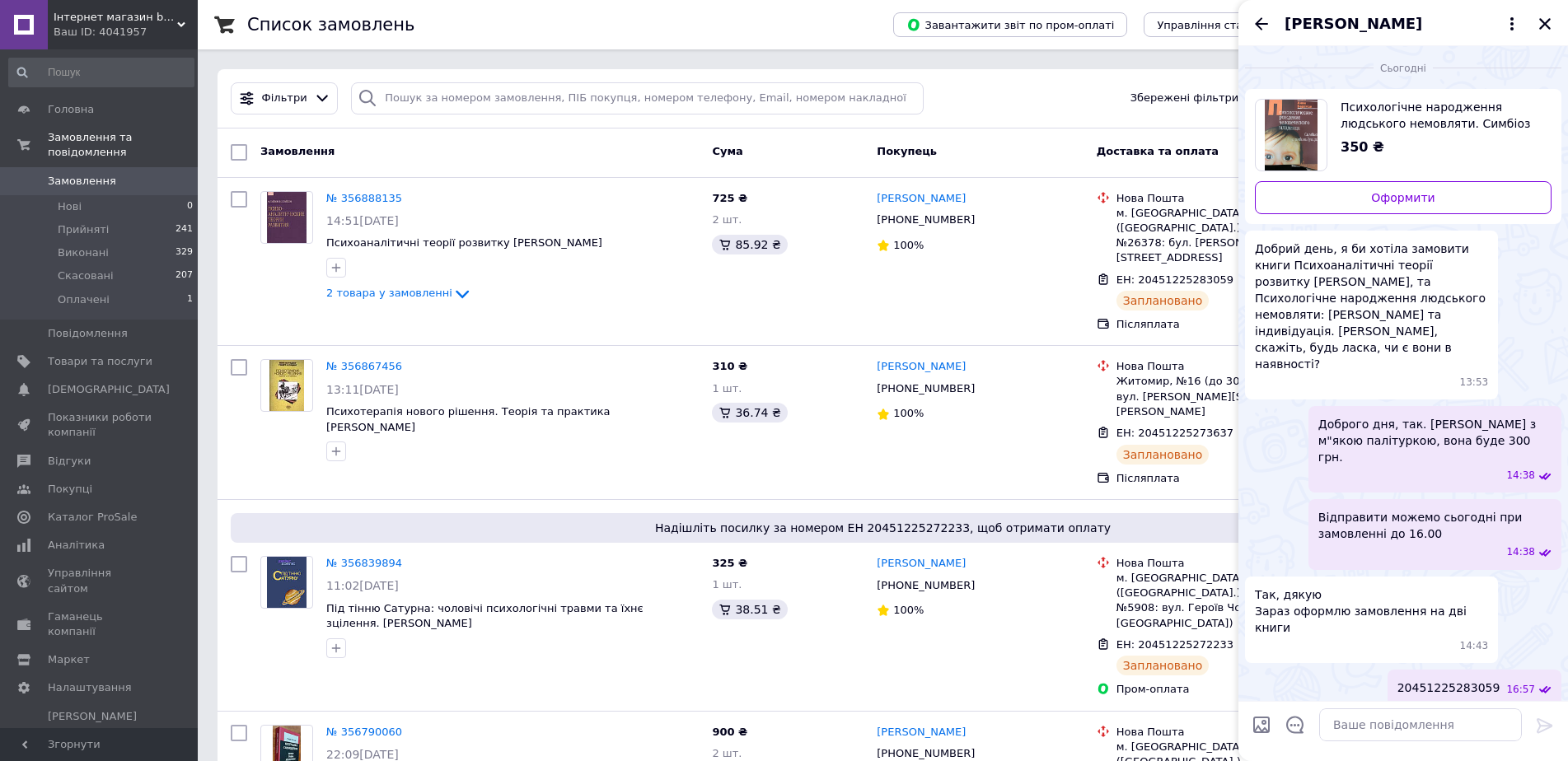
scroll to position [20, 0]
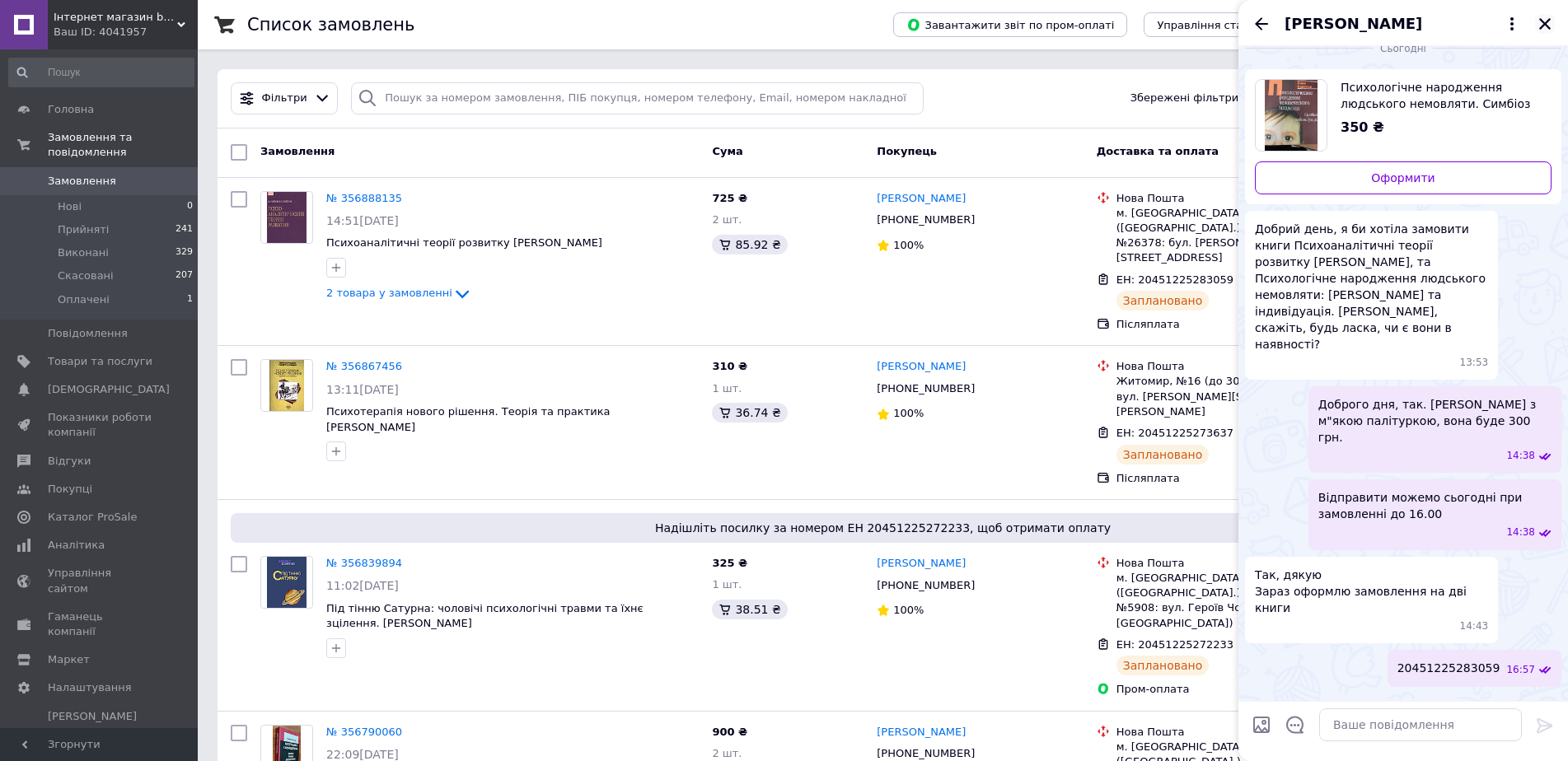
click at [1537, 20] on icon "Закрити" at bounding box center [1544, 24] width 15 height 15
